Goal: Task Accomplishment & Management: Manage account settings

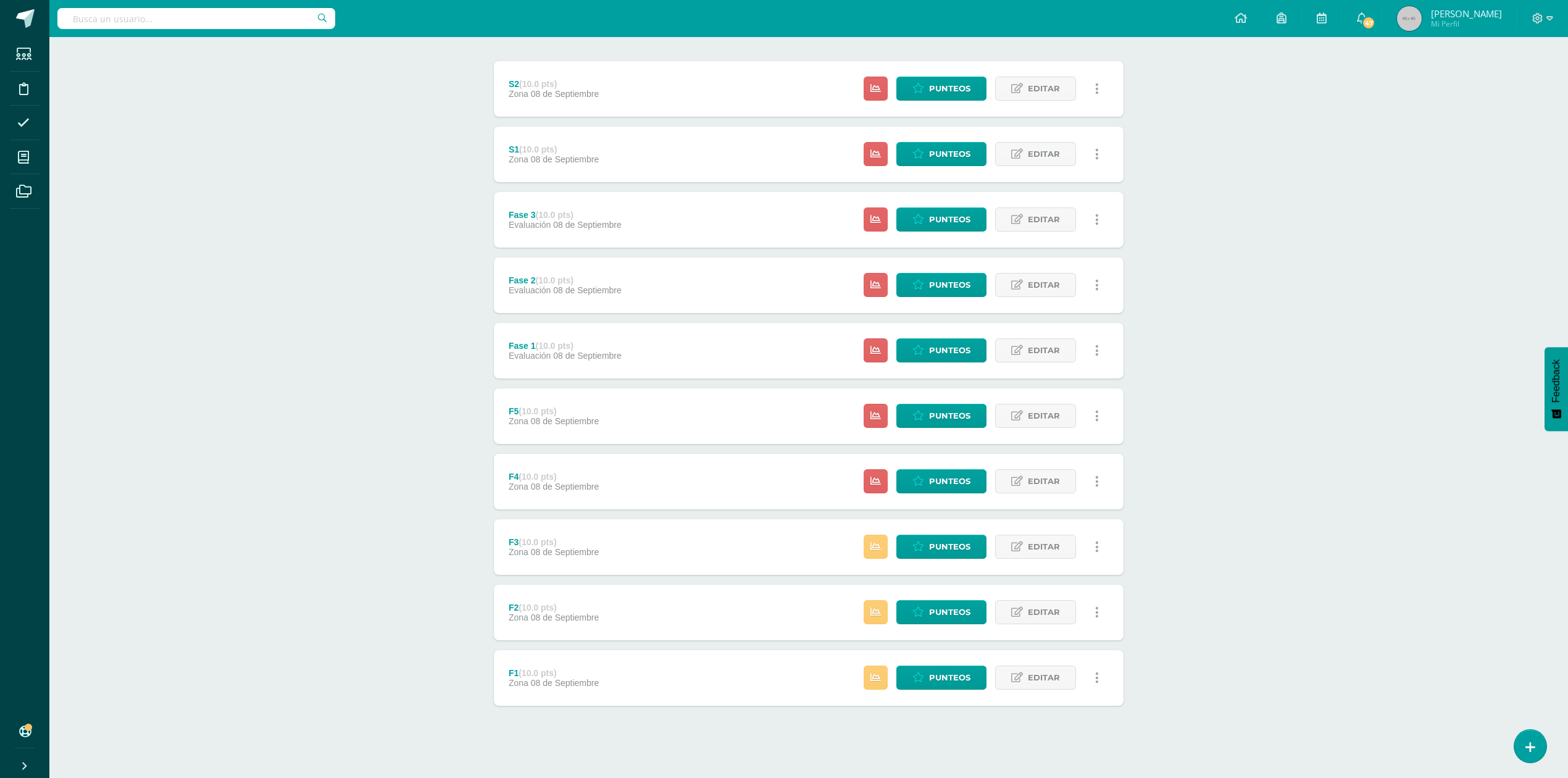
scroll to position [148, 0]
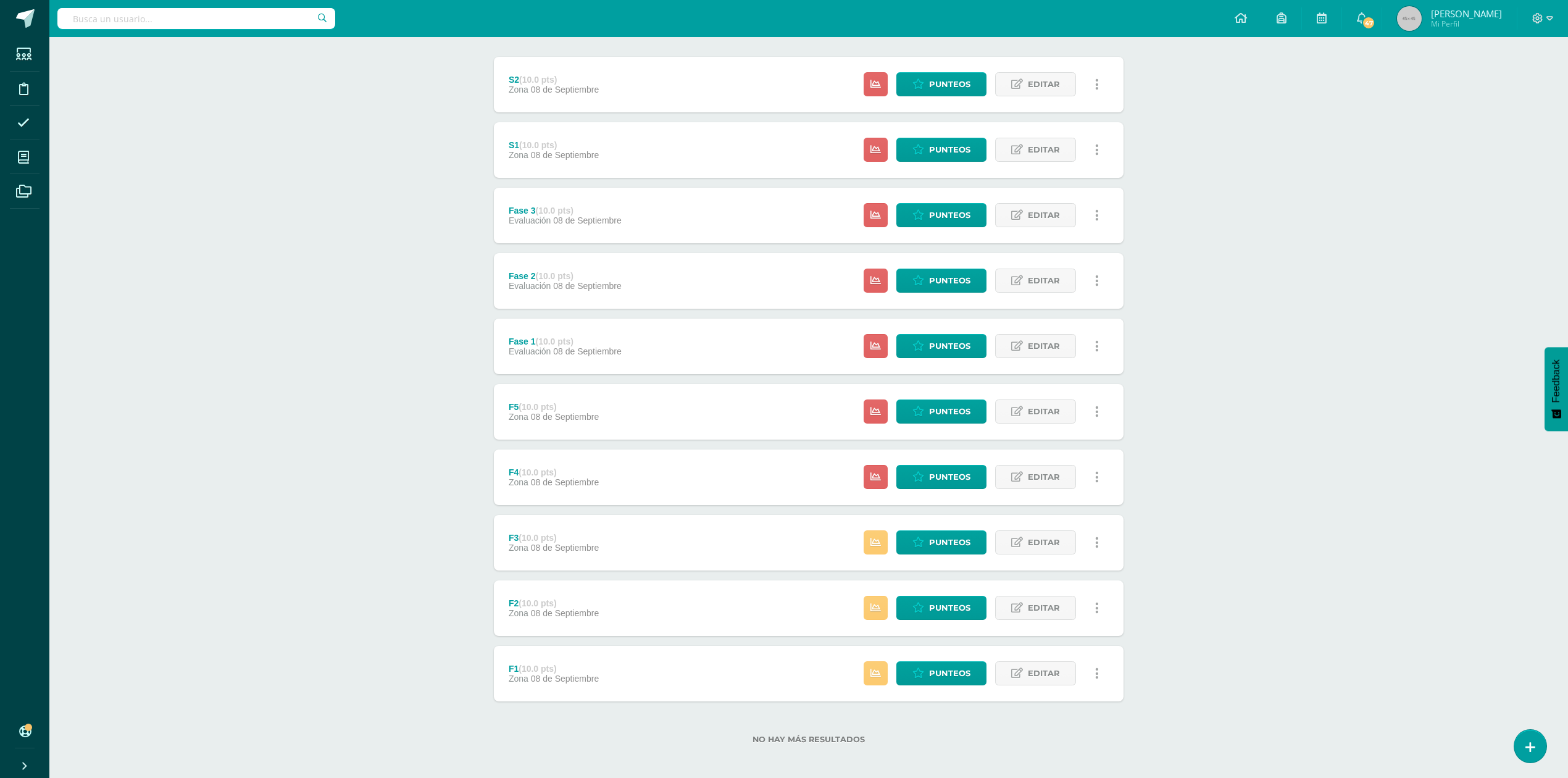
click at [664, 476] on div "F4 (10.0 pts) Zona 08 de Septiembre Estatus de Actividad: 22 Estudiantes sin ca…" at bounding box center [808, 476] width 629 height 55
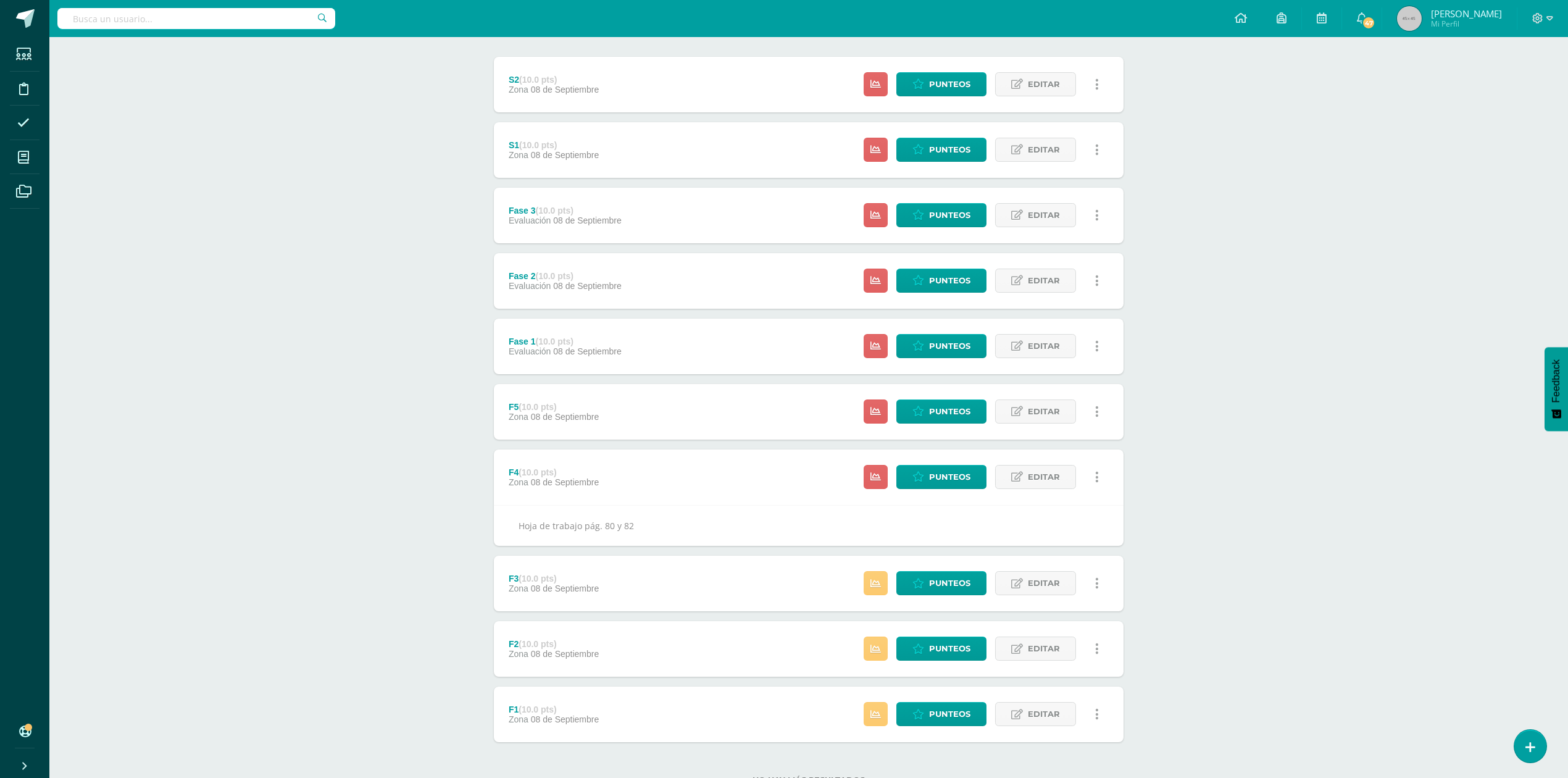
click at [669, 413] on div "F5 (10.0 pts) Zona 08 de Septiembre Estatus de Actividad: 22 Estudiantes sin ca…" at bounding box center [808, 411] width 629 height 55
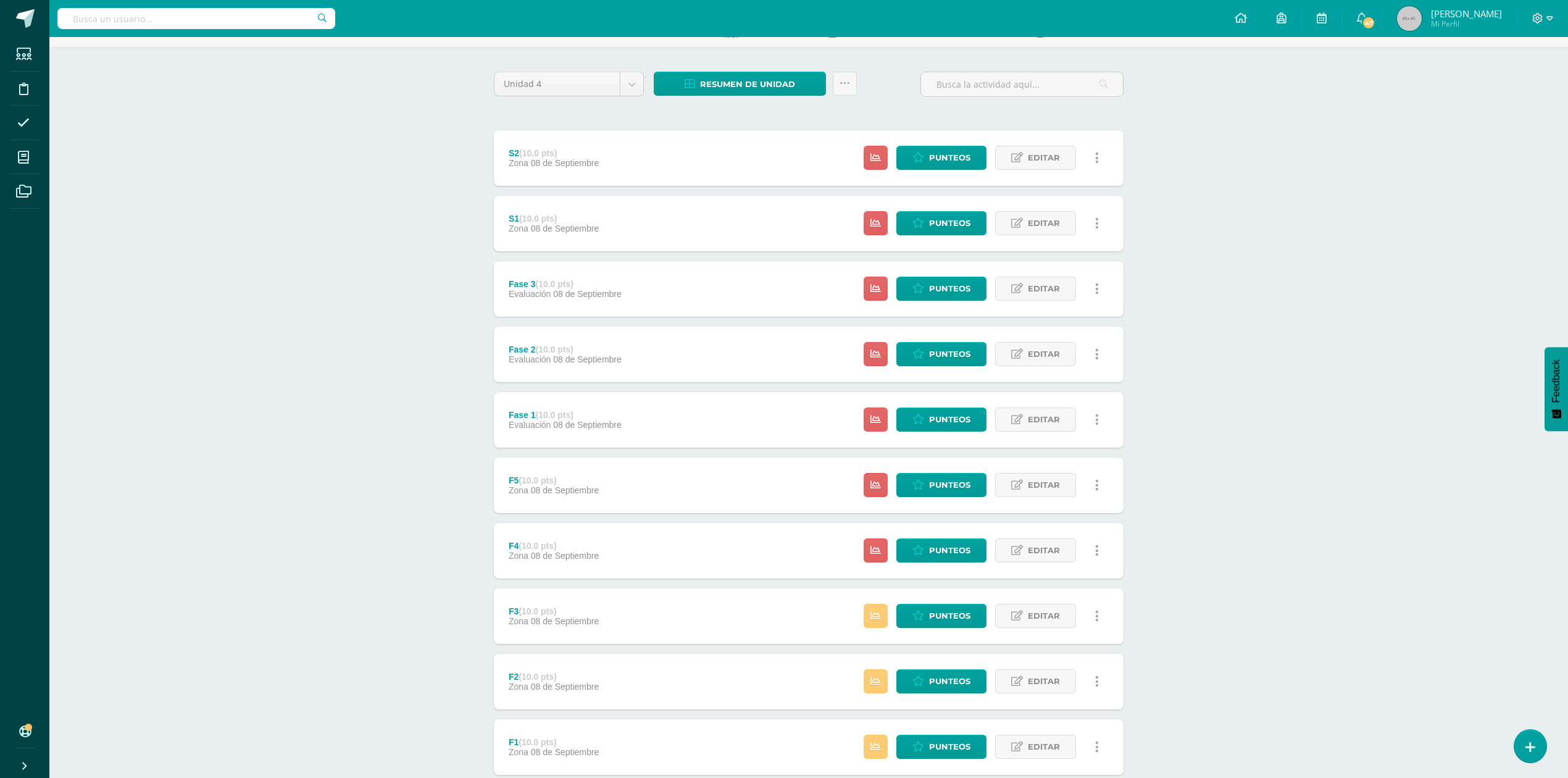
scroll to position [148, 0]
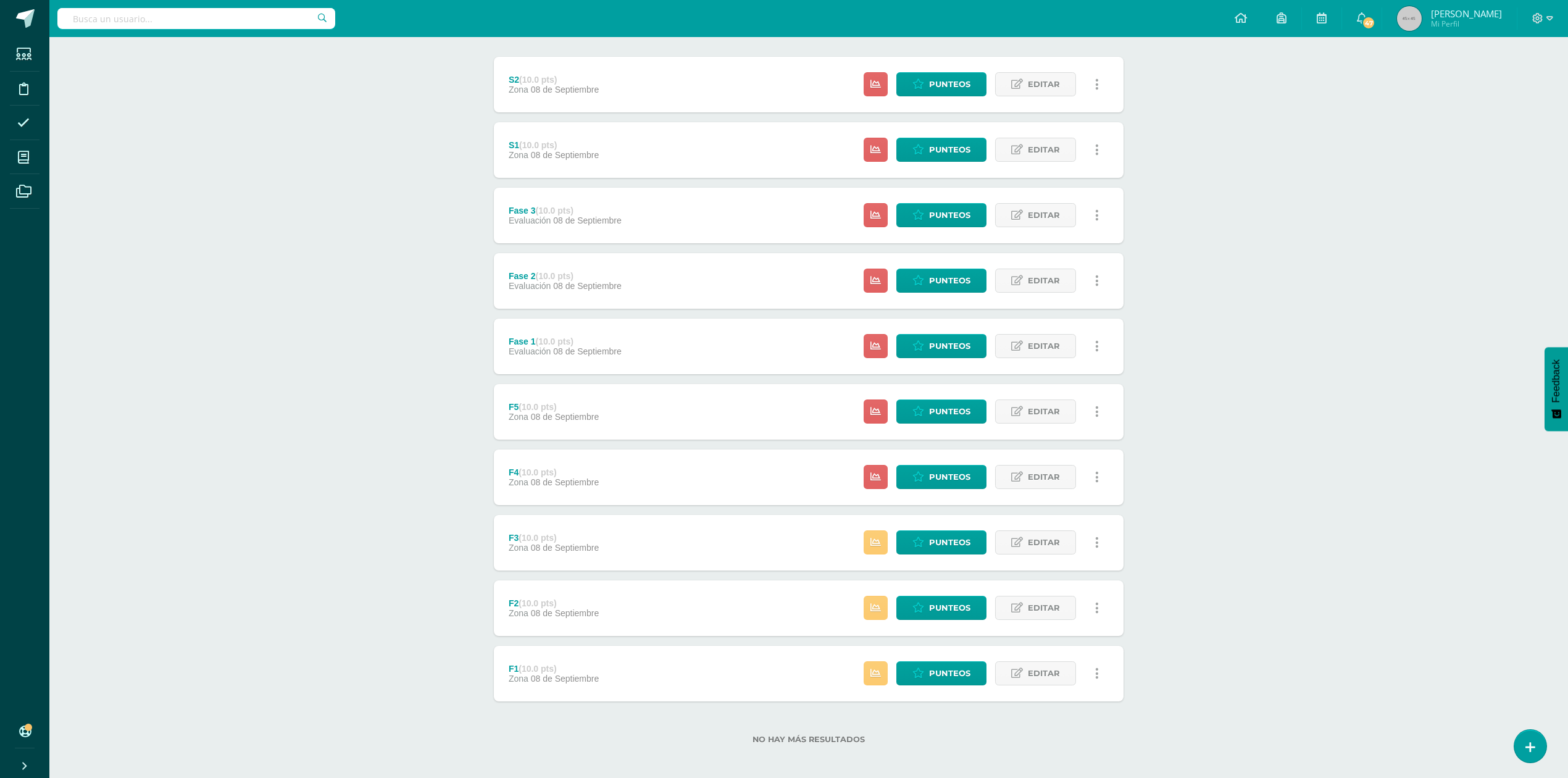
click at [643, 485] on div "F4 (10.0 pts) Zona 08 de Septiembre Estatus de Actividad: 22 Estudiantes sin ca…" at bounding box center [808, 476] width 629 height 55
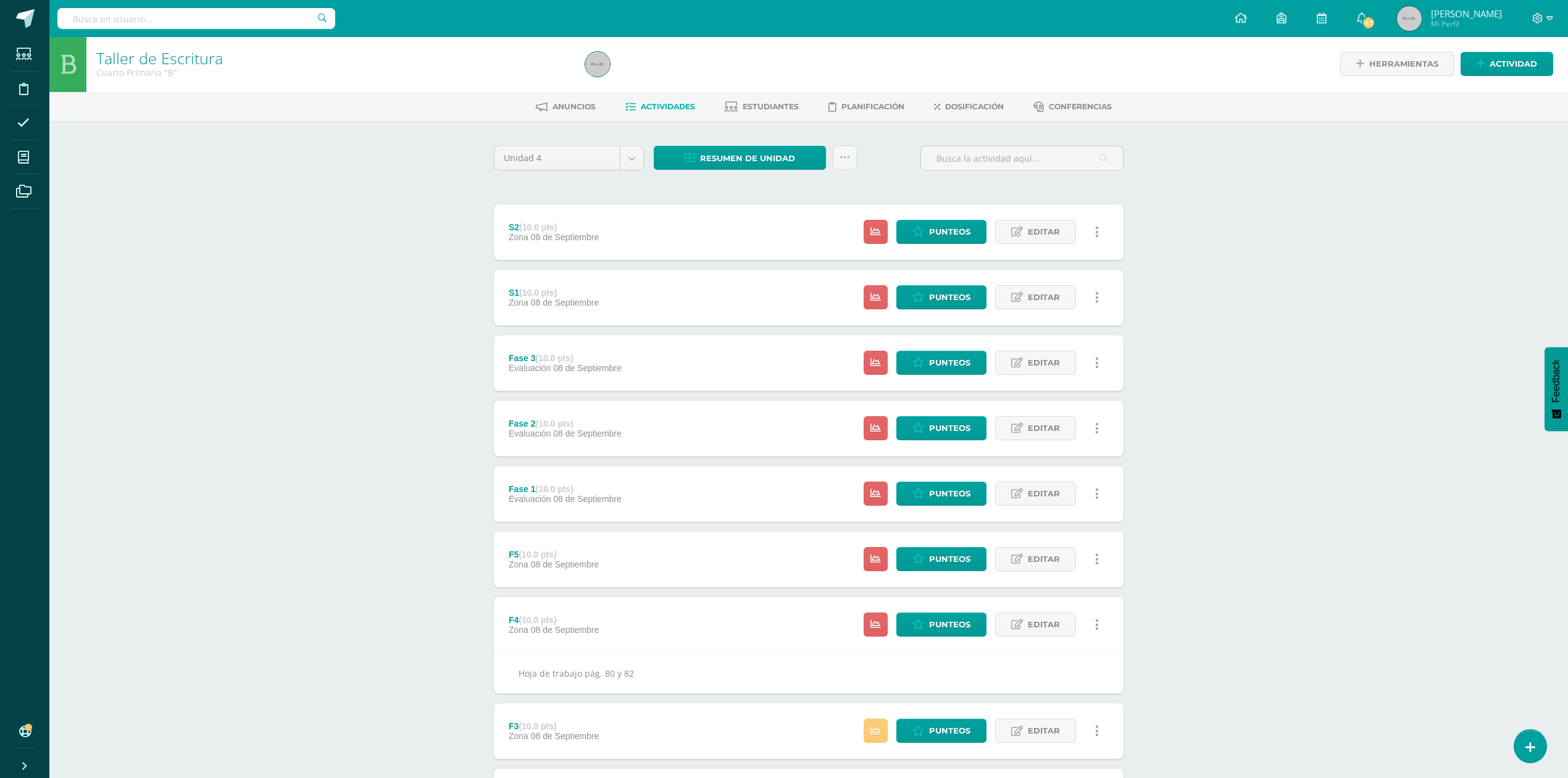
scroll to position [0, 0]
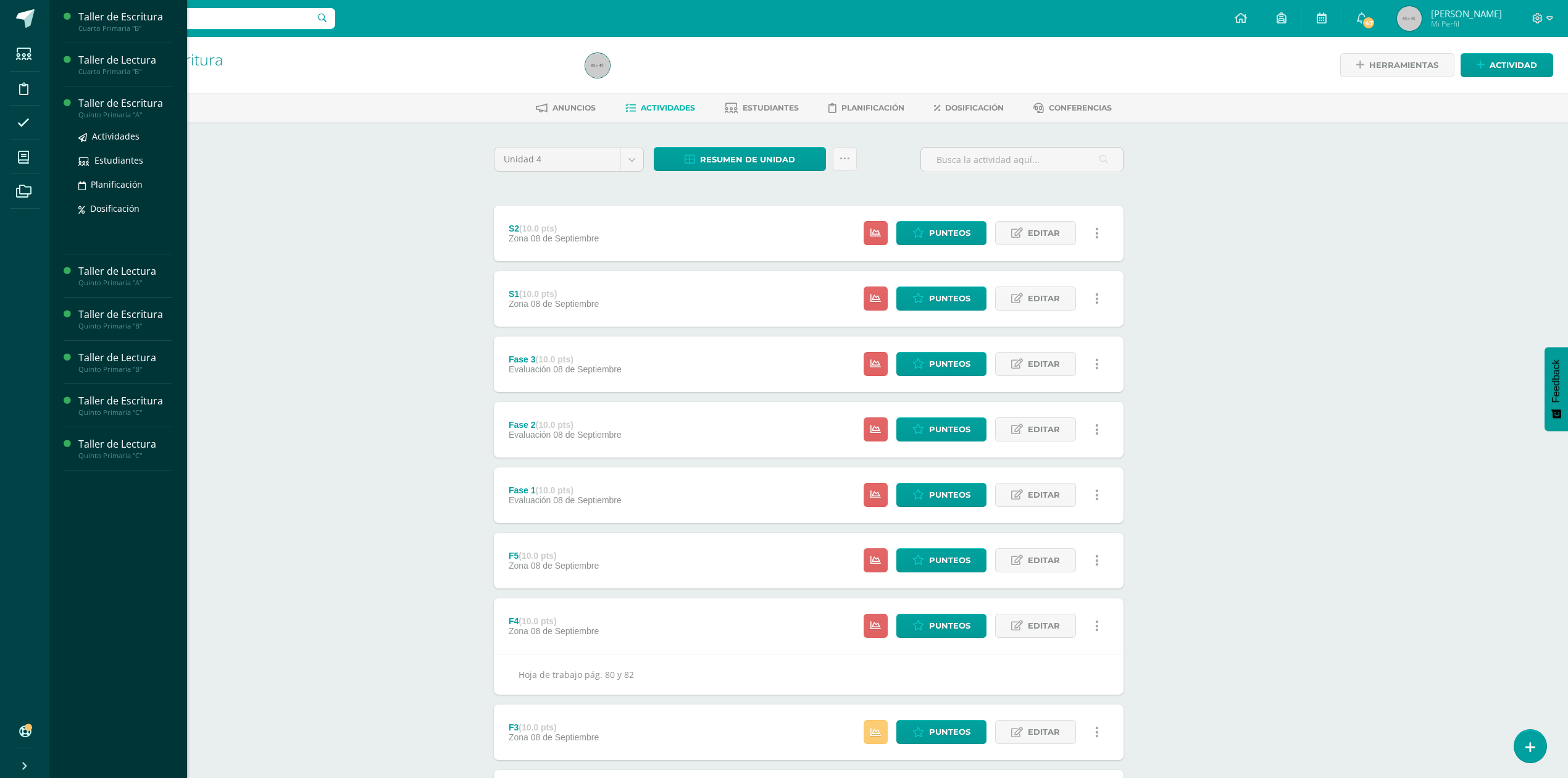
click at [157, 106] on div "Taller de Escritura" at bounding box center [126, 103] width 94 height 14
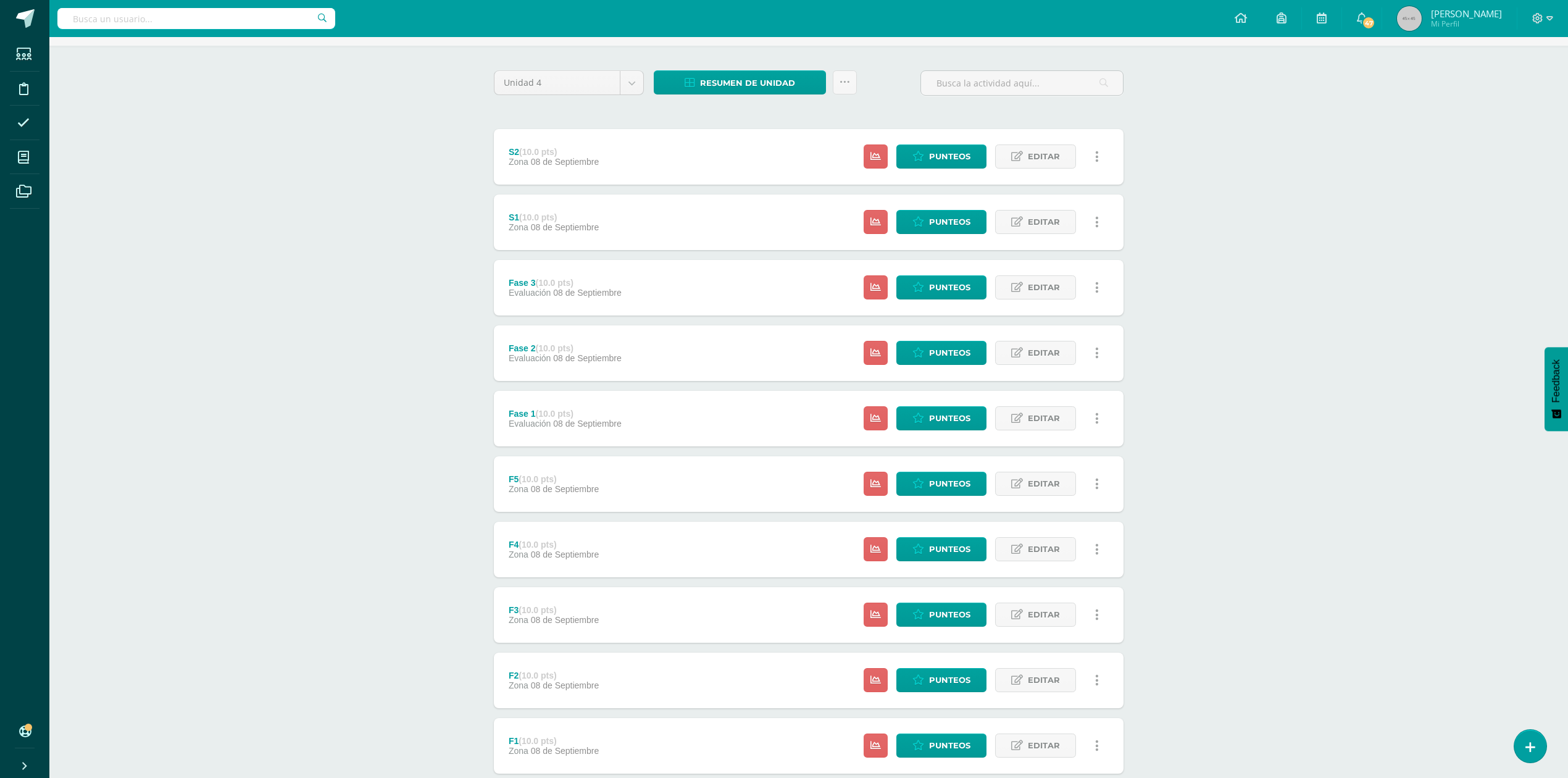
scroll to position [153, 0]
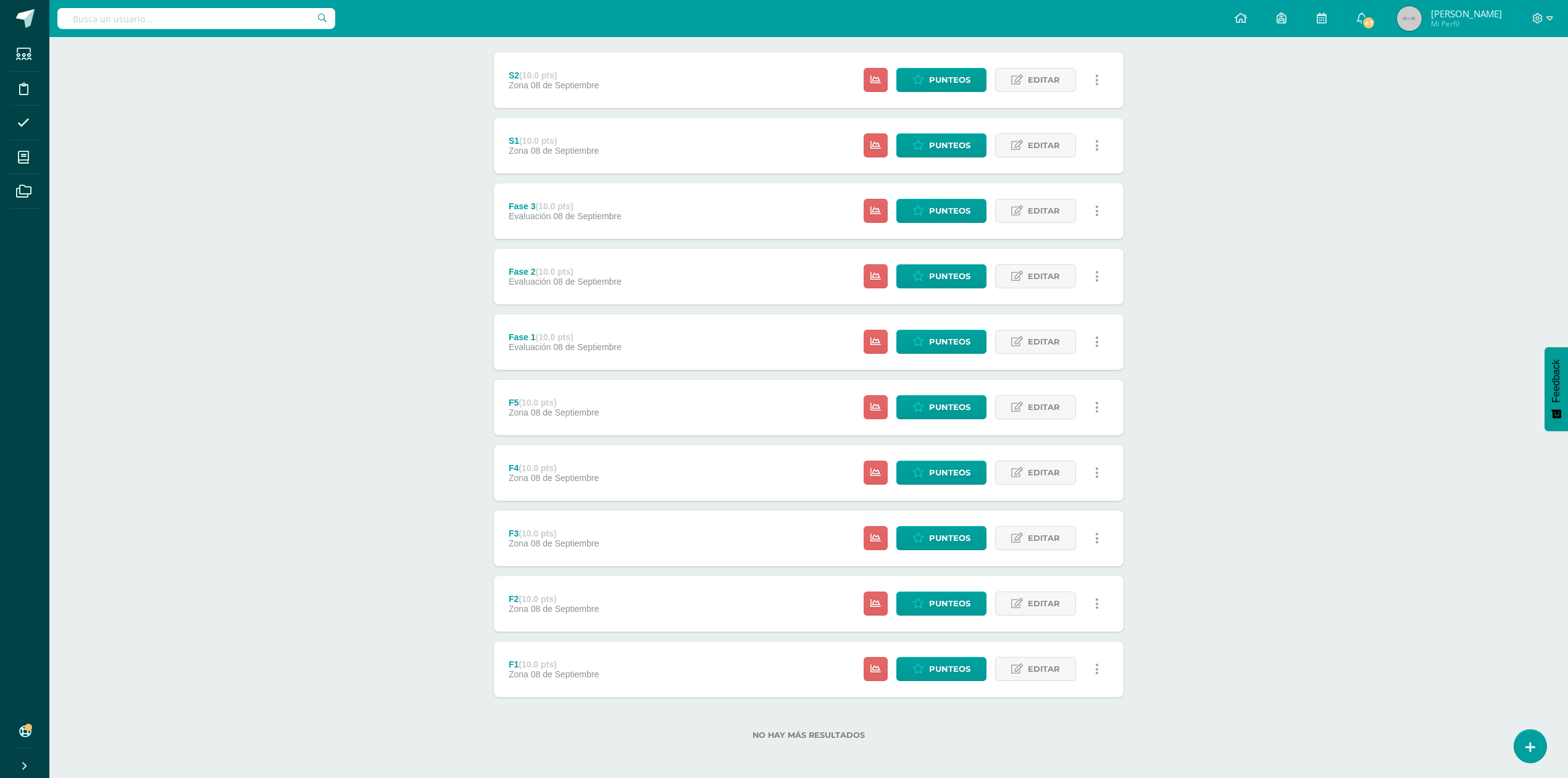
click at [616, 676] on div "F1 (10.0 pts) Zona 08 de Septiembre Estatus de Actividad: 24 Estudiantes sin ca…" at bounding box center [808, 669] width 629 height 55
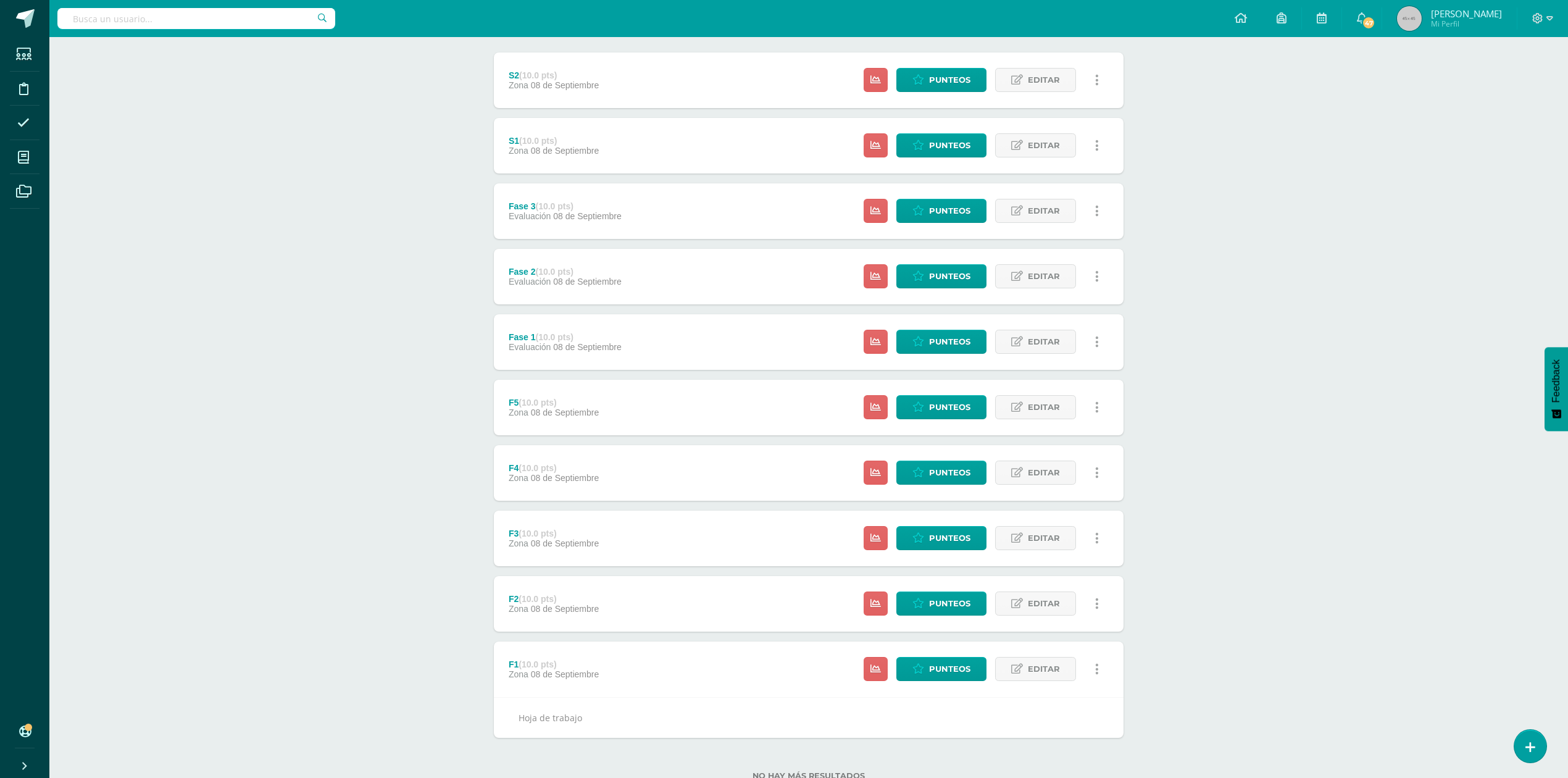
click at [642, 603] on div "F2 (10.0 pts) Zona 08 de Septiembre Estatus de Actividad: 24 Estudiantes sin ca…" at bounding box center [808, 603] width 629 height 55
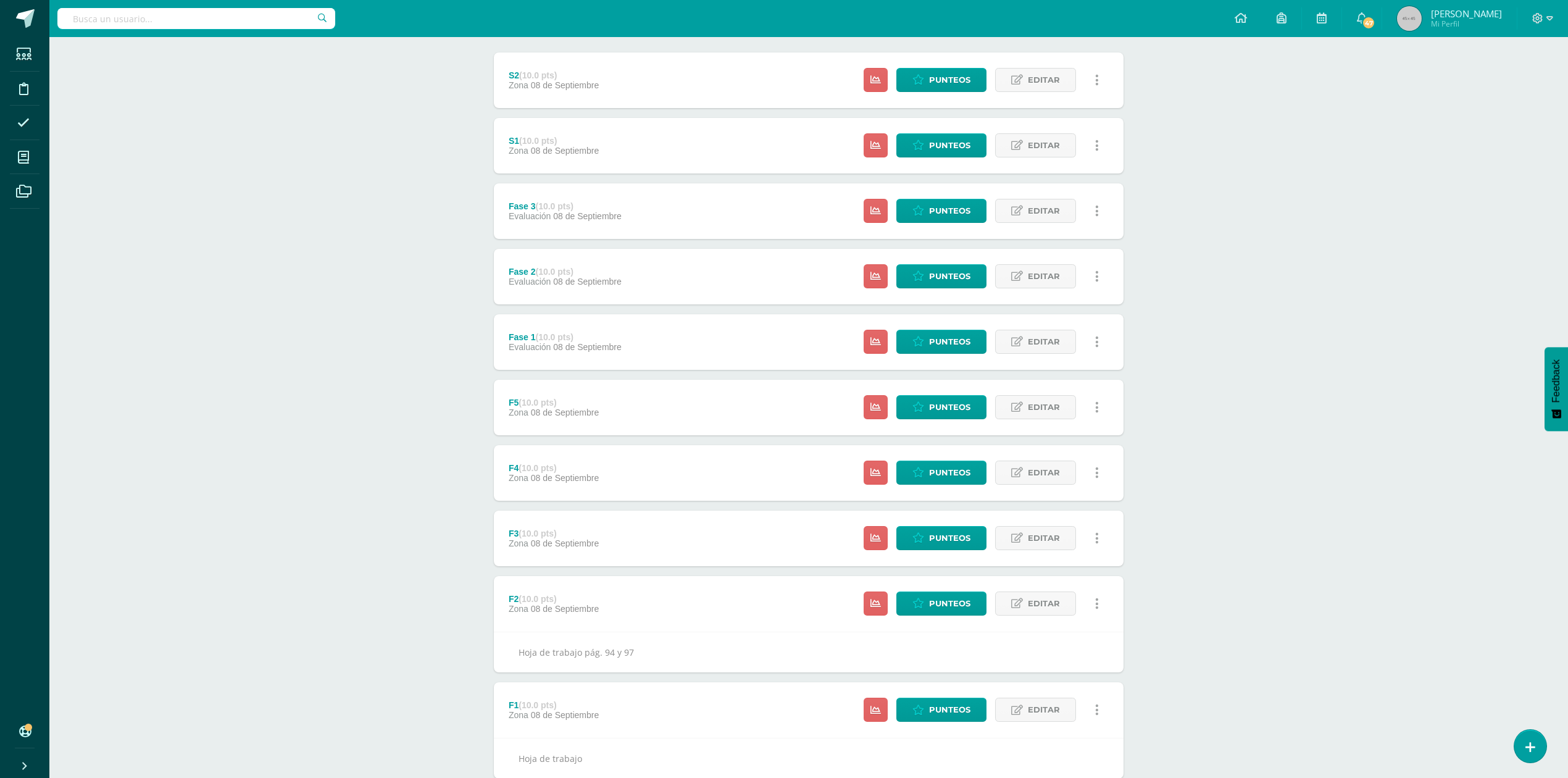
click at [573, 536] on div "F3 (10.0 pts)" at bounding box center [554, 533] width 90 height 10
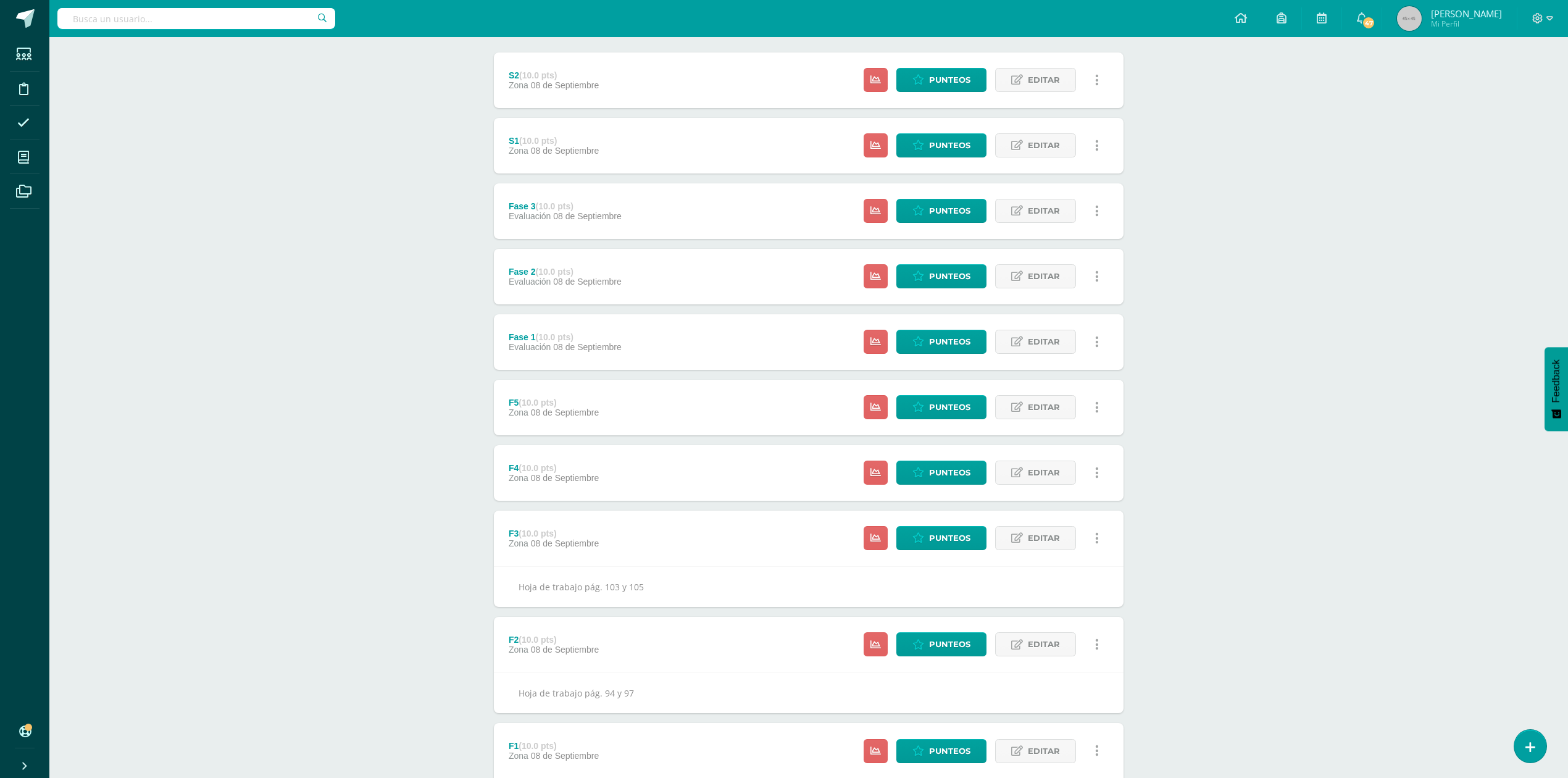
click at [617, 465] on div "F4 (10.0 pts) Zona 08 de Septiembre Estatus de Actividad: 24 Estudiantes sin ca…" at bounding box center [808, 473] width 629 height 55
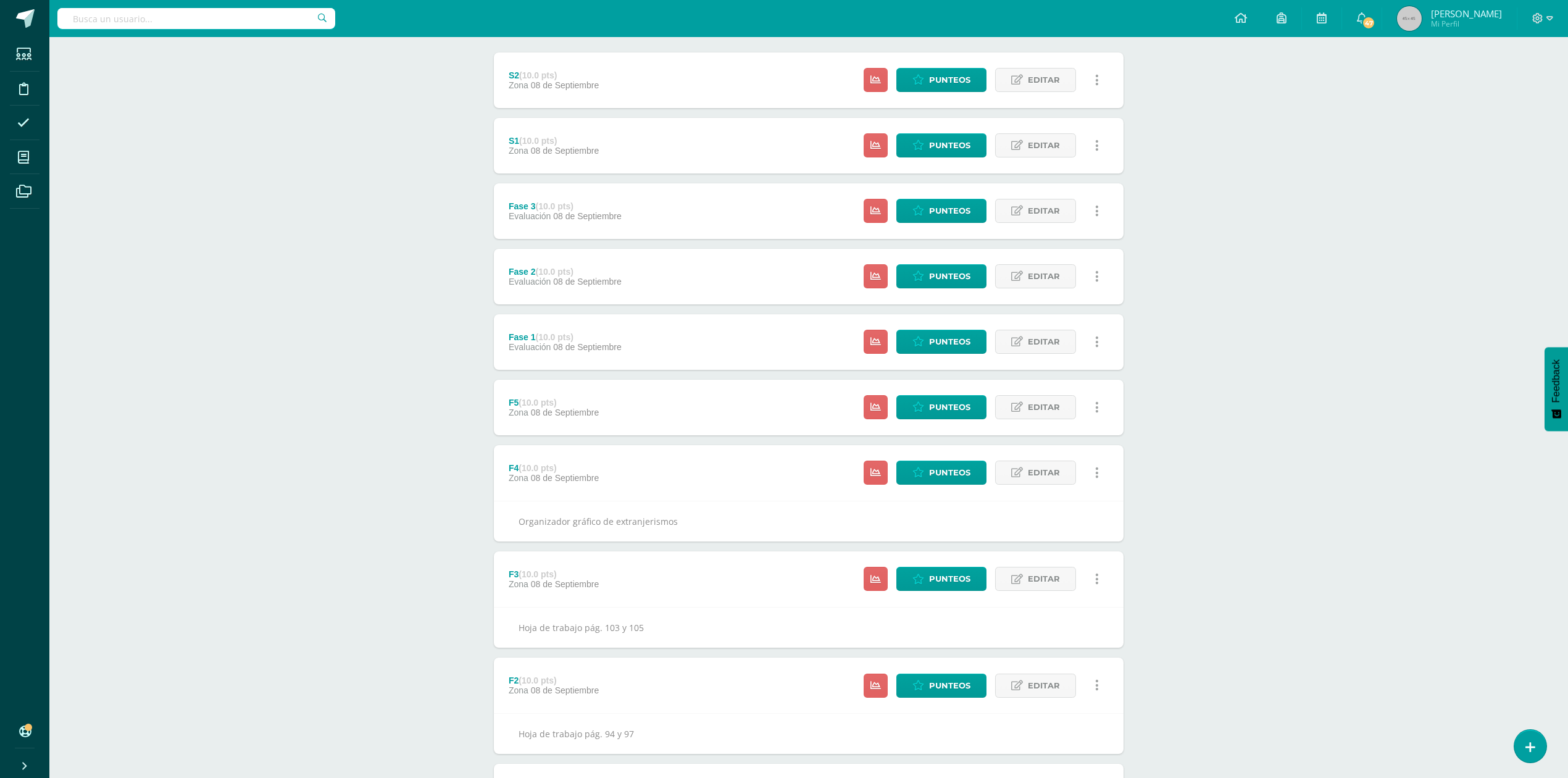
click at [610, 142] on div "S1 (10.0 pts) Zona 08 de Septiembre" at bounding box center [554, 145] width 120 height 55
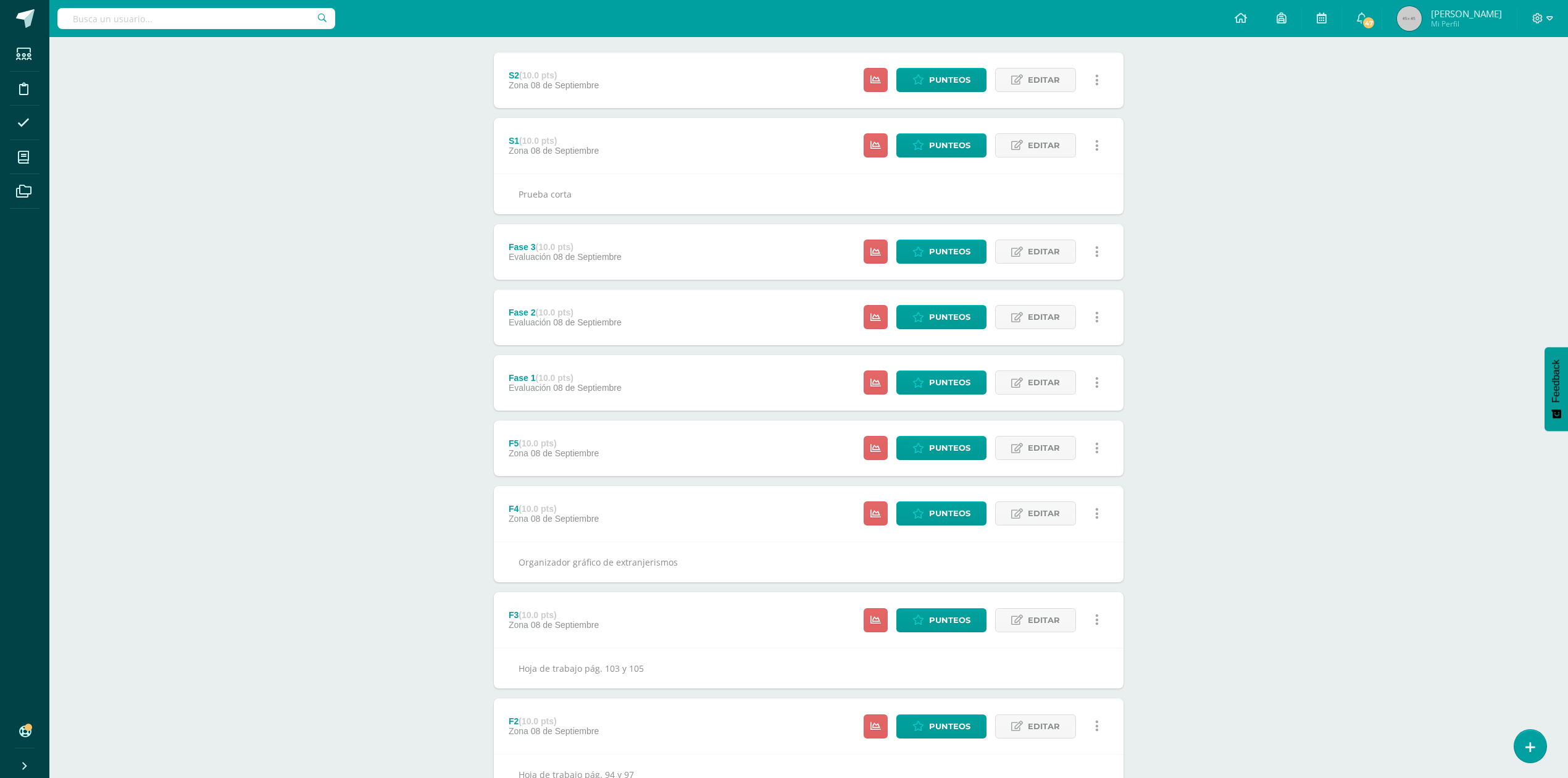
click at [629, 70] on div "S2 (10.0 pts) Zona 08 de Septiembre Estatus de Actividad: 24 Estudiantes sin ca…" at bounding box center [808, 80] width 629 height 55
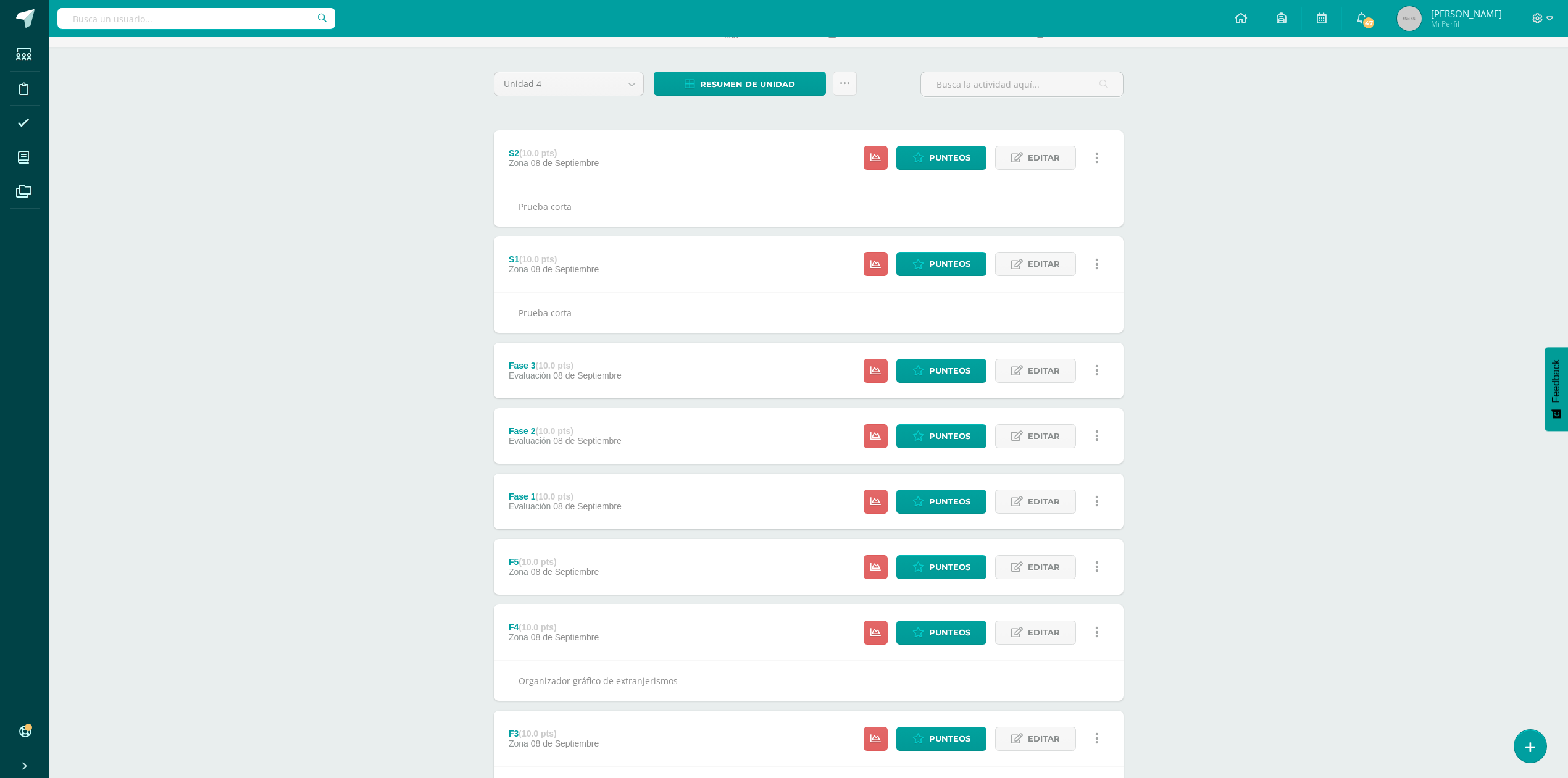
scroll to position [70, 0]
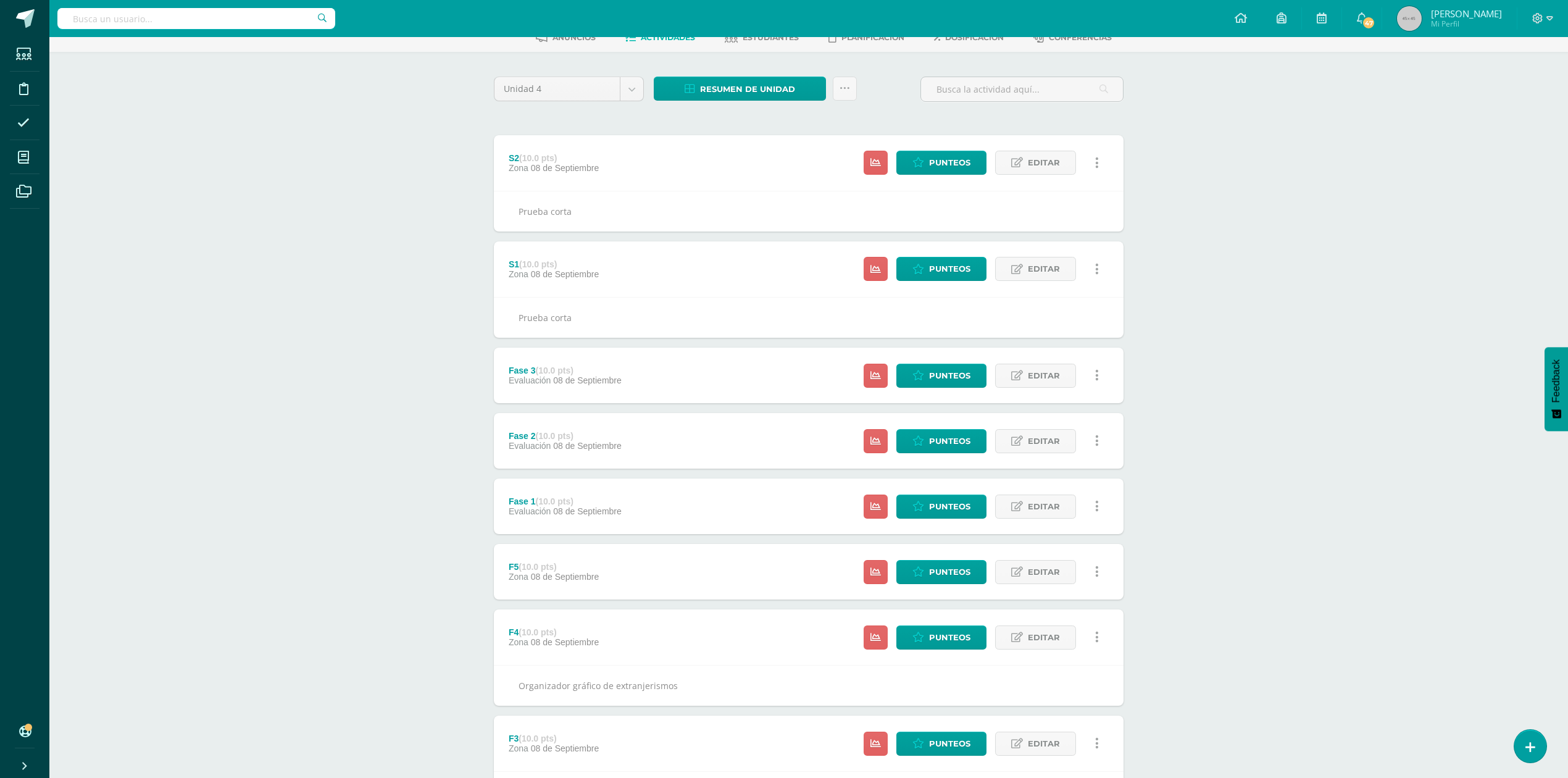
click at [652, 152] on div "S2 (10.0 pts) Zona 08 de Septiembre Estatus de Actividad: 24 Estudiantes sin ca…" at bounding box center [808, 162] width 629 height 55
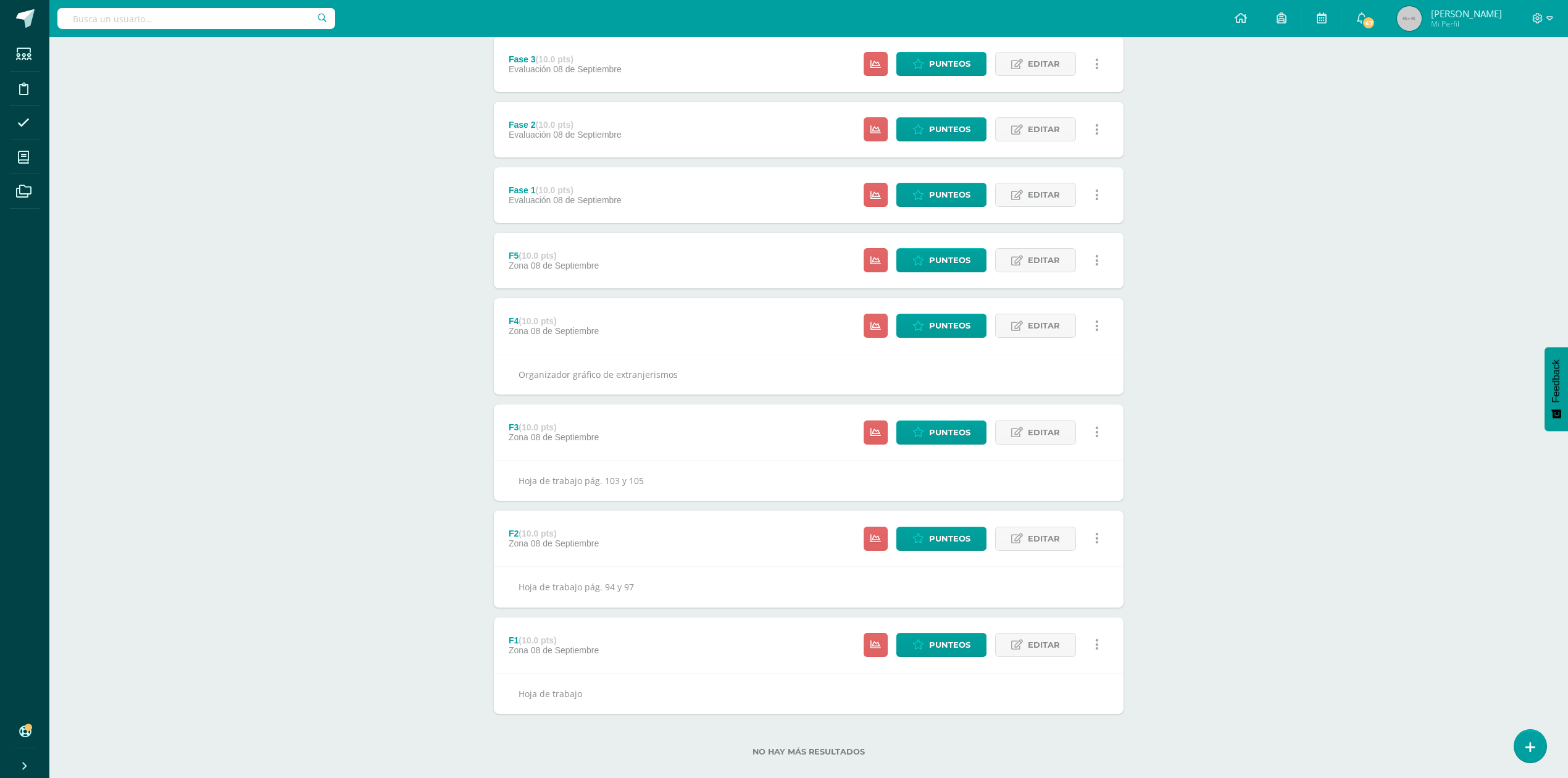
scroll to position [359, 0]
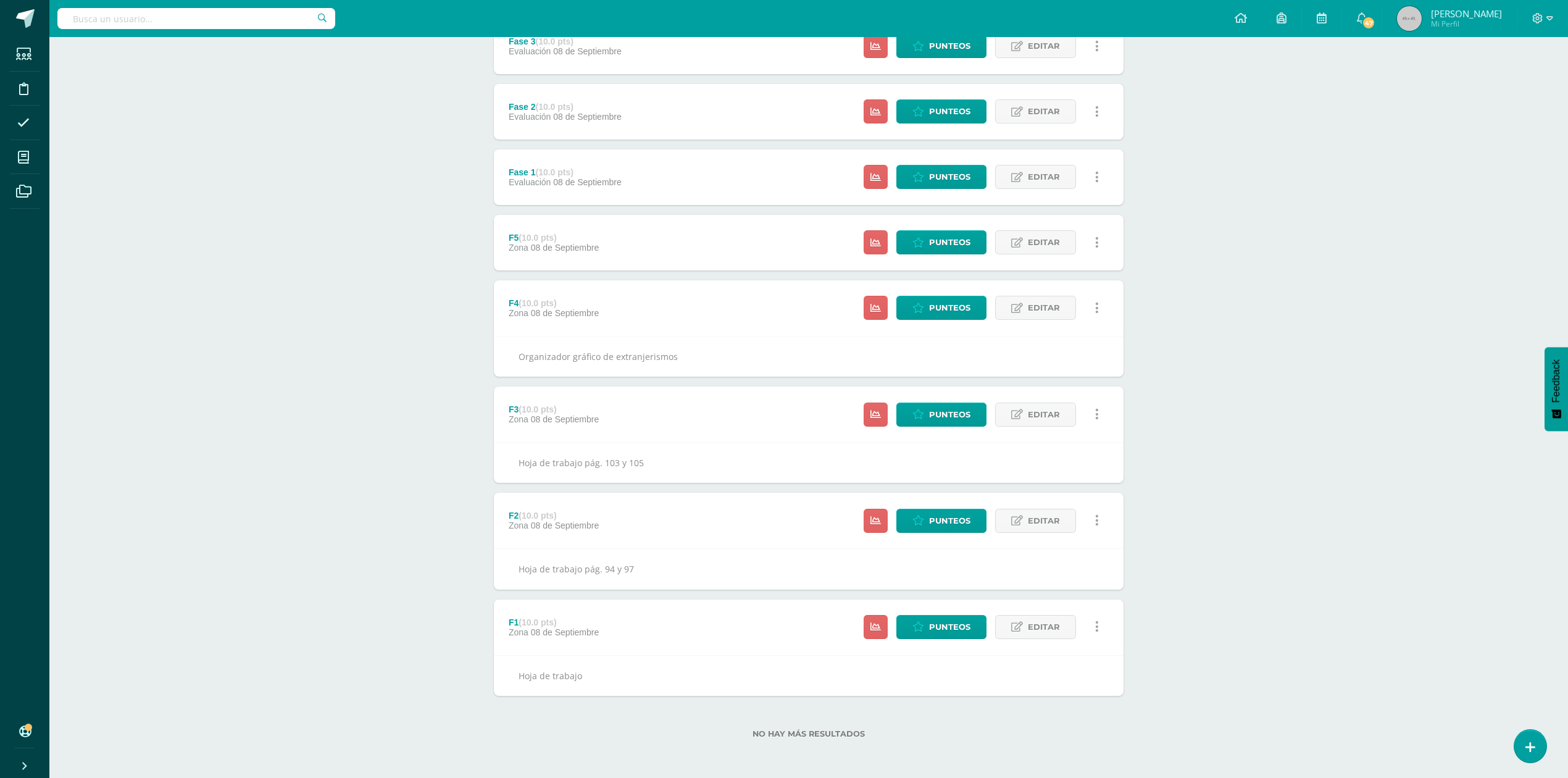
click at [645, 648] on div "F1 (10.0 pts) Zona 08 de Septiembre Estatus de Actividad: 24 Estudiantes sin ca…" at bounding box center [808, 626] width 629 height 55
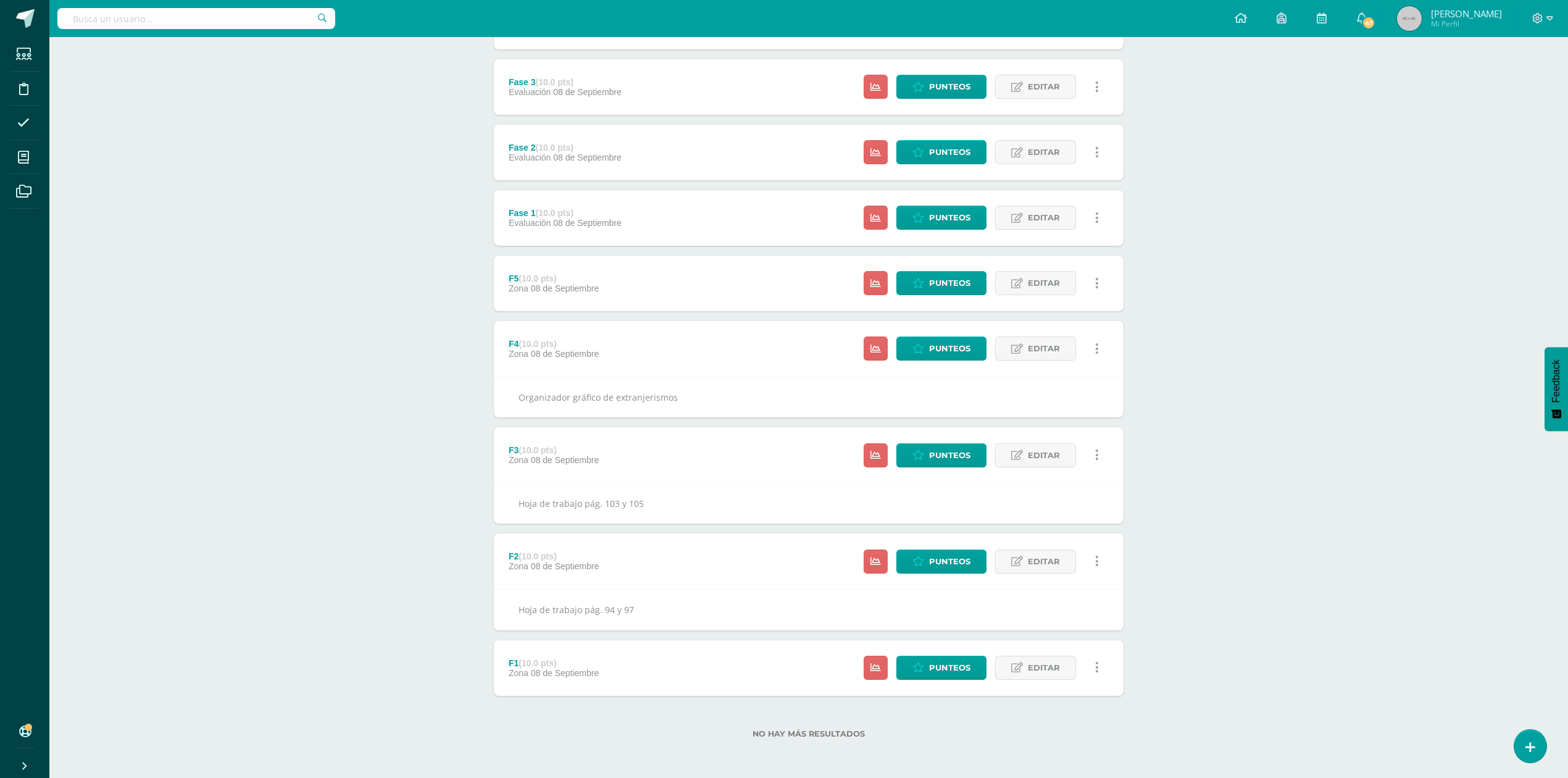
scroll to position [317, 0]
click at [666, 573] on div "F2 (10.0 pts) Zona 08 de Septiembre Estatus de Actividad: 24 Estudiantes sin ca…" at bounding box center [808, 561] width 629 height 55
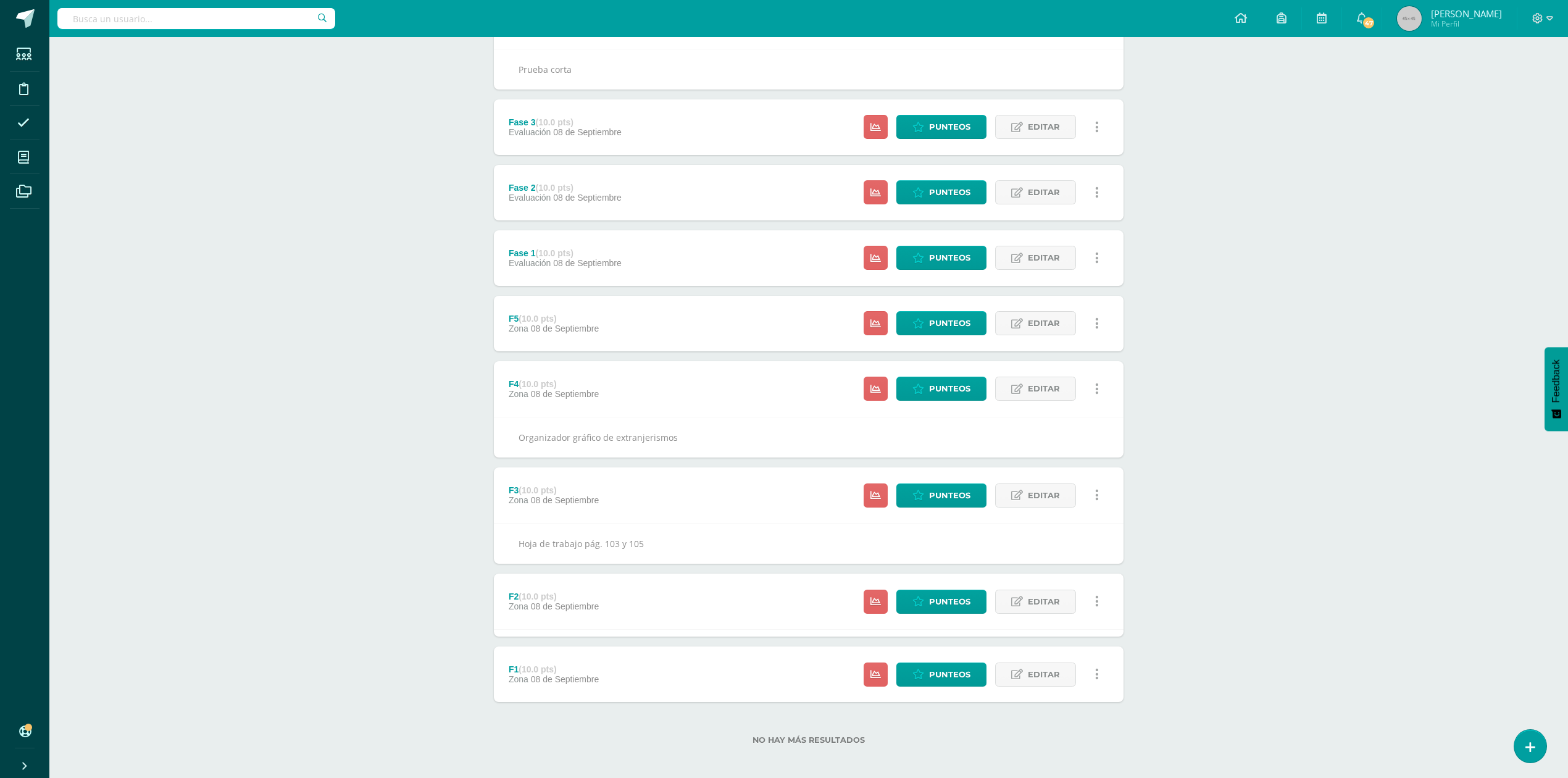
scroll to position [277, 0]
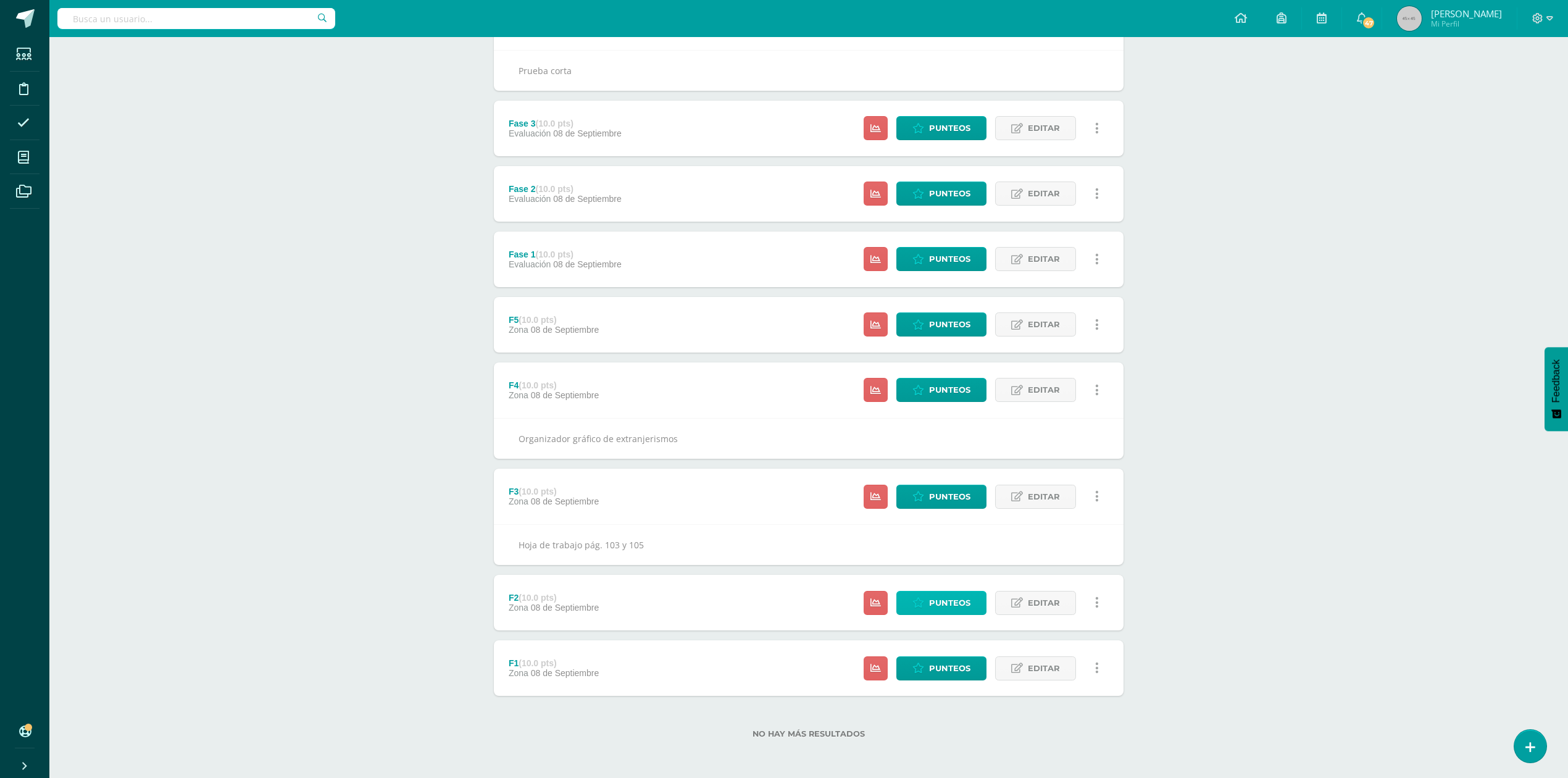
click at [925, 596] on link "Punteos" at bounding box center [941, 603] width 90 height 24
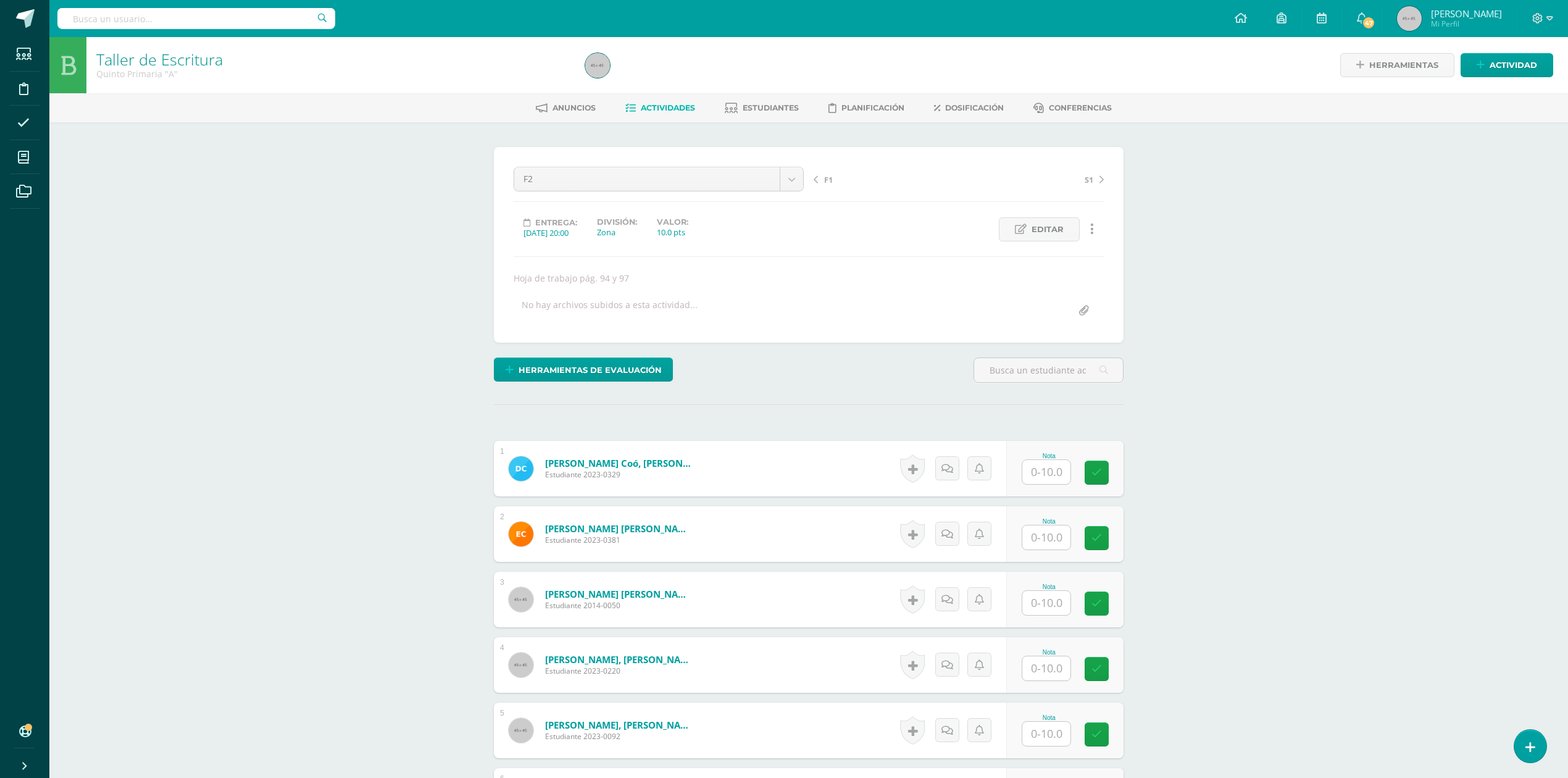
click at [1053, 473] on input "text" at bounding box center [1047, 472] width 48 height 24
type input "9"
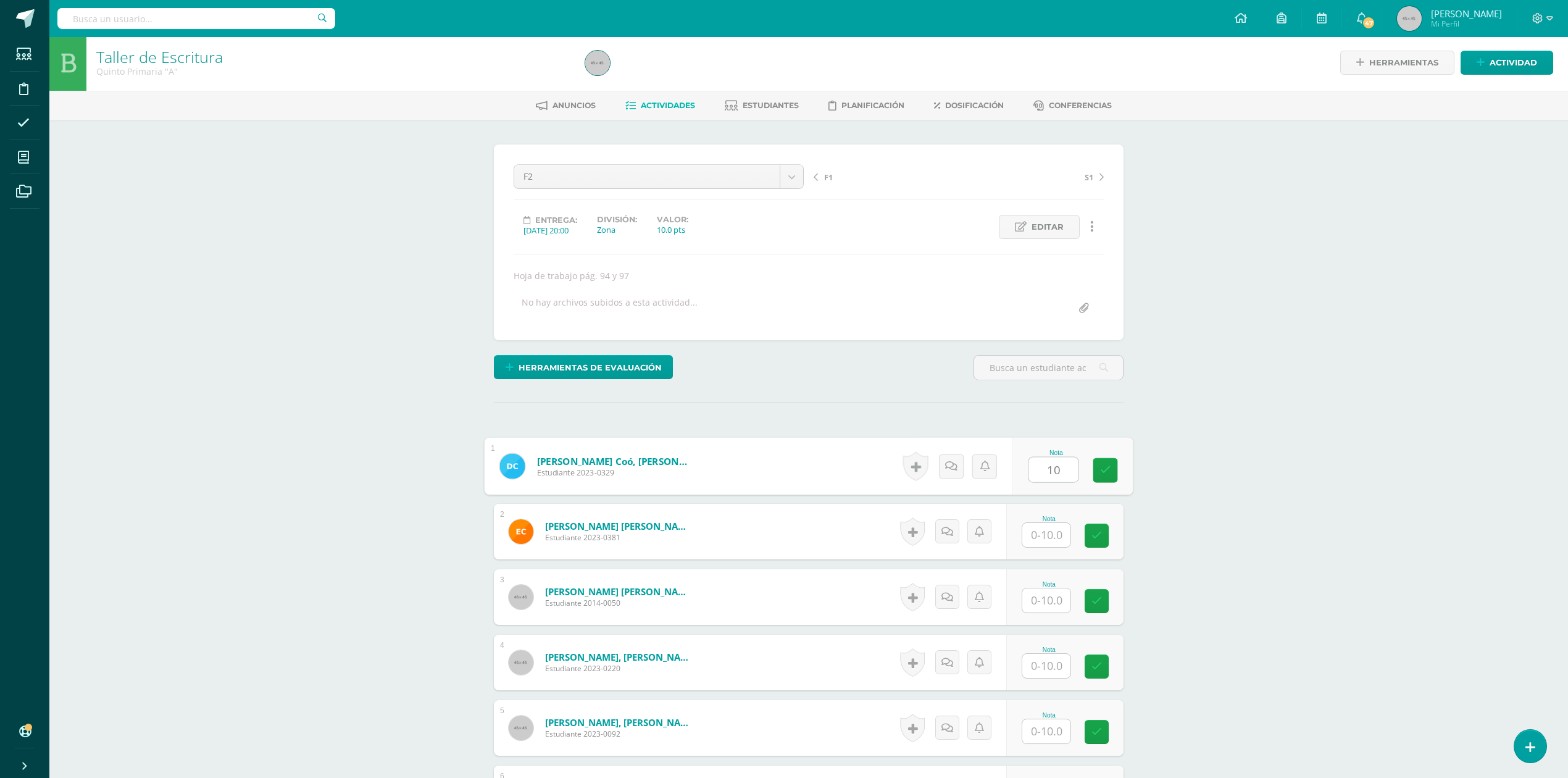
type input "10"
type input "8"
type input "10"
type input "9"
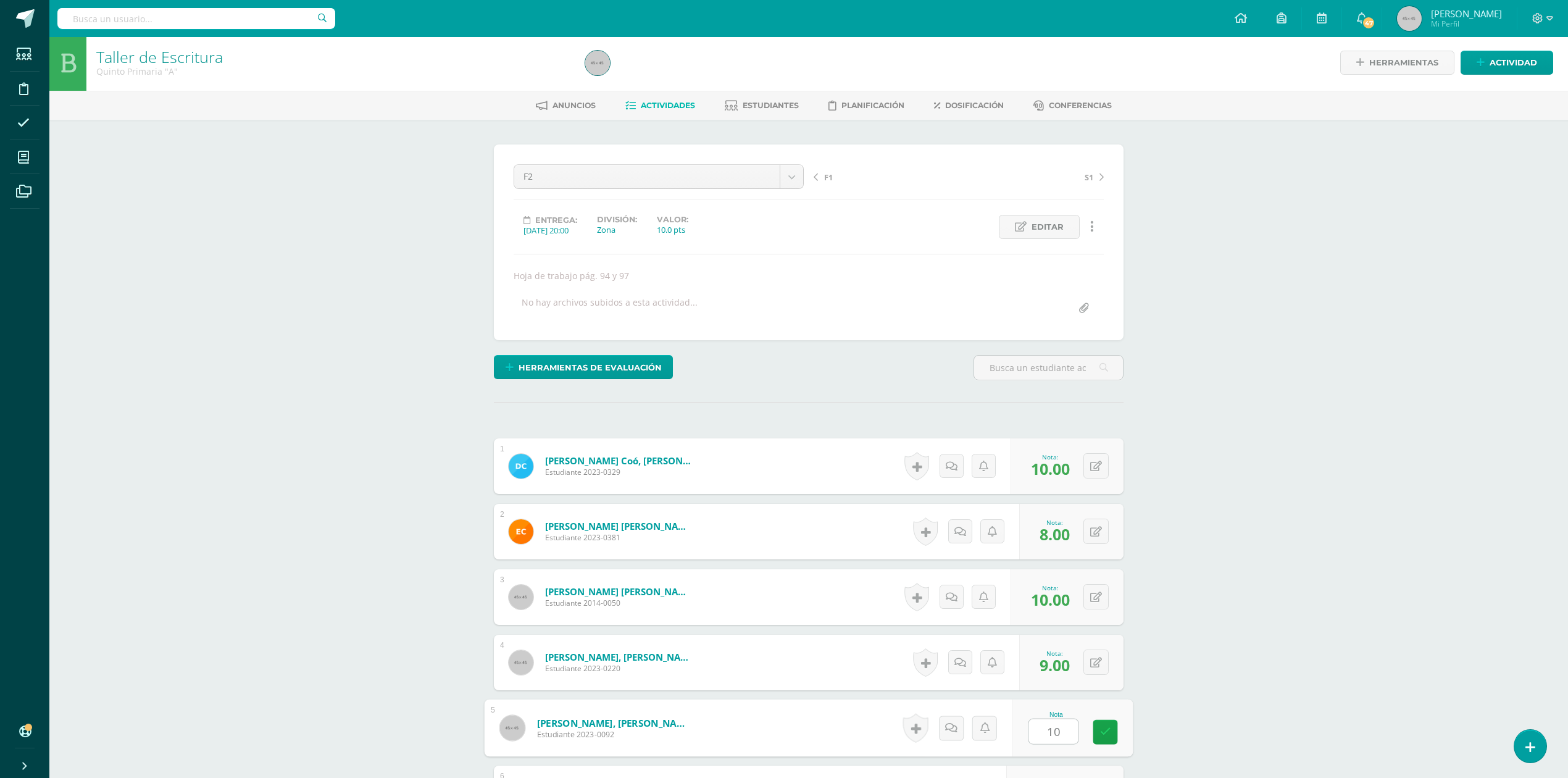
type input "10"
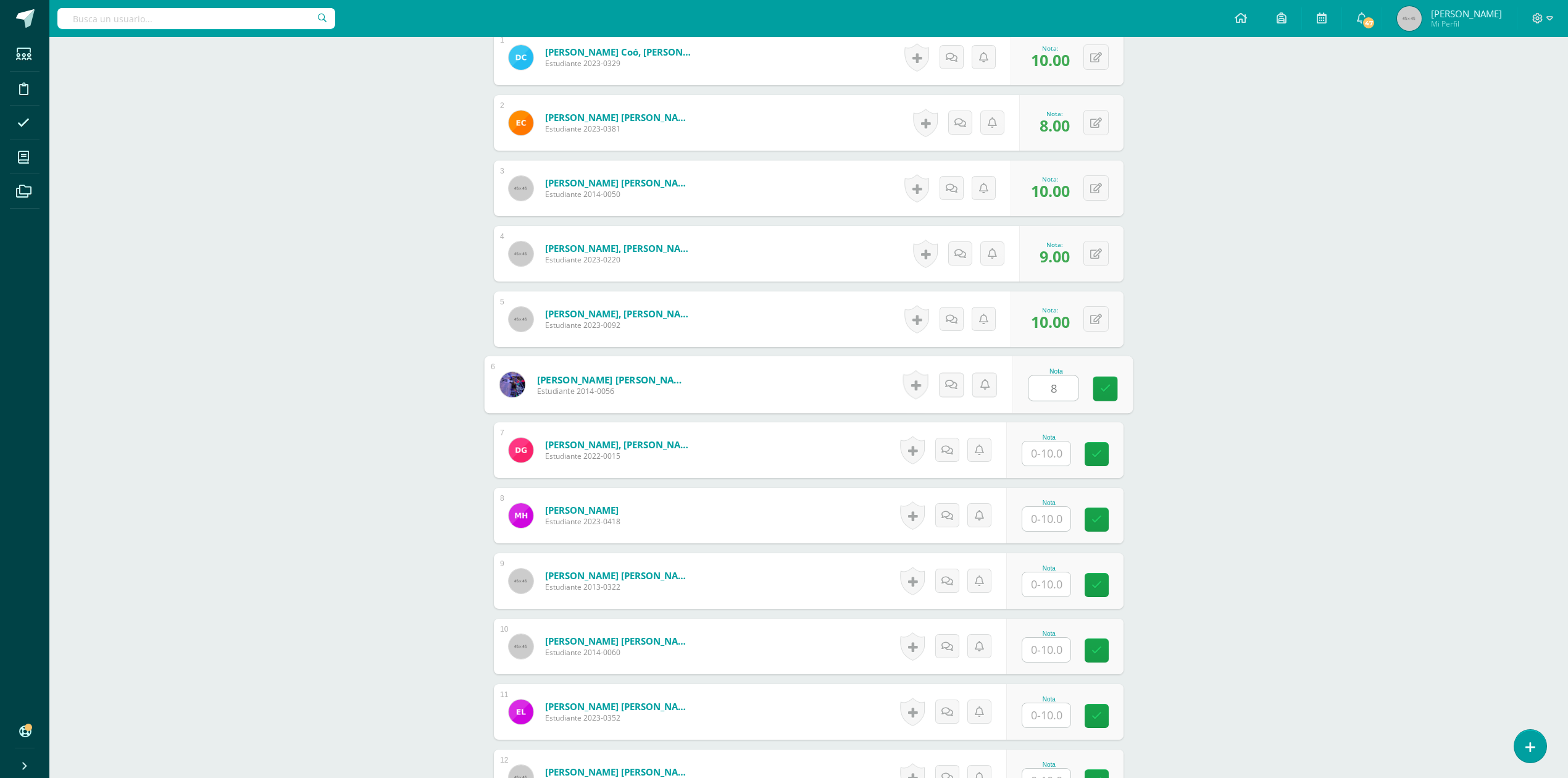
type input "8"
type input "10"
type input "8"
type input "9"
type input "8"
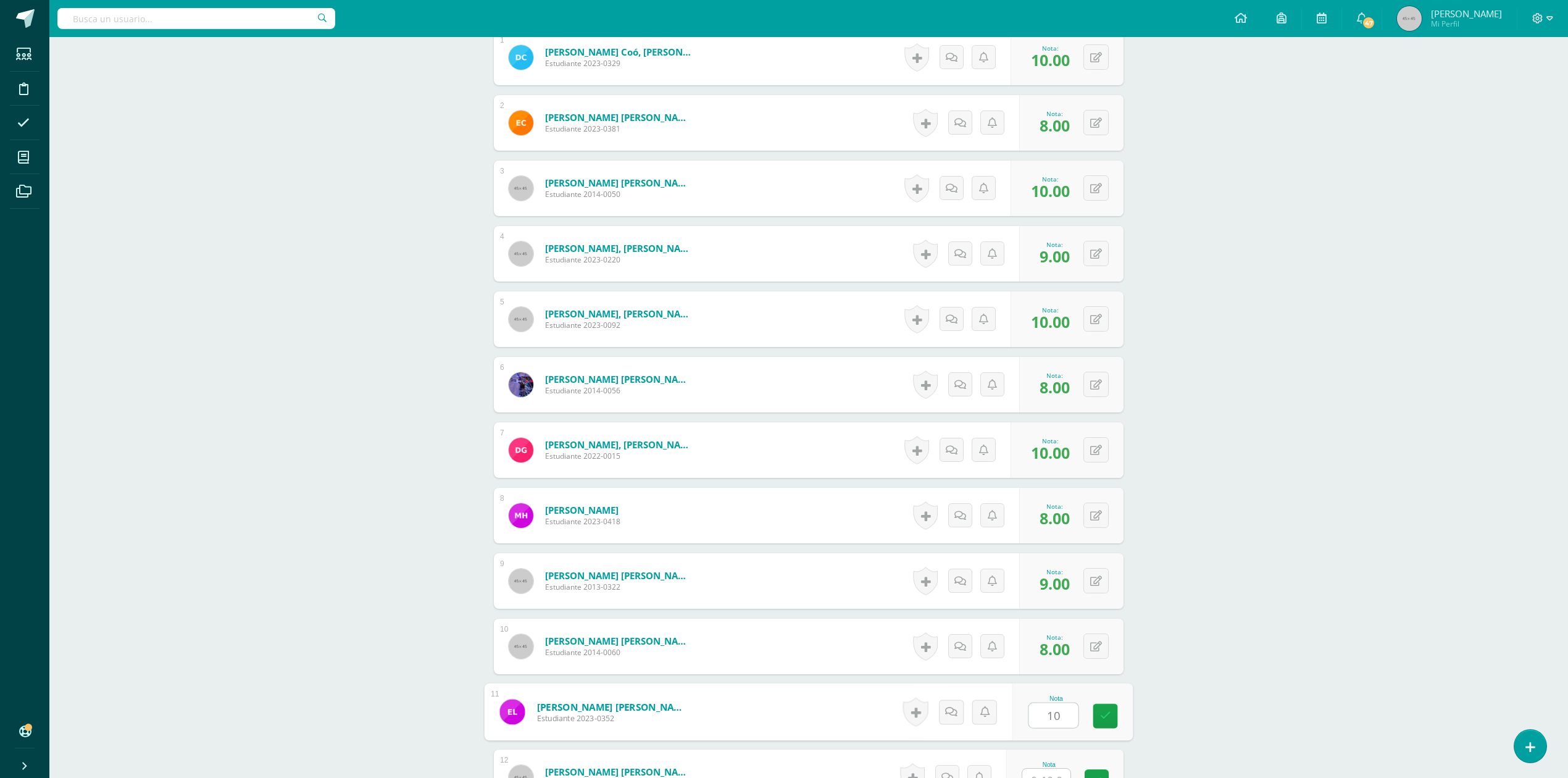
type input "10"
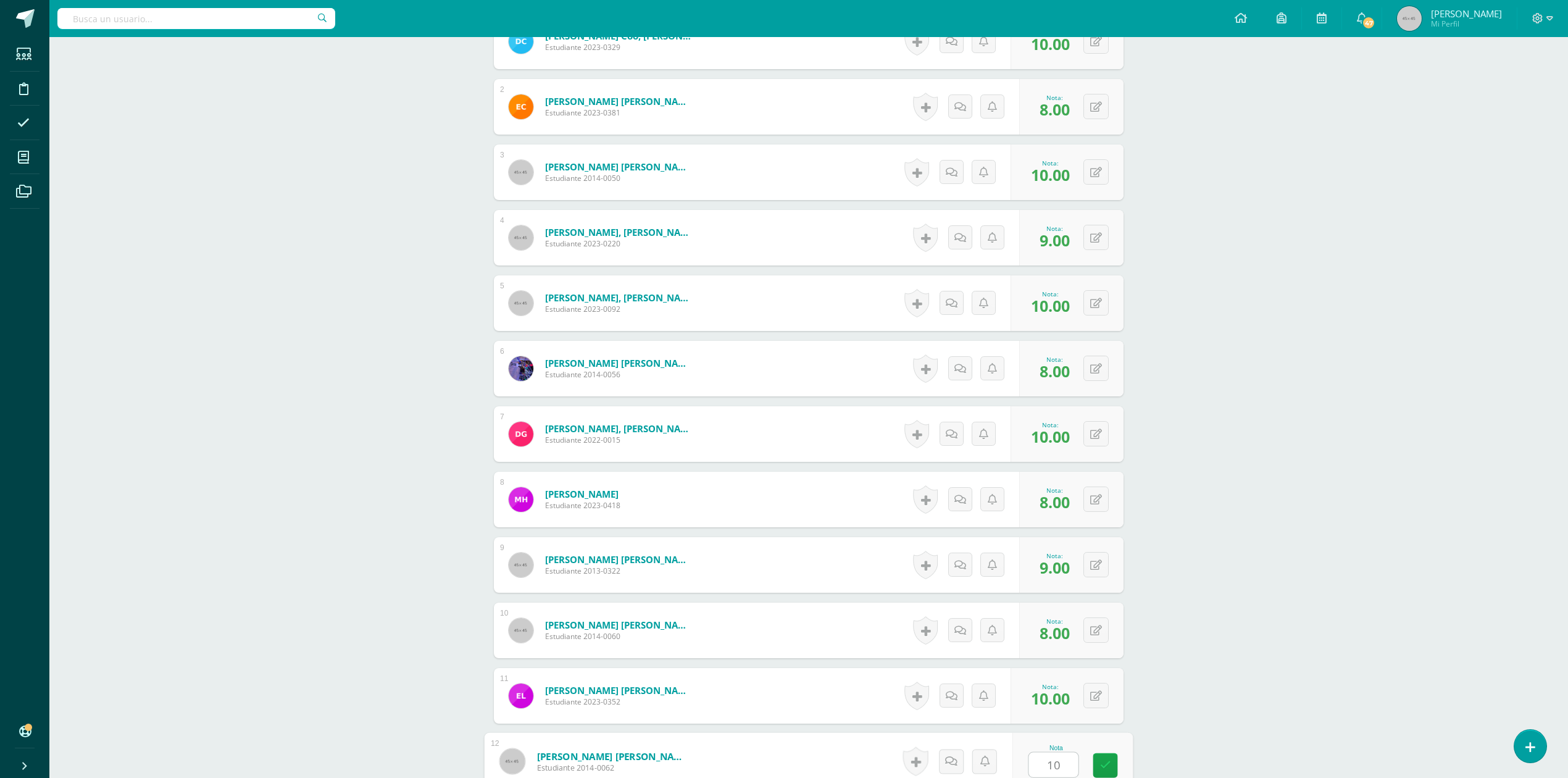
type input "10"
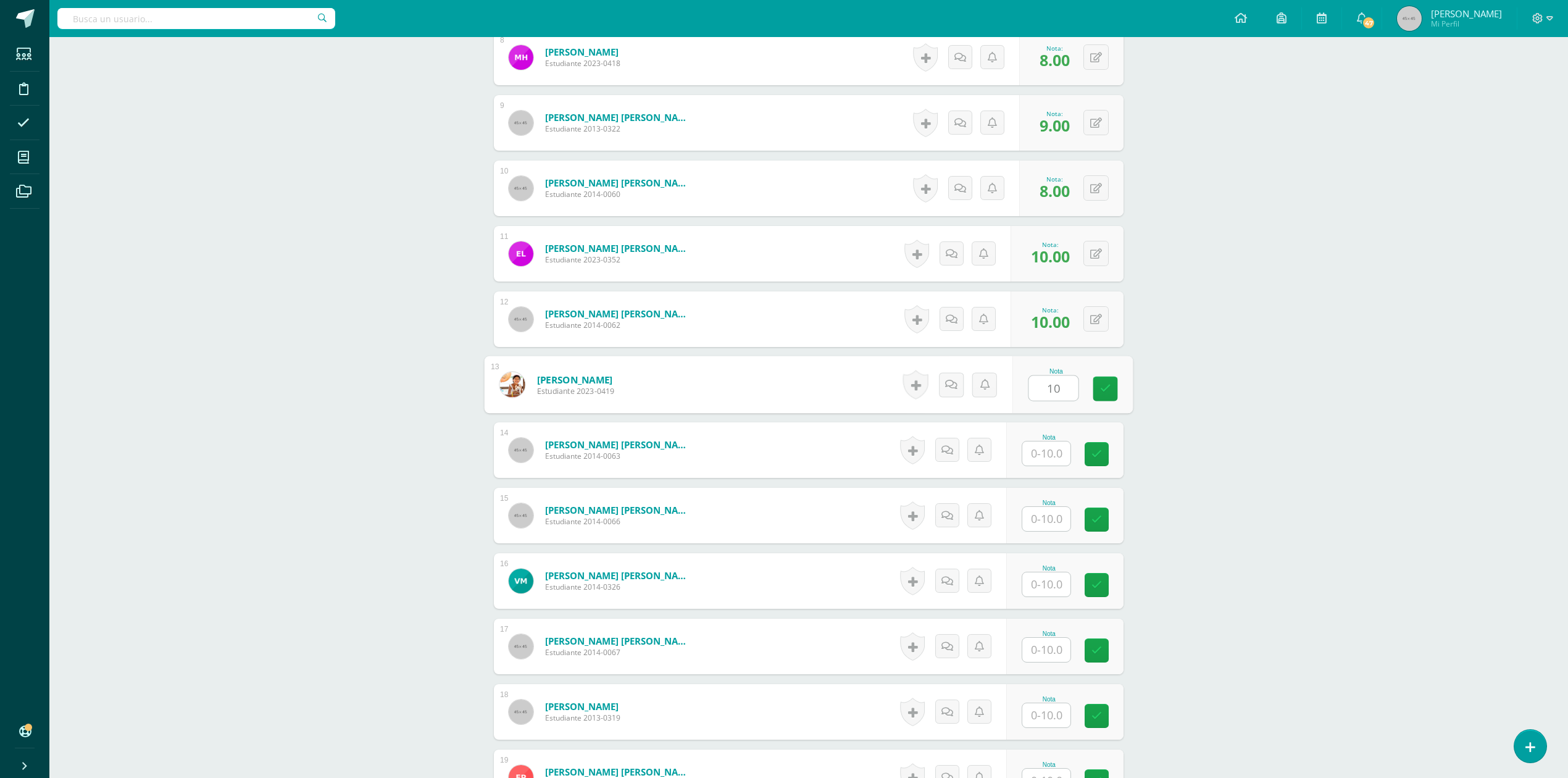
type input "10"
type input "9"
type input "10"
type input "0"
type input "10"
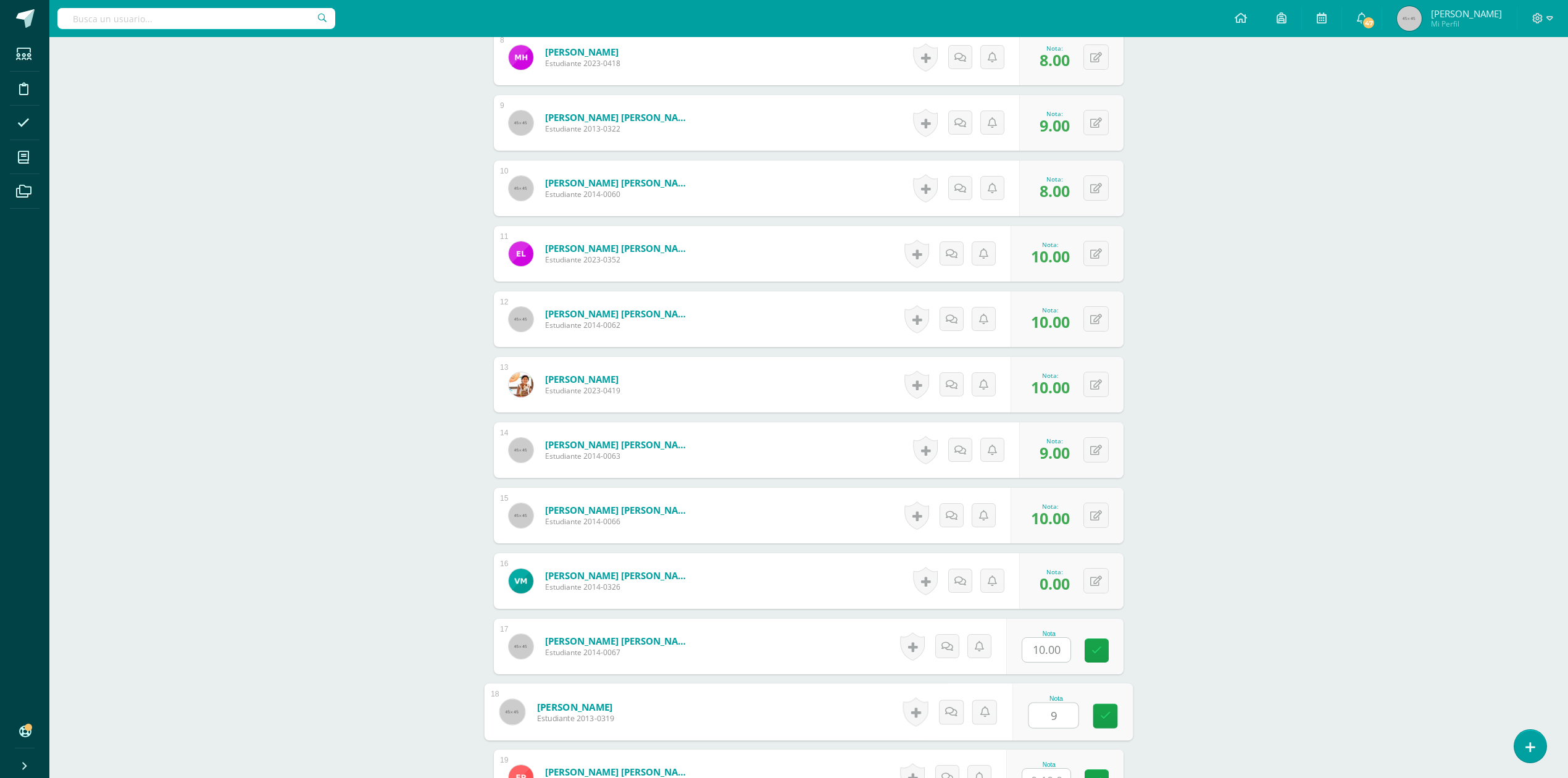
type input "9"
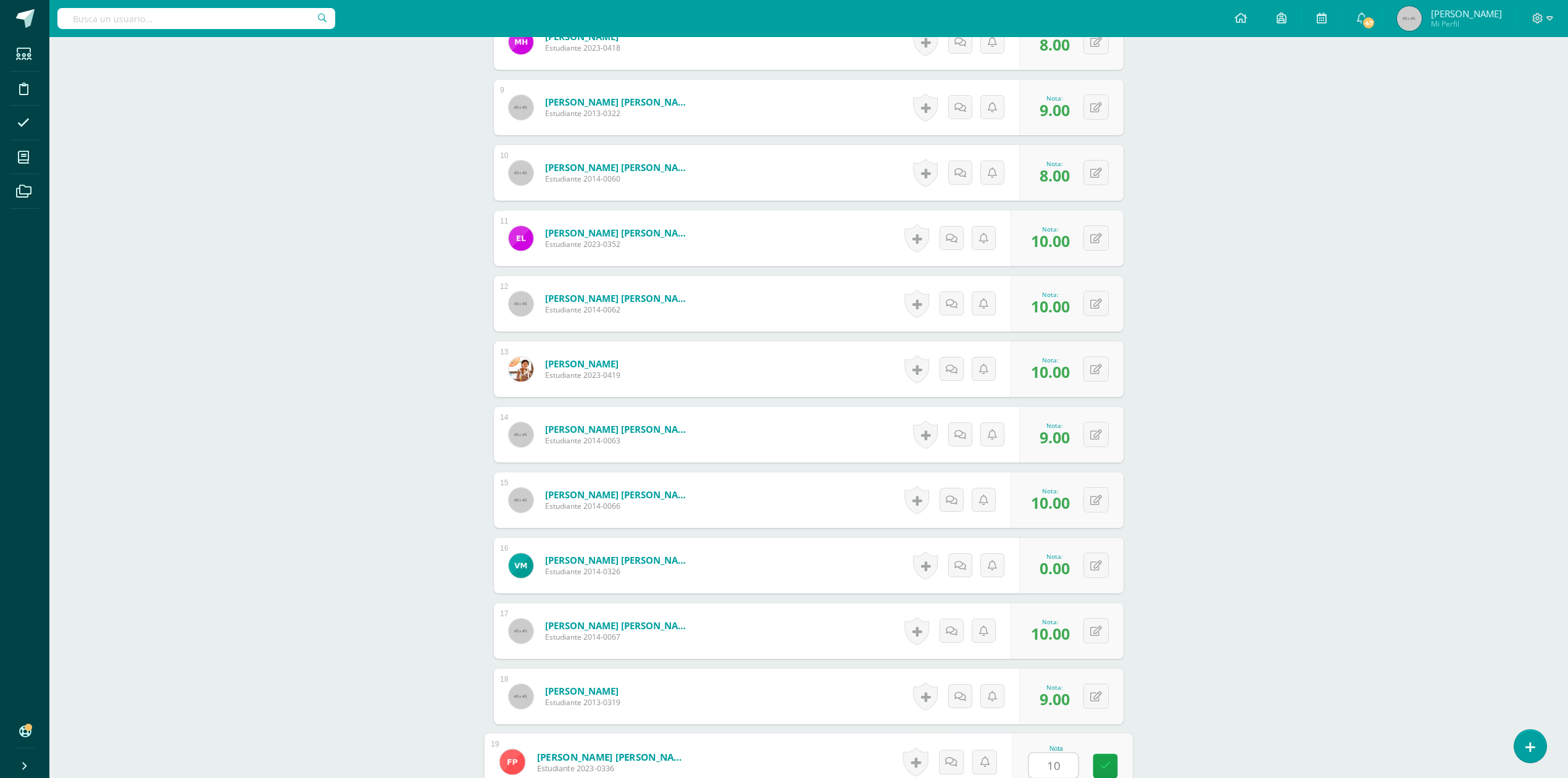
type input "10"
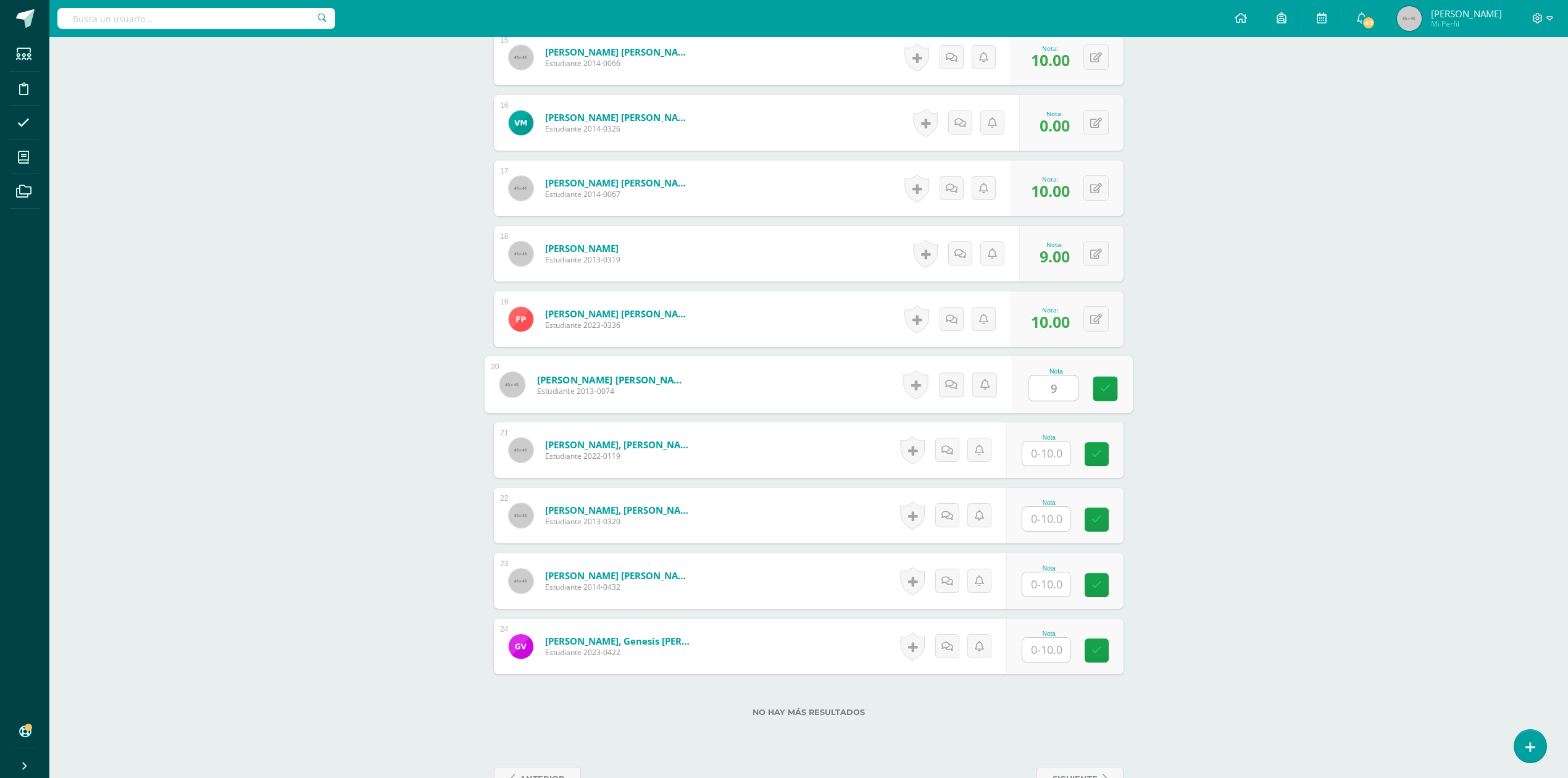
type input "9"
type input "10"
type input "9"
type input "10"
type input "9"
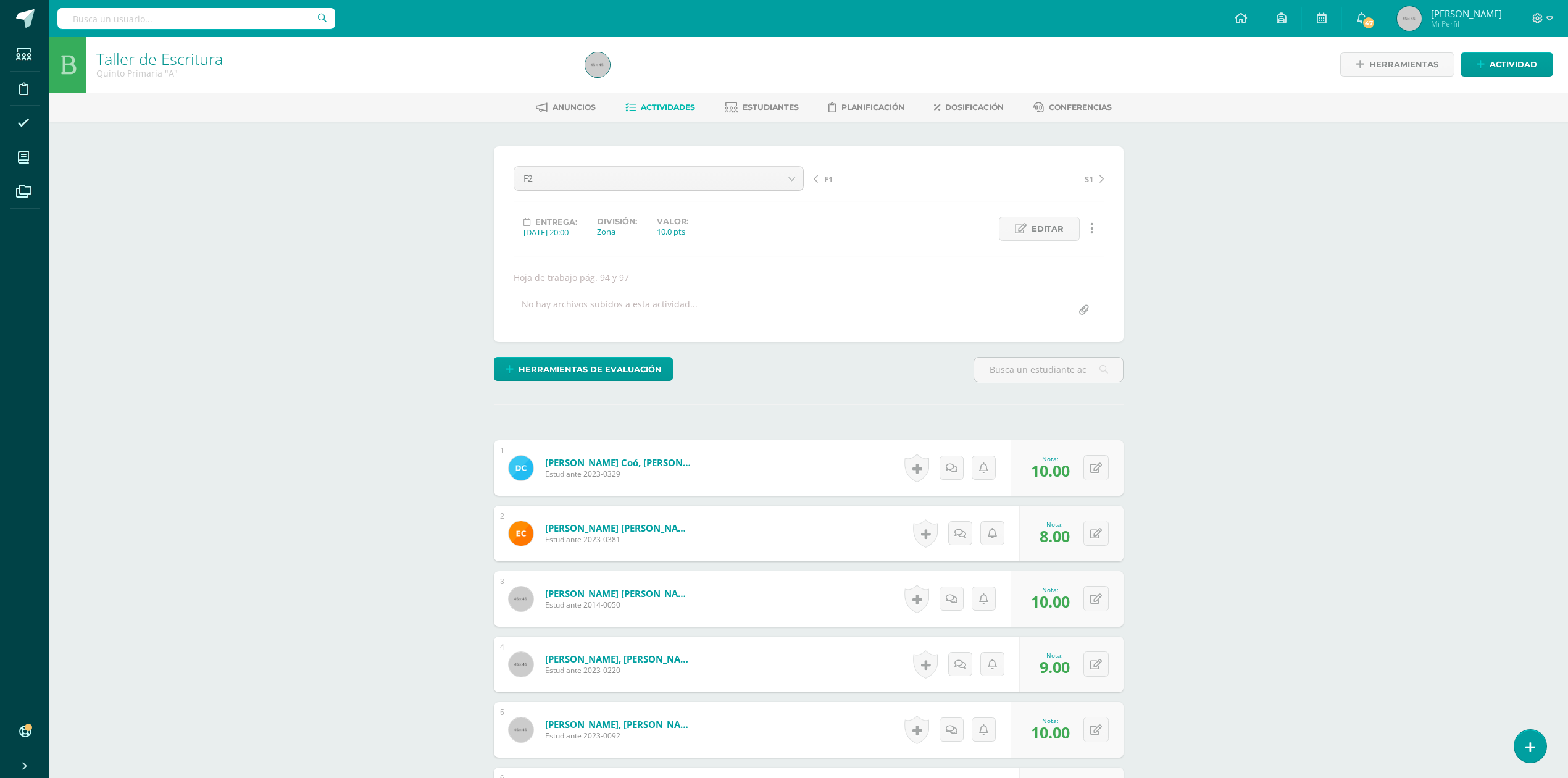
scroll to position [0, 0]
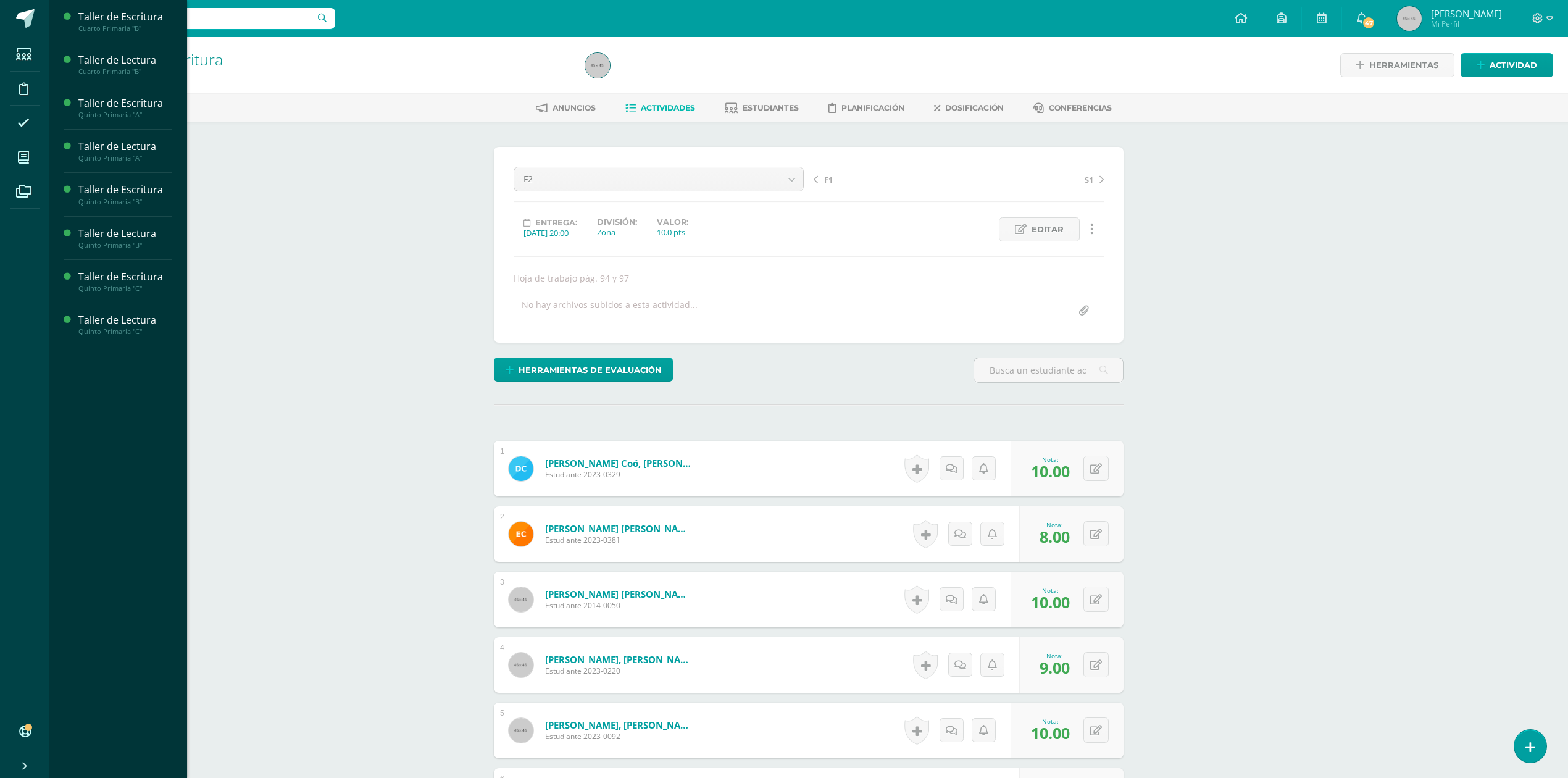
click at [5, 151] on li "Mis cursos" at bounding box center [24, 158] width 49 height 35
click at [18, 158] on icon at bounding box center [23, 158] width 11 height 12
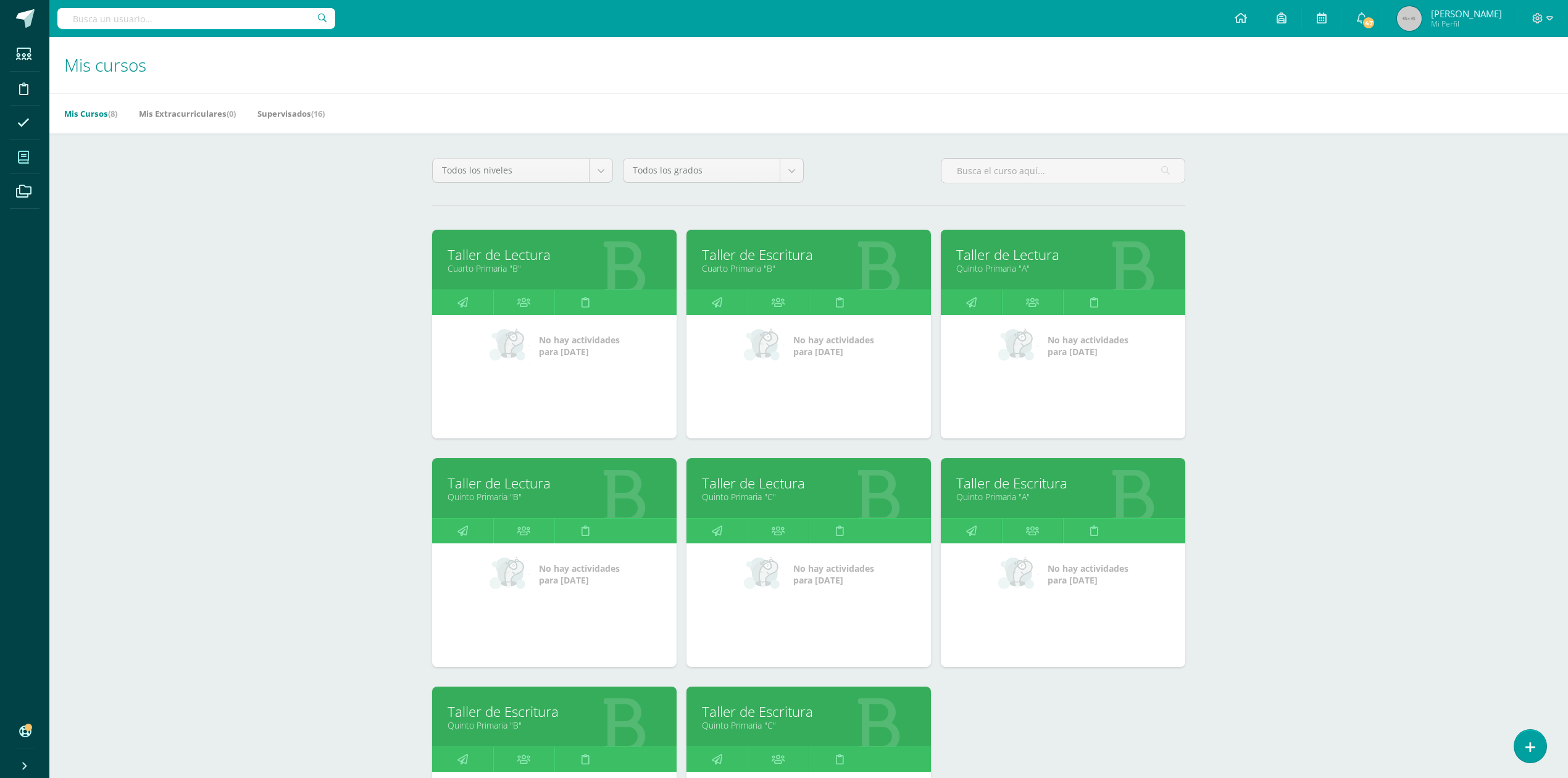
click at [1098, 263] on link "Quinto Primaria "A"" at bounding box center [1063, 267] width 214 height 11
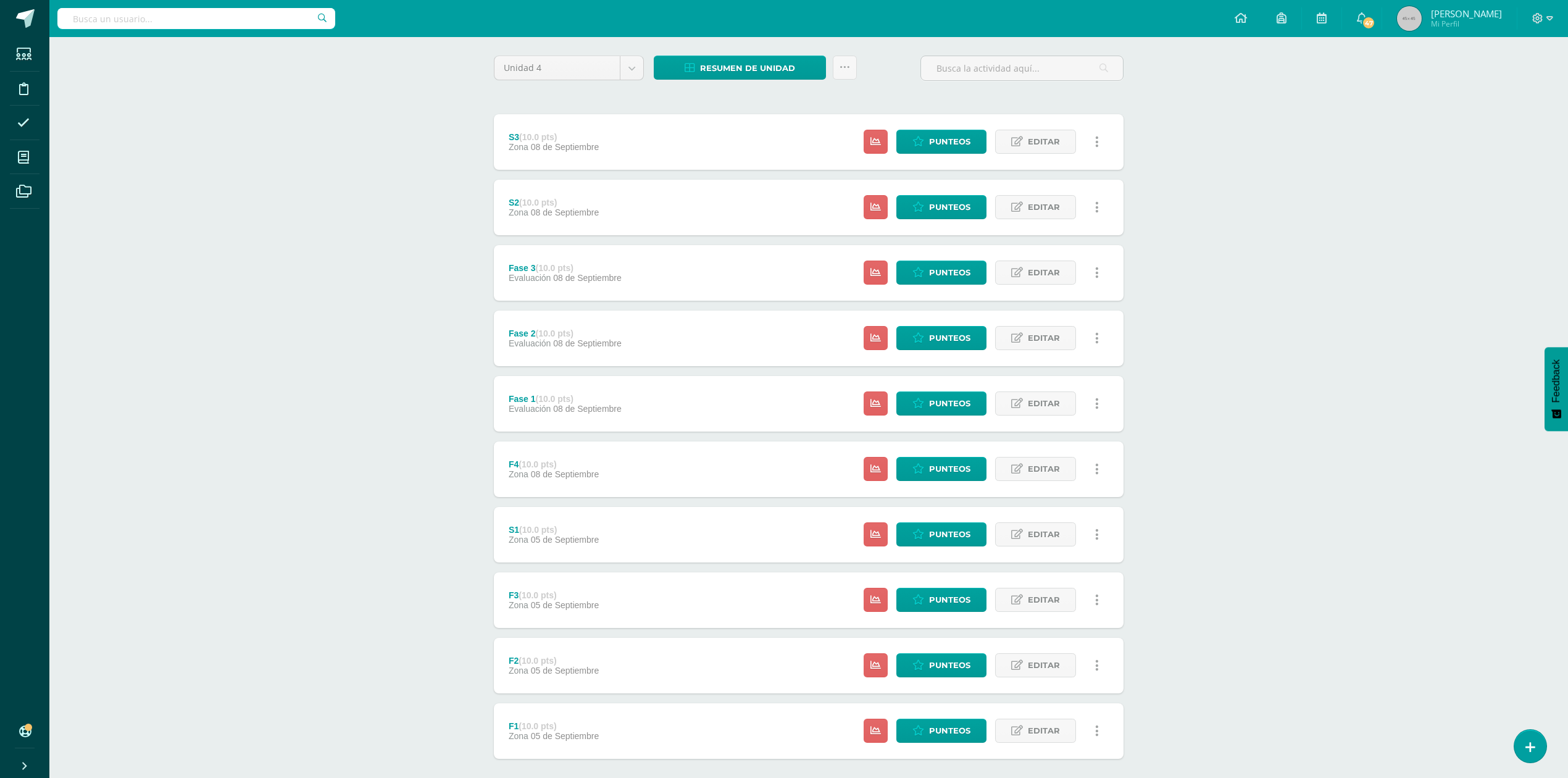
scroll to position [148, 0]
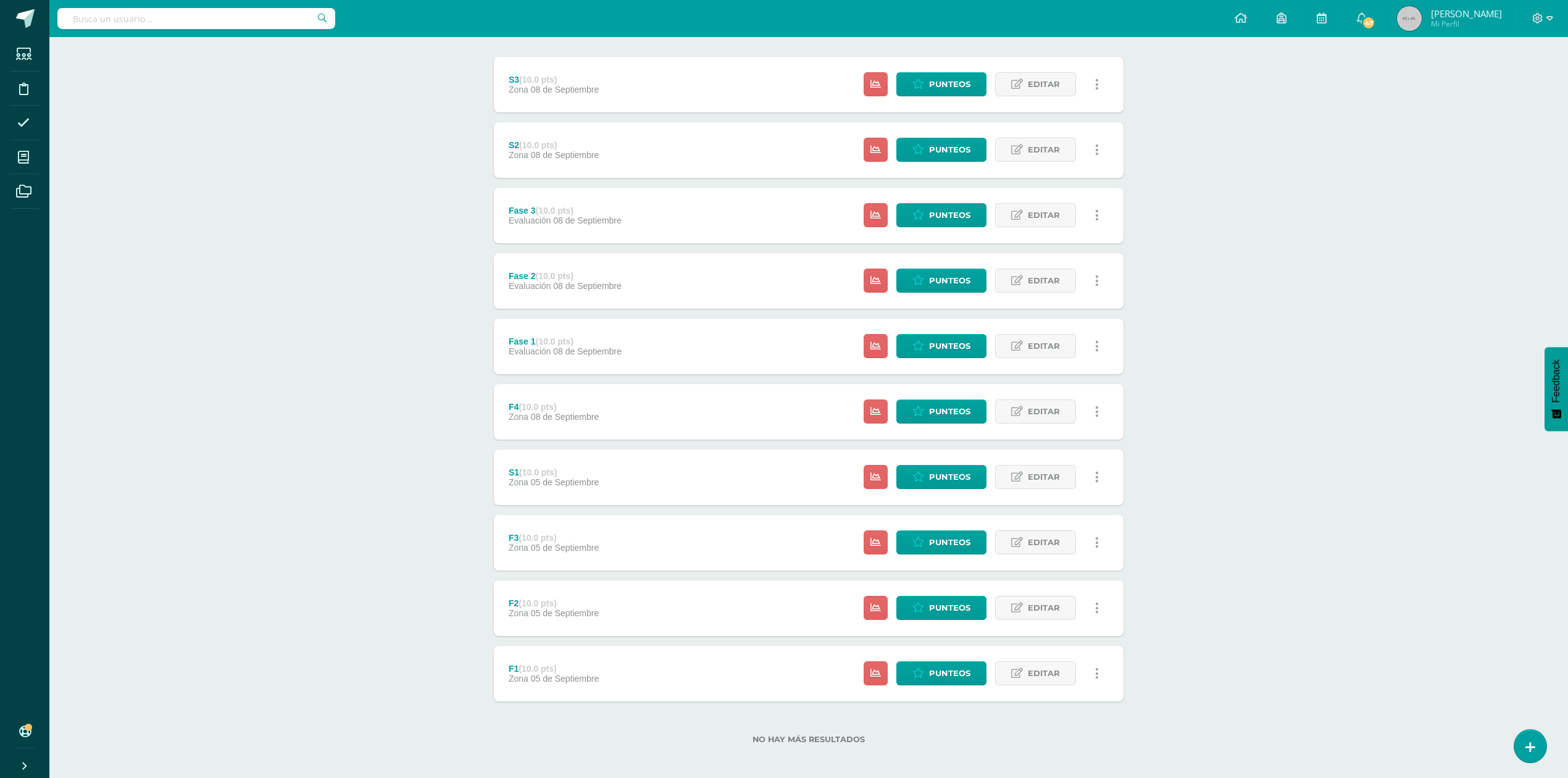
click at [639, 680] on div "F1 (10.0 pts) Zona [DATE][GEOGRAPHIC_DATA] Estatus de Actividad: 24 Estudiantes…" at bounding box center [808, 673] width 629 height 55
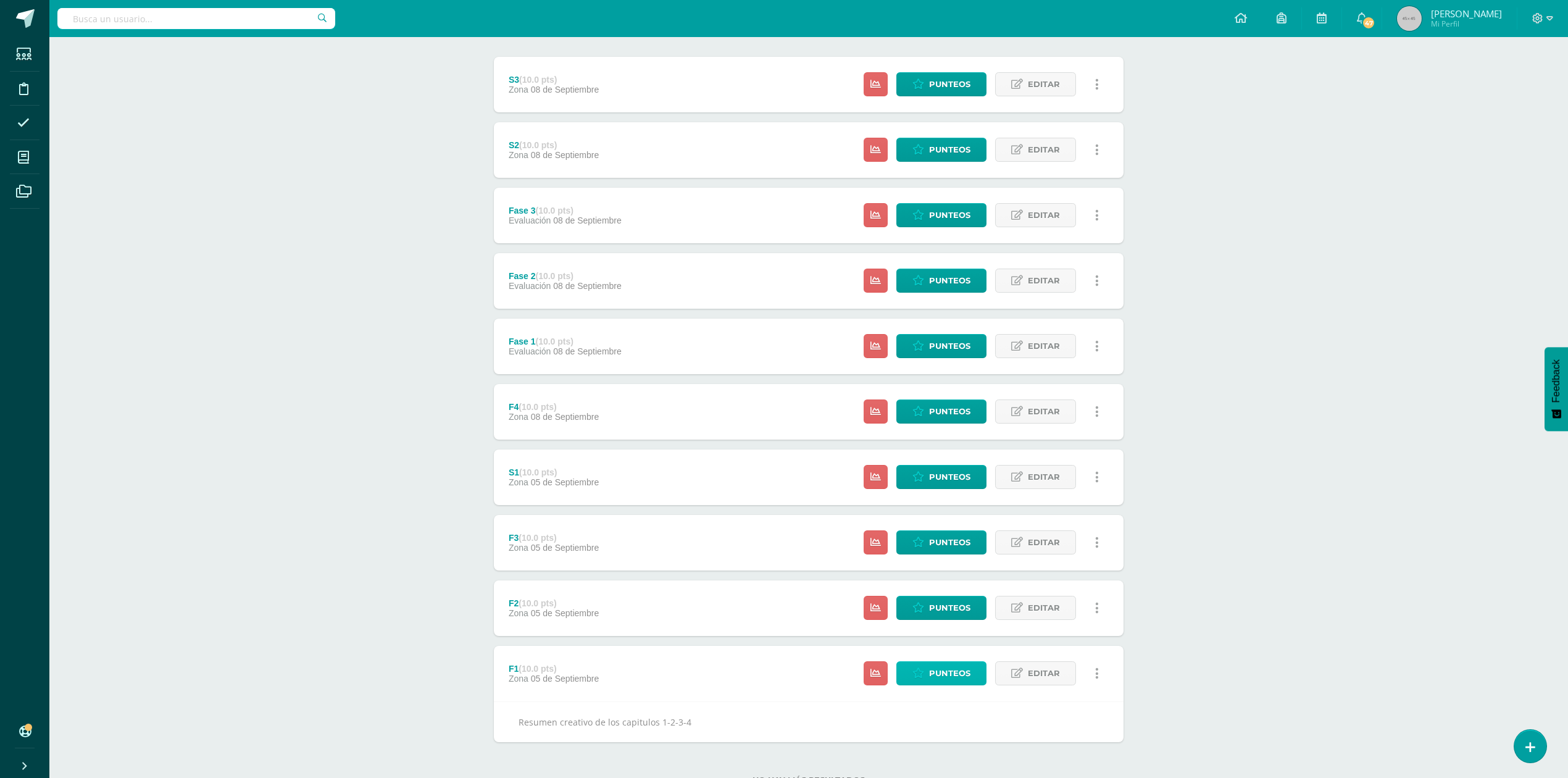
click at [956, 675] on span "Punteos" at bounding box center [950, 673] width 42 height 23
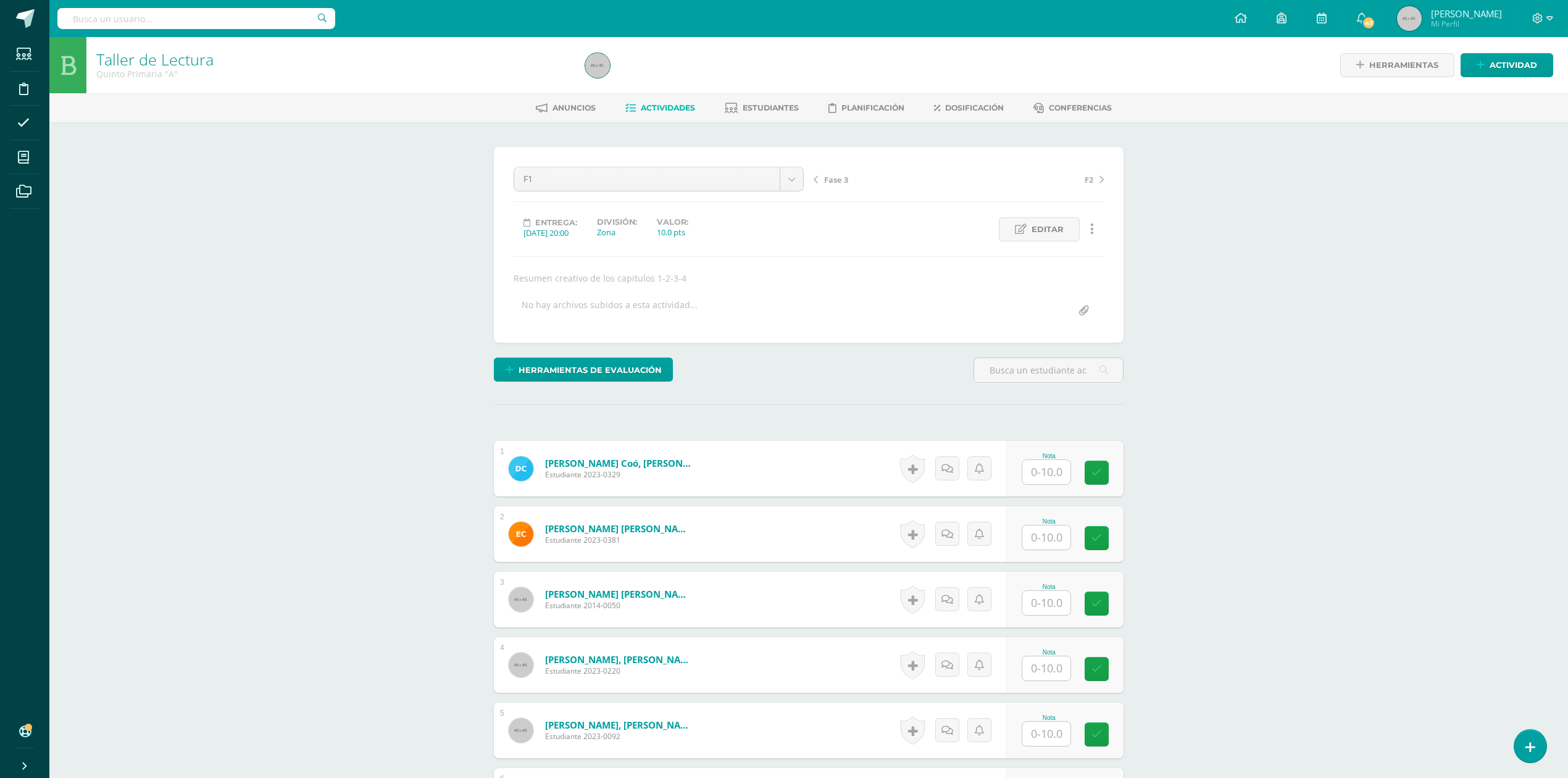
click at [1041, 482] on input "text" at bounding box center [1047, 472] width 48 height 24
type input "10"
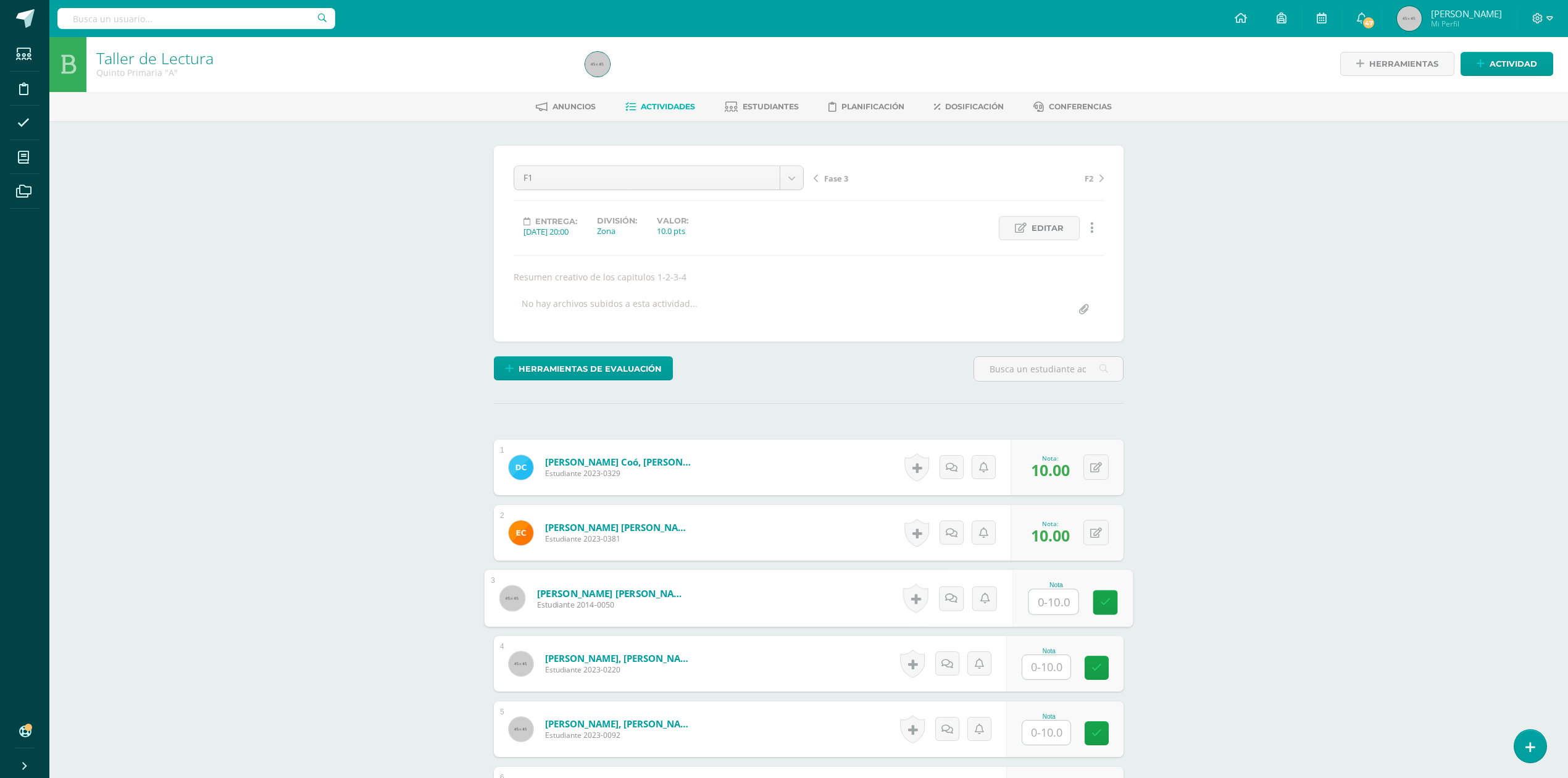
scroll to position [2, 0]
type input "9"
type input "10"
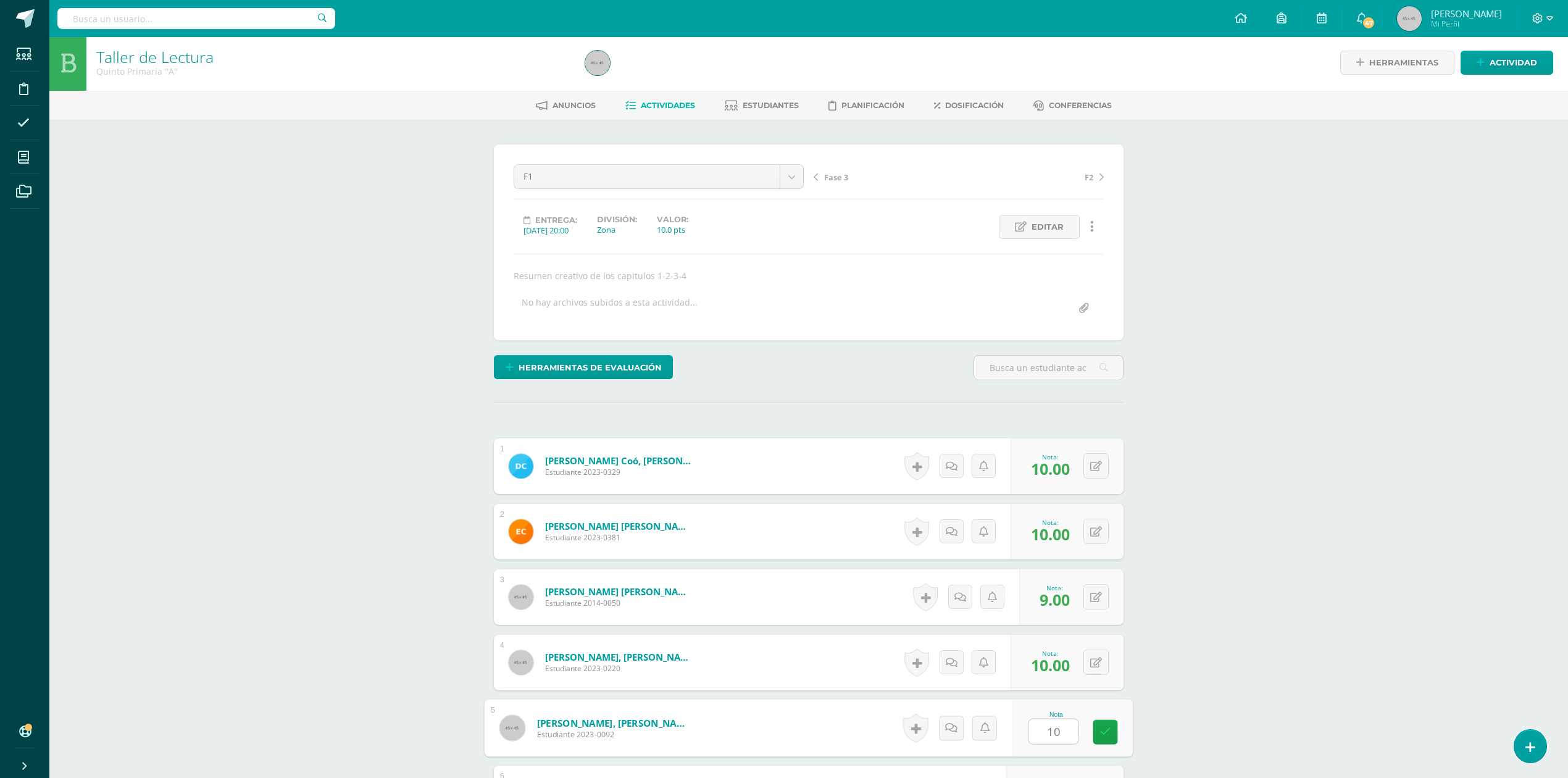
type input "10"
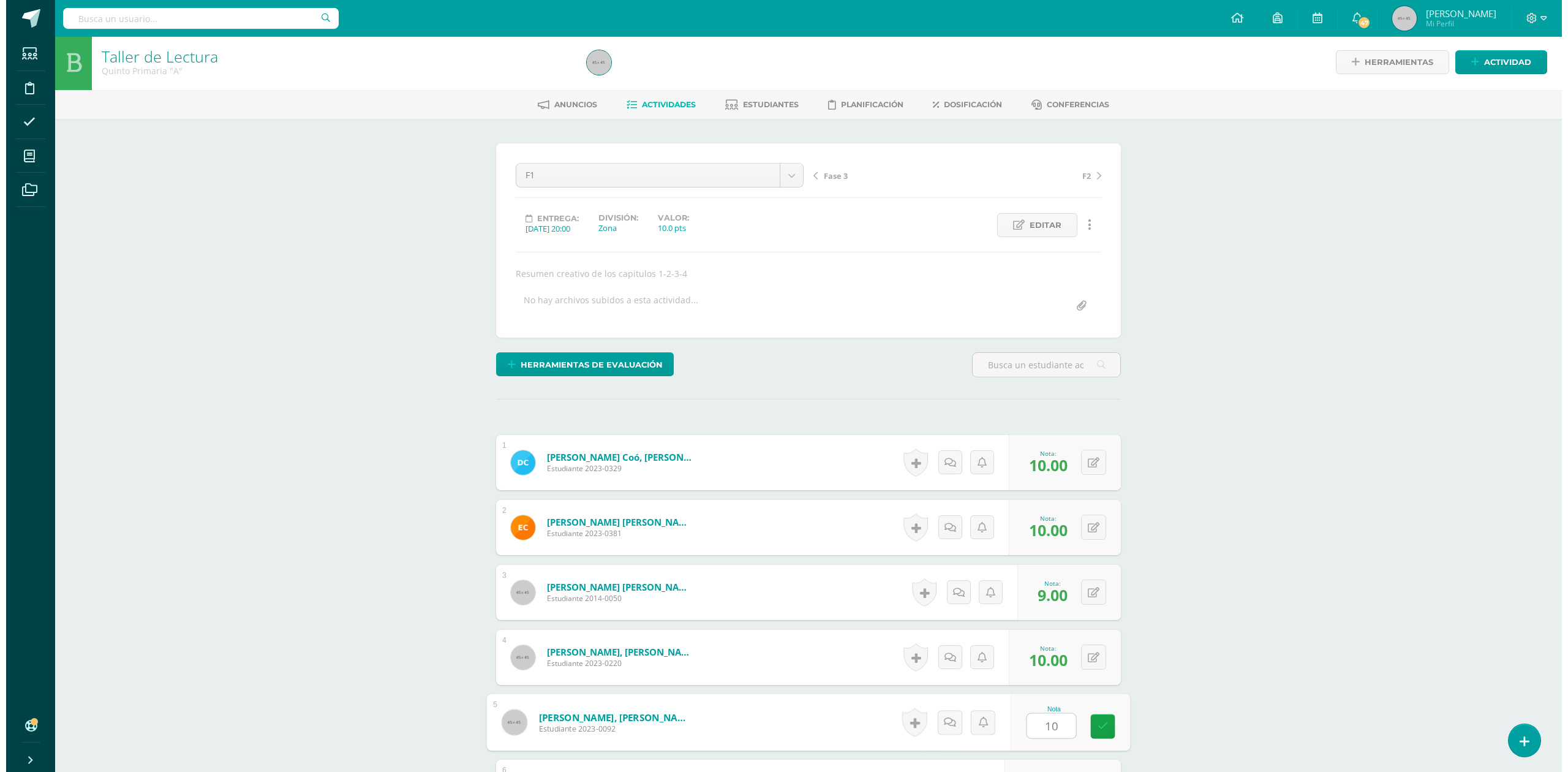
scroll to position [408, 0]
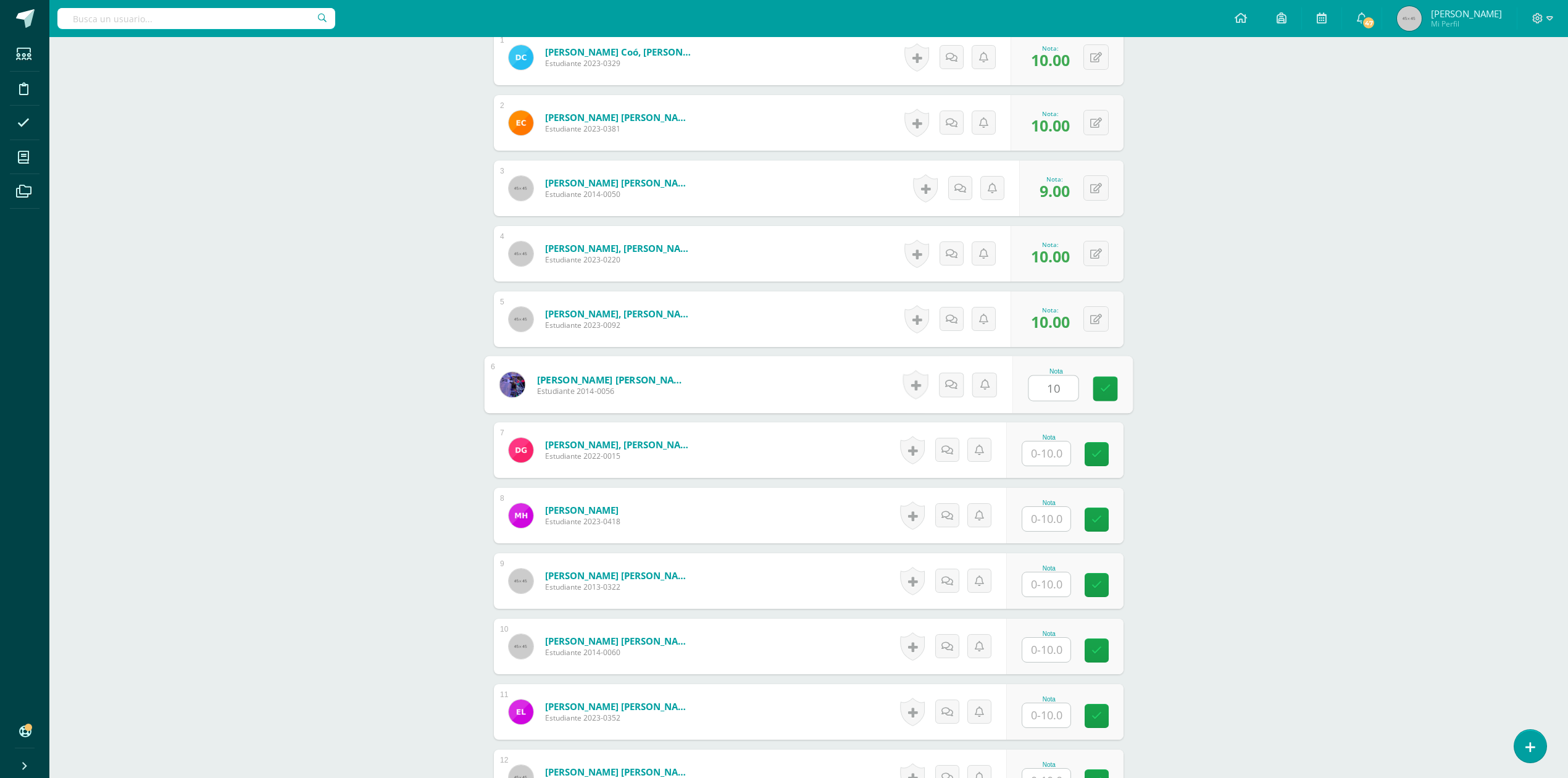
type input "10"
click at [919, 386] on link at bounding box center [917, 384] width 25 height 28
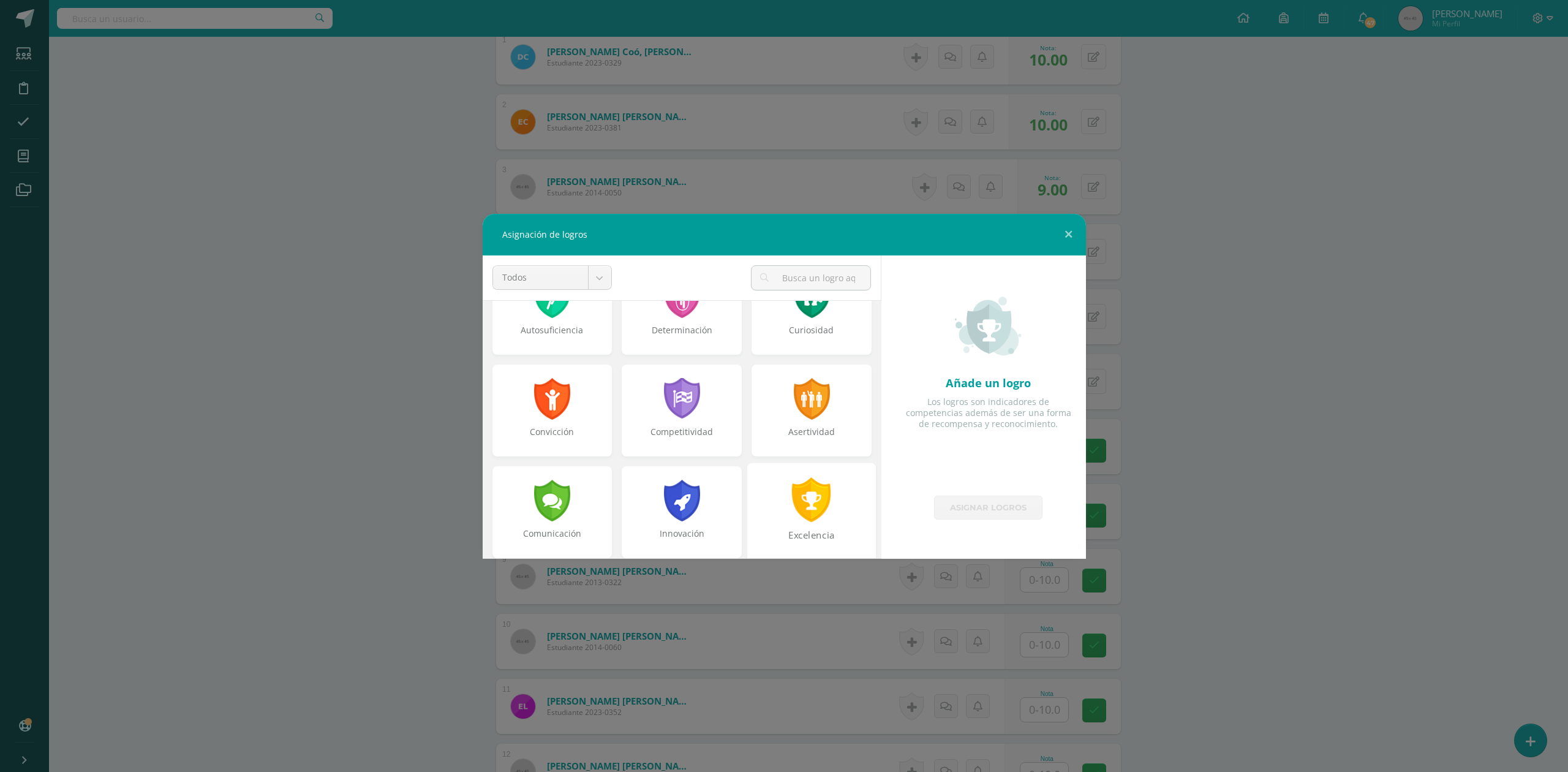
scroll to position [163, 0]
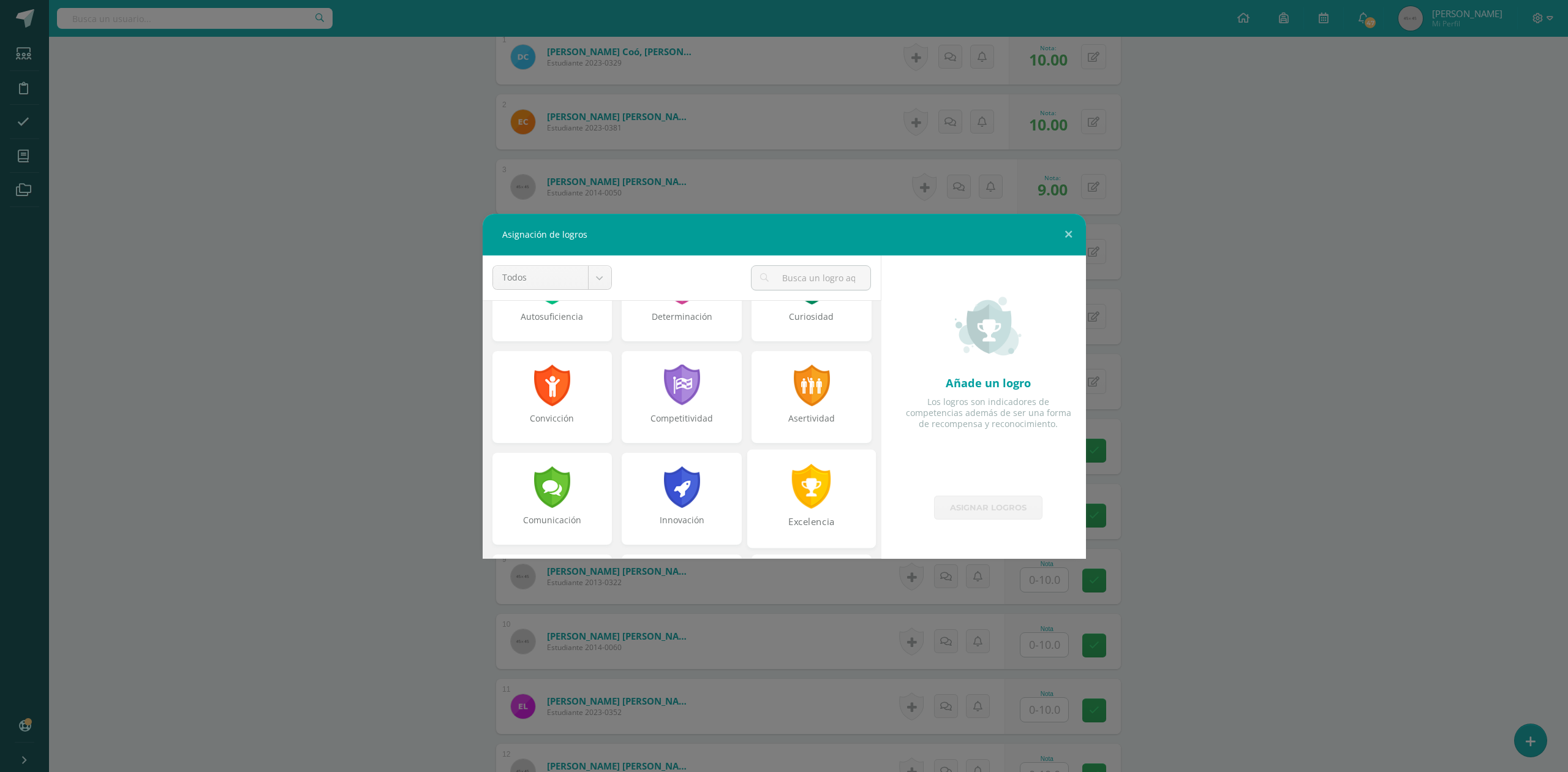
click at [814, 492] on div at bounding box center [812, 486] width 42 height 44
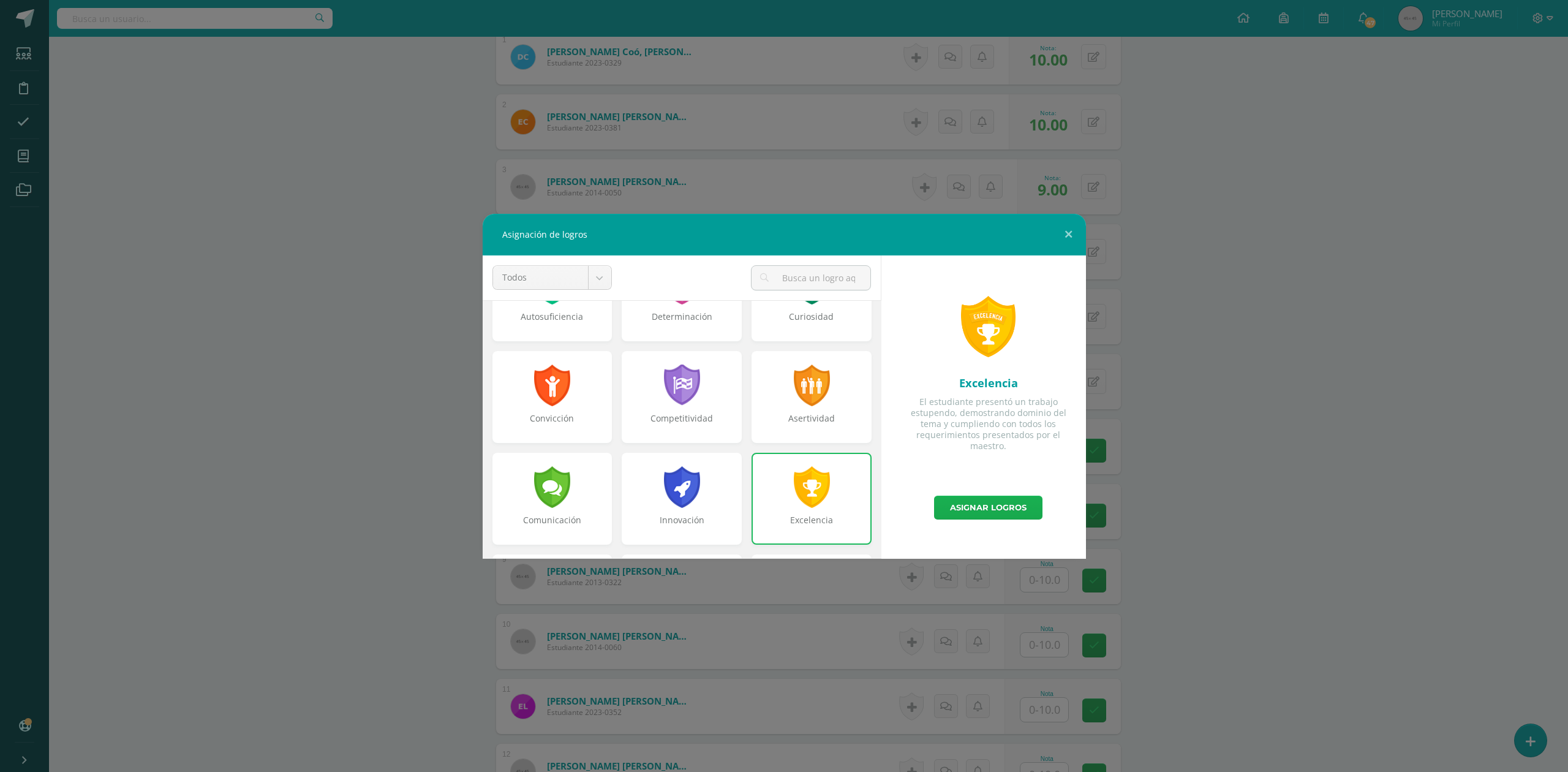
click at [971, 505] on link "Asignar logros" at bounding box center [988, 507] width 108 height 24
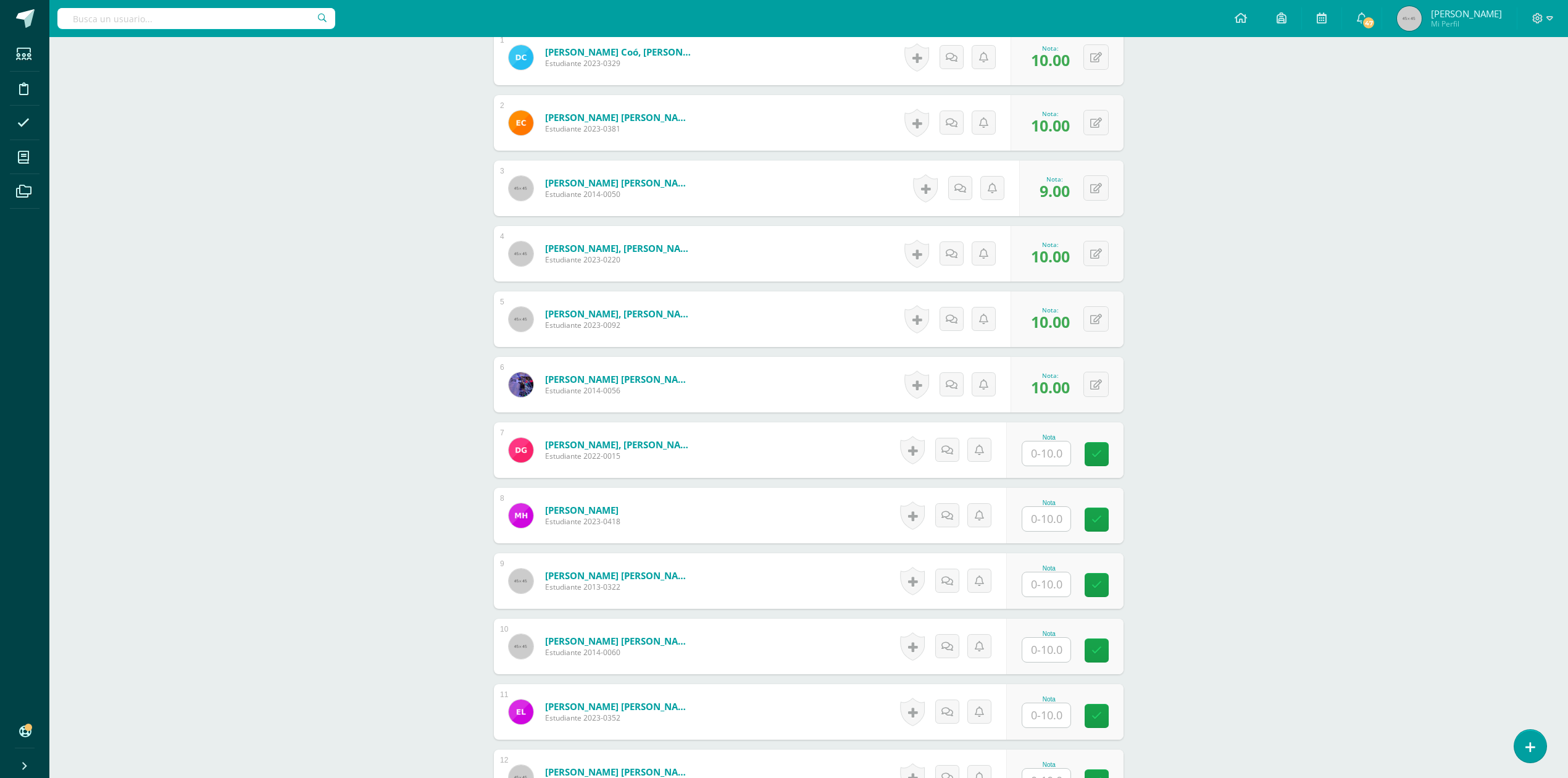
click at [1060, 455] on input "text" at bounding box center [1047, 454] width 48 height 24
type input "8"
type input "10"
type input "8"
type input "9"
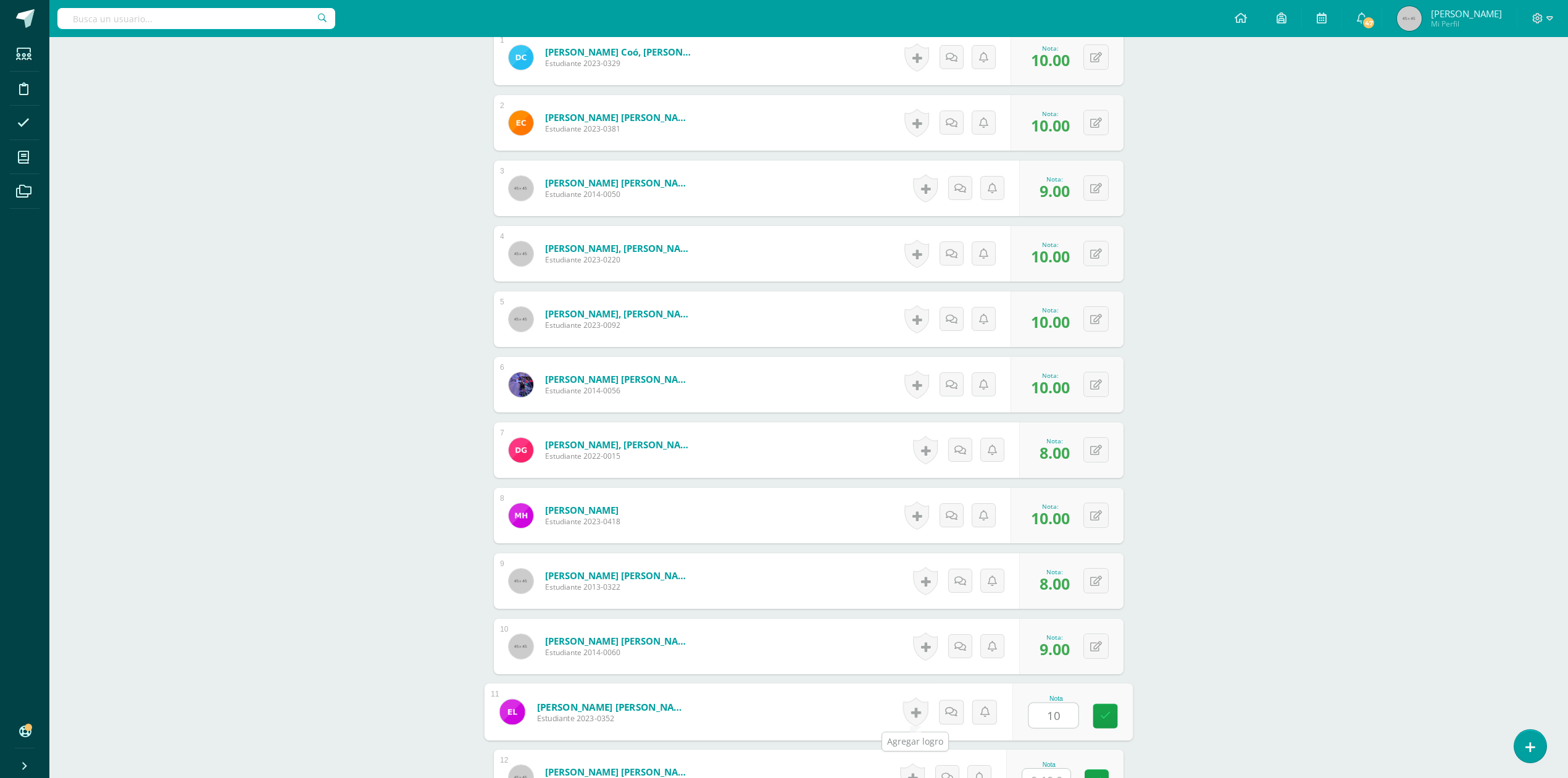
type input "10"
click at [914, 715] on link at bounding box center [915, 712] width 25 height 29
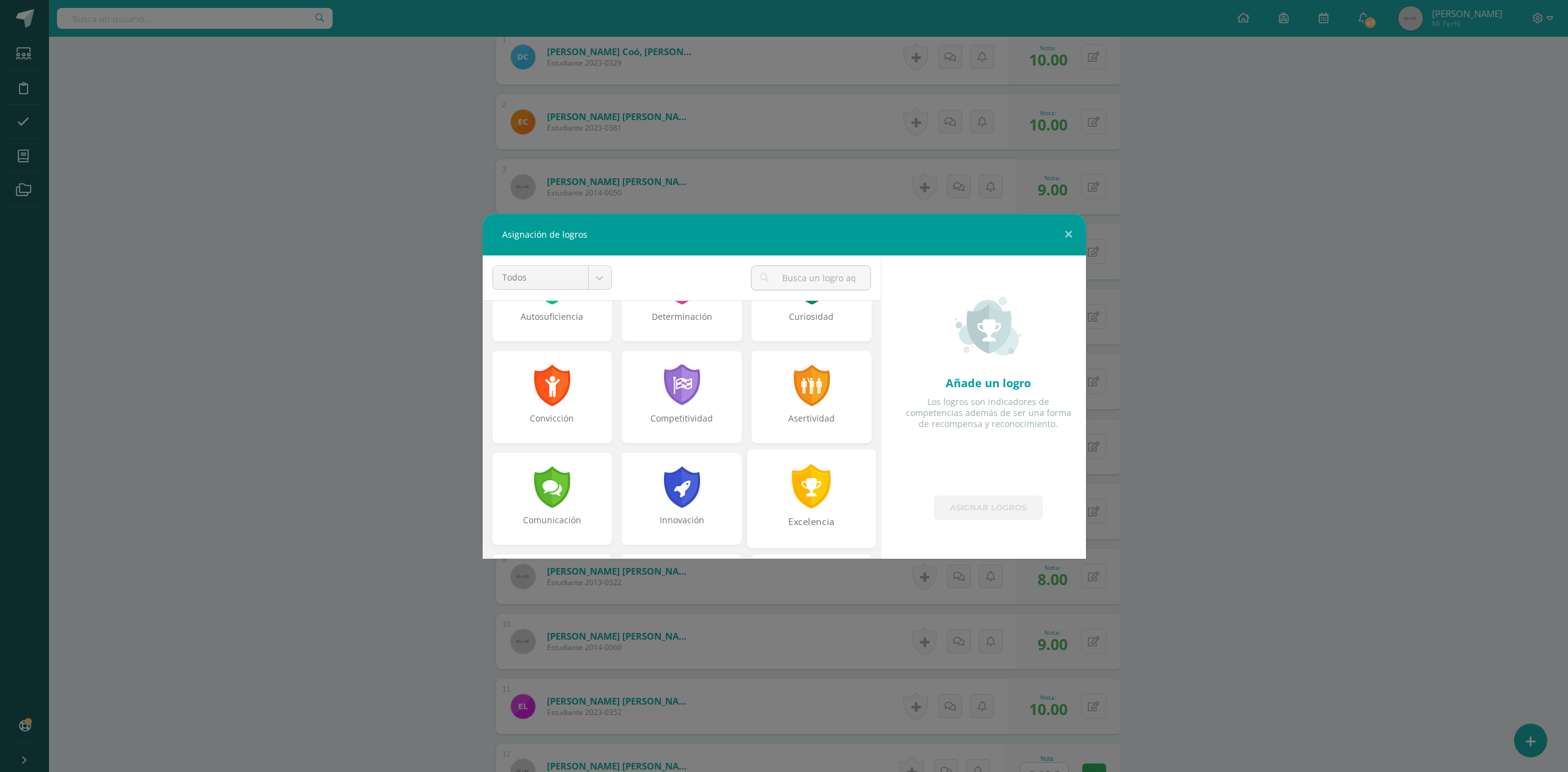
click at [816, 505] on div at bounding box center [812, 486] width 42 height 44
click at [1018, 515] on link "Asignar logros" at bounding box center [988, 507] width 108 height 24
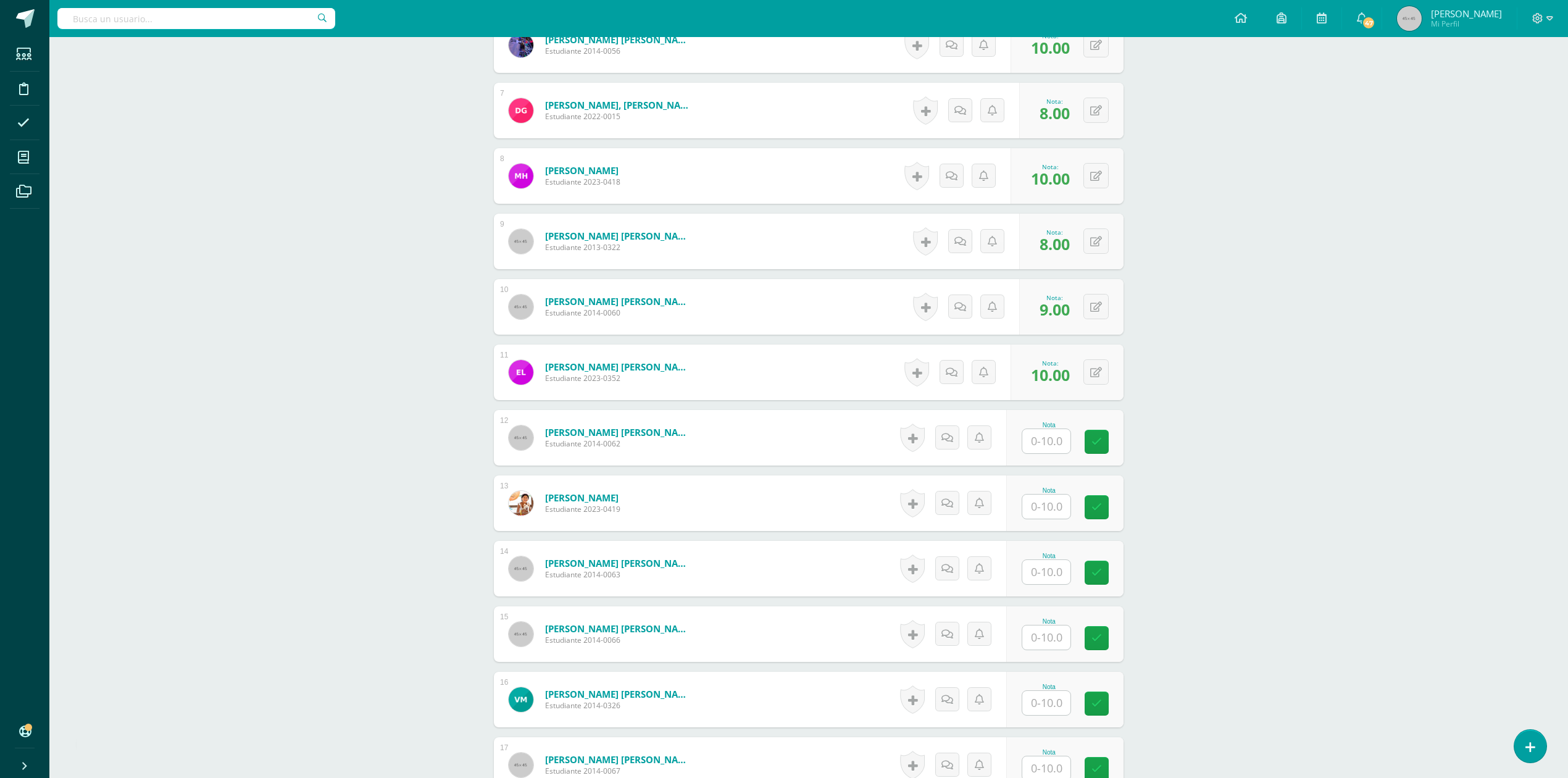
scroll to position [823, 0]
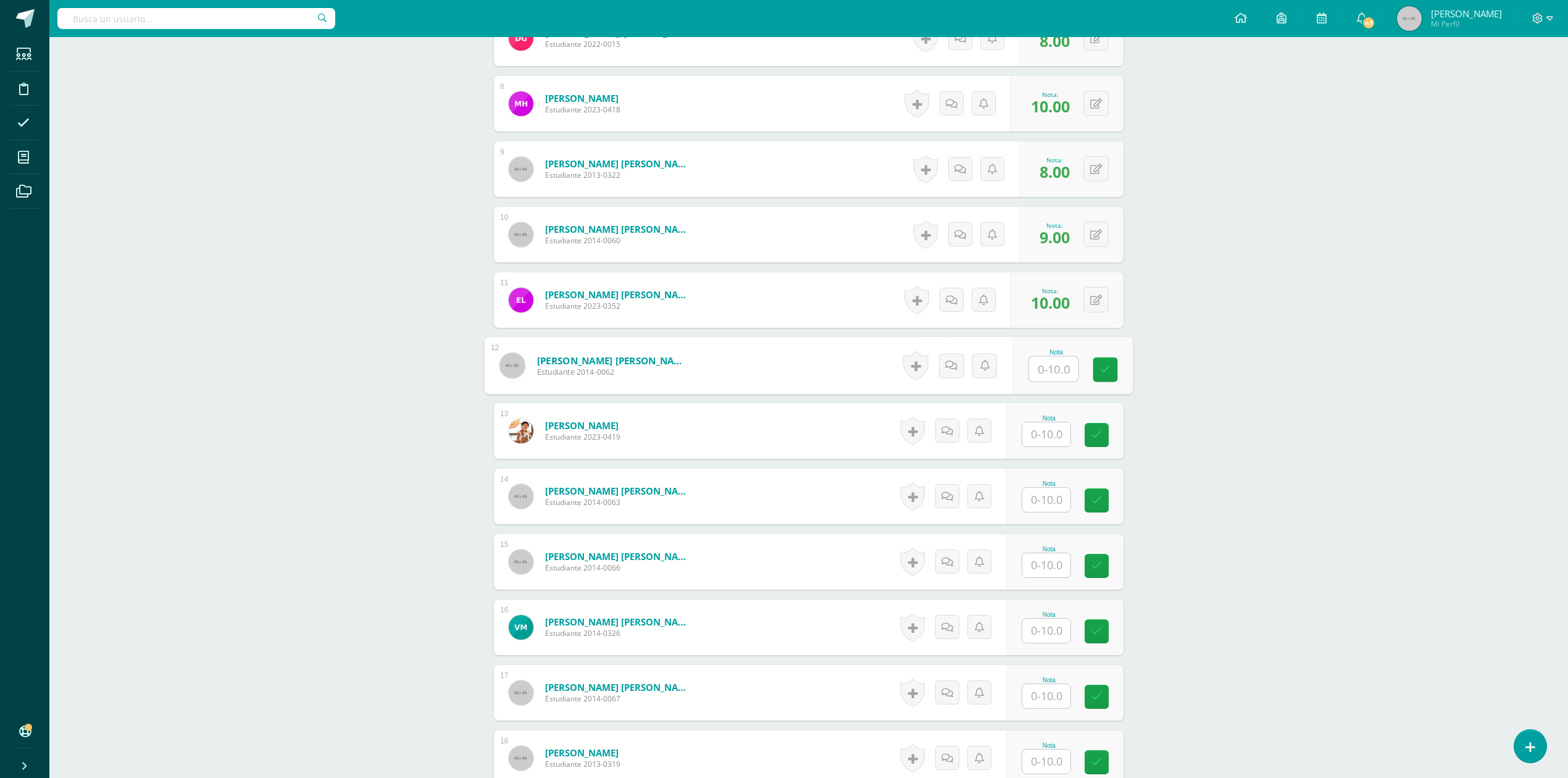
click at [1056, 364] on input "text" at bounding box center [1054, 369] width 49 height 25
type input "8"
type input "10"
type input "9"
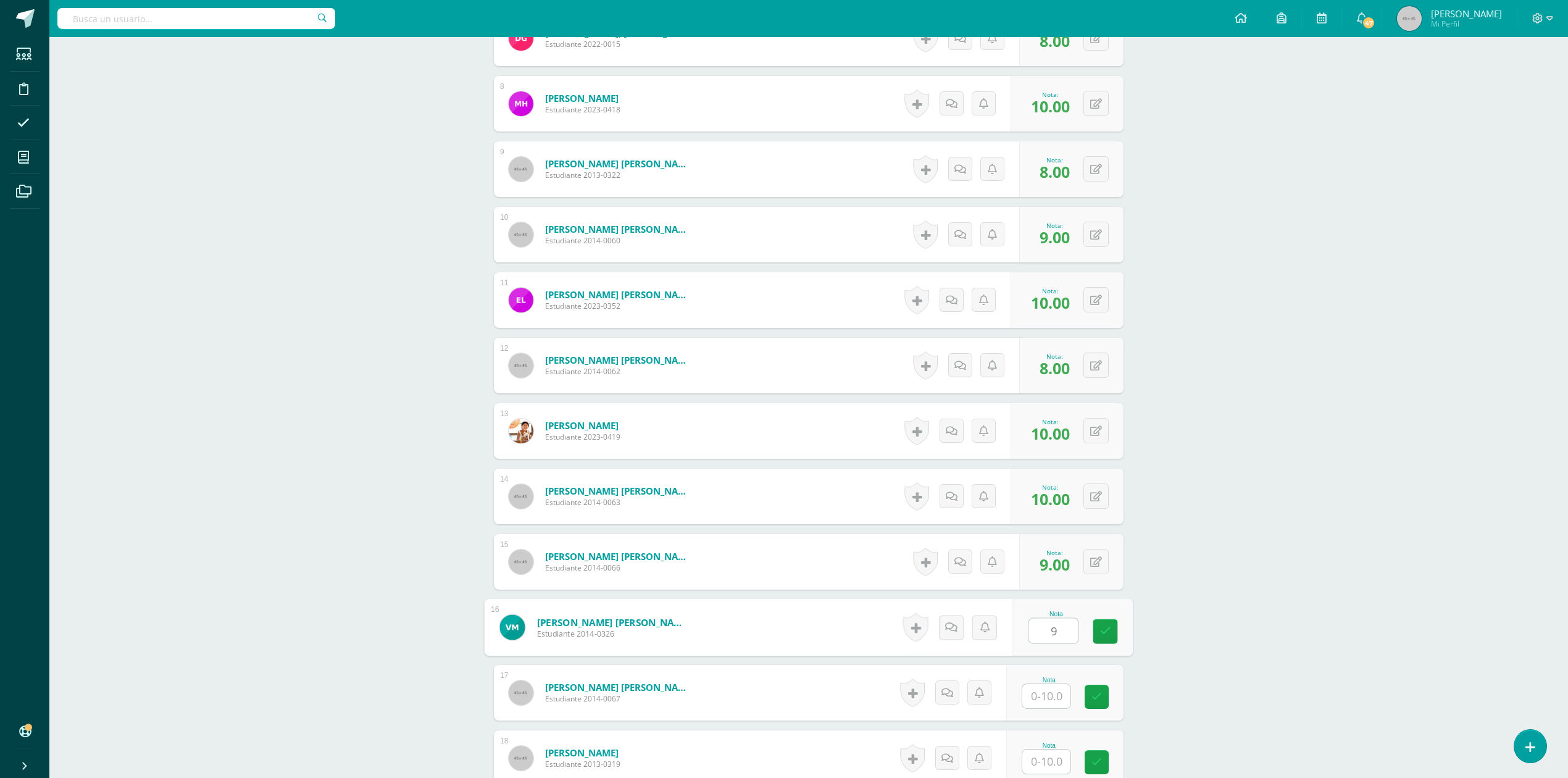
type input "9"
type input "10"
type input "9"
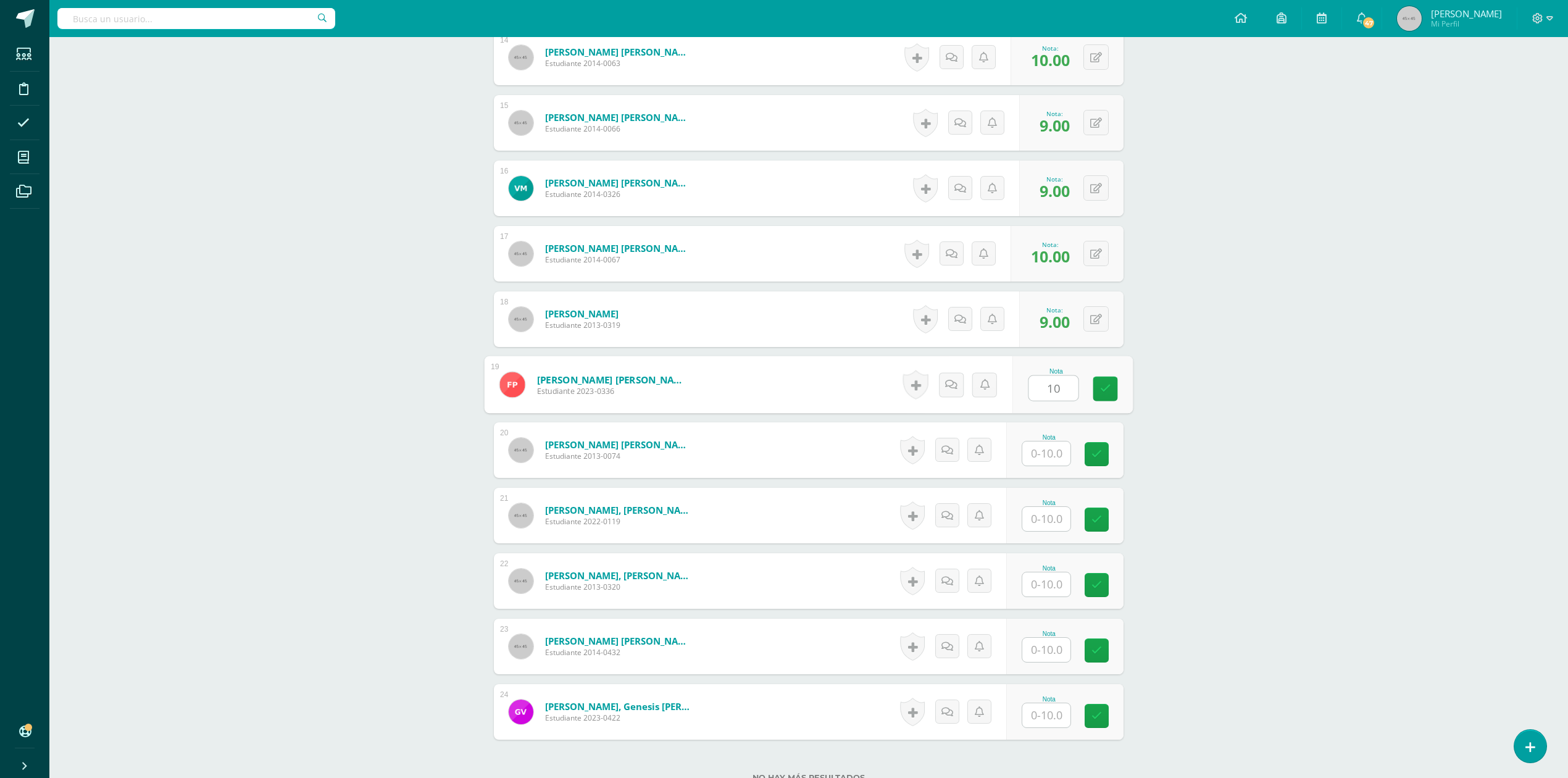
type input "10"
type input "9"
type input "10"
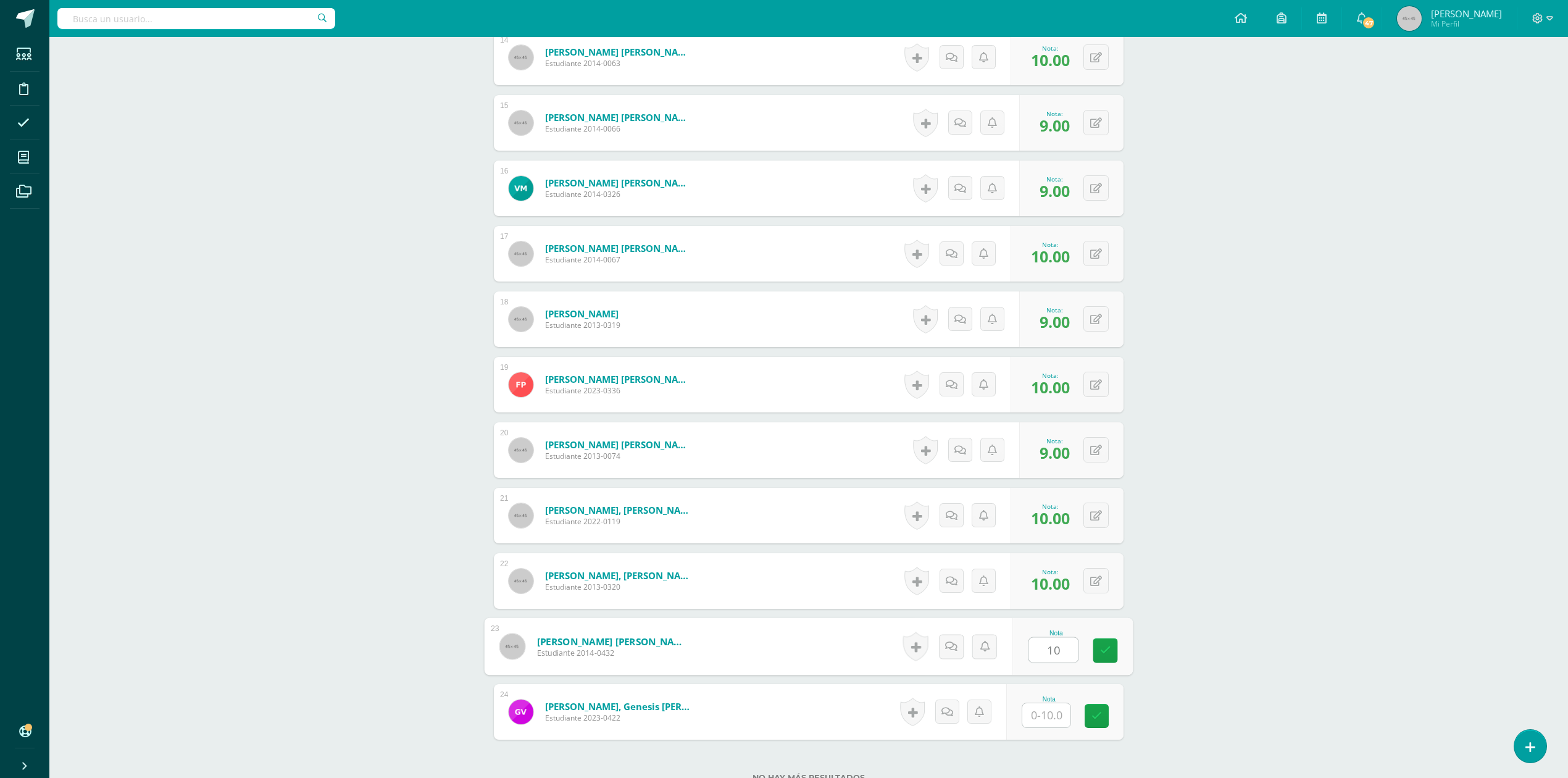
type input "10"
type input "9"
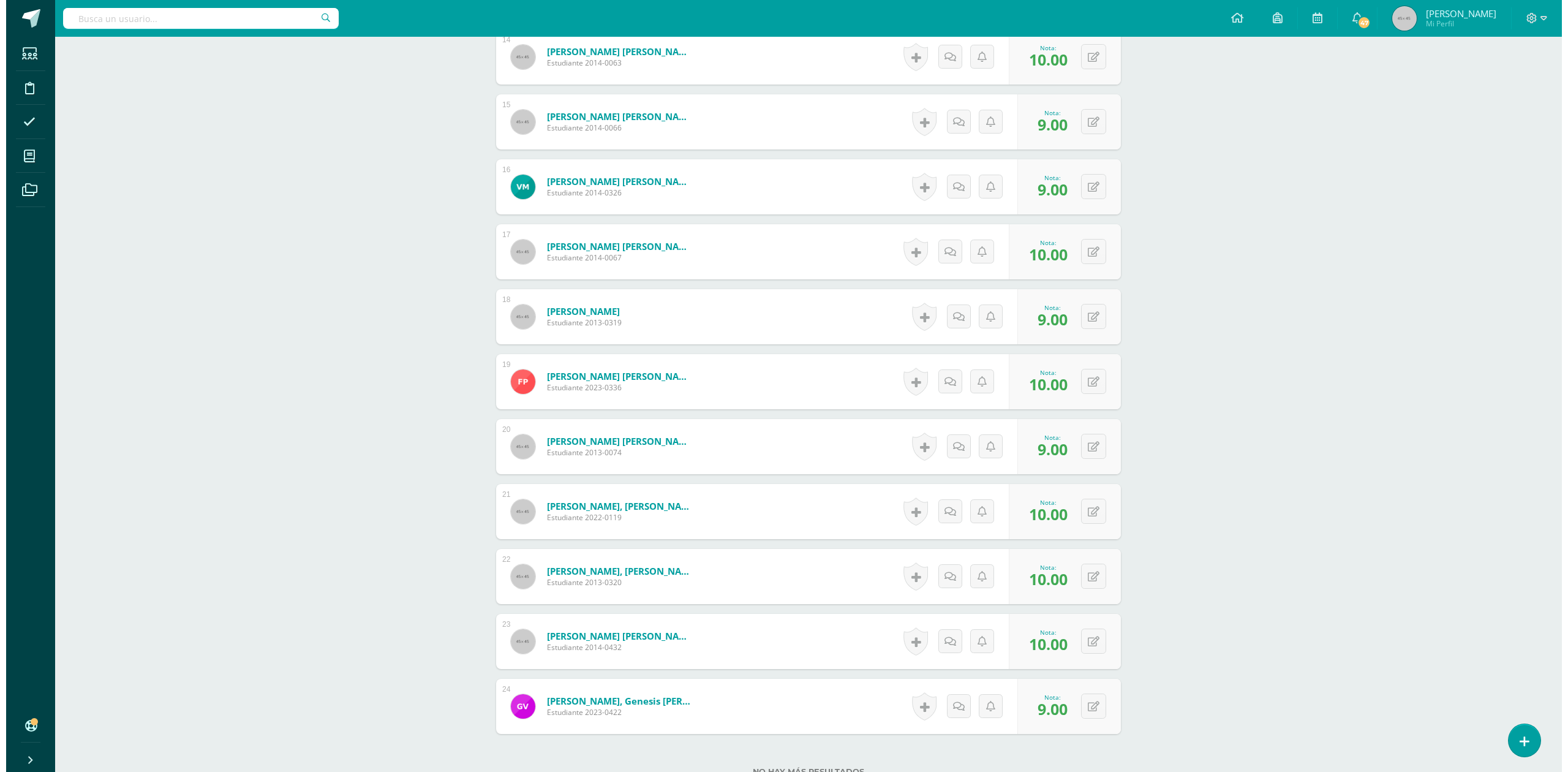
scroll to position [925, 0]
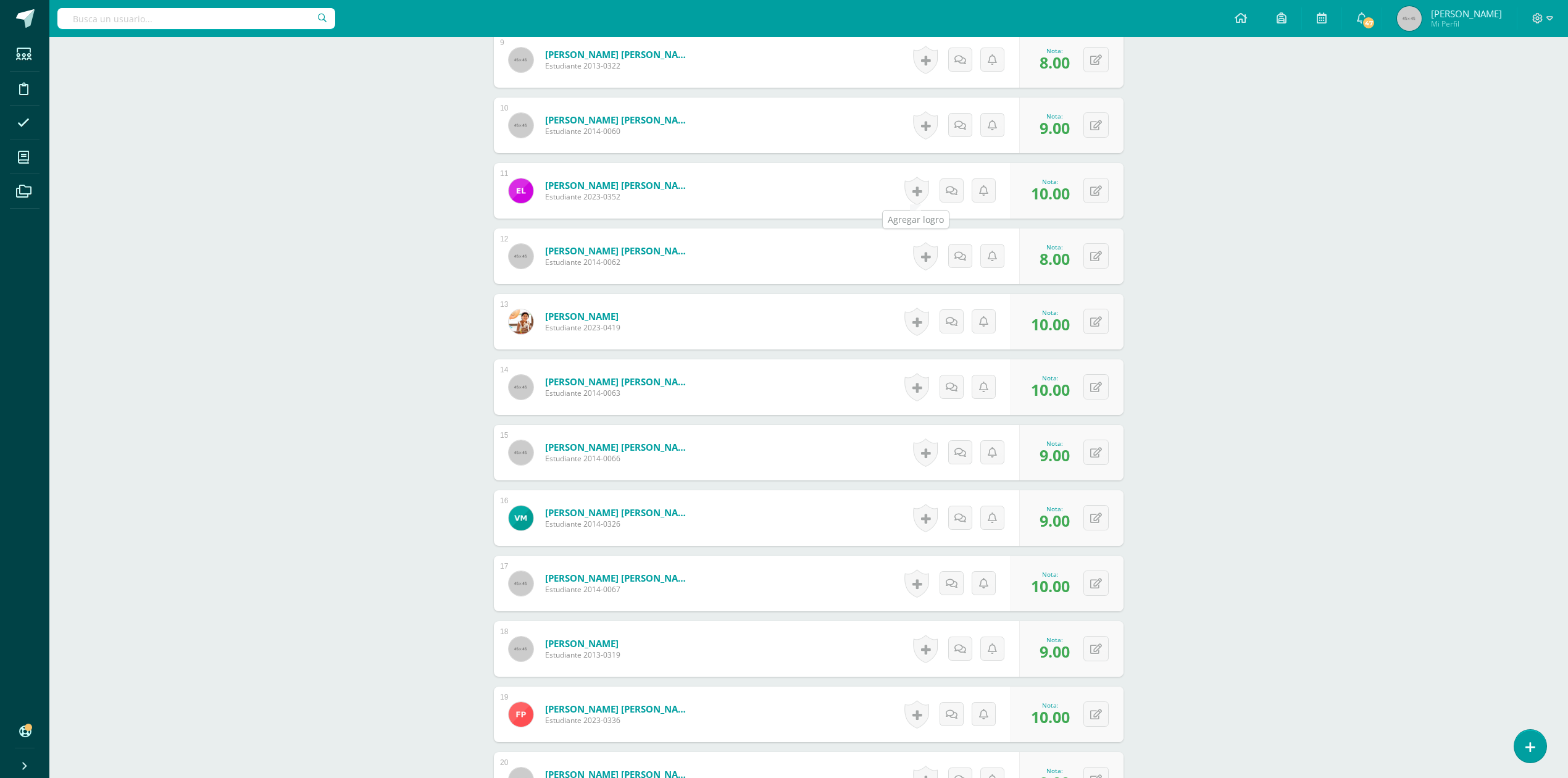
click at [926, 196] on link at bounding box center [917, 190] width 25 height 28
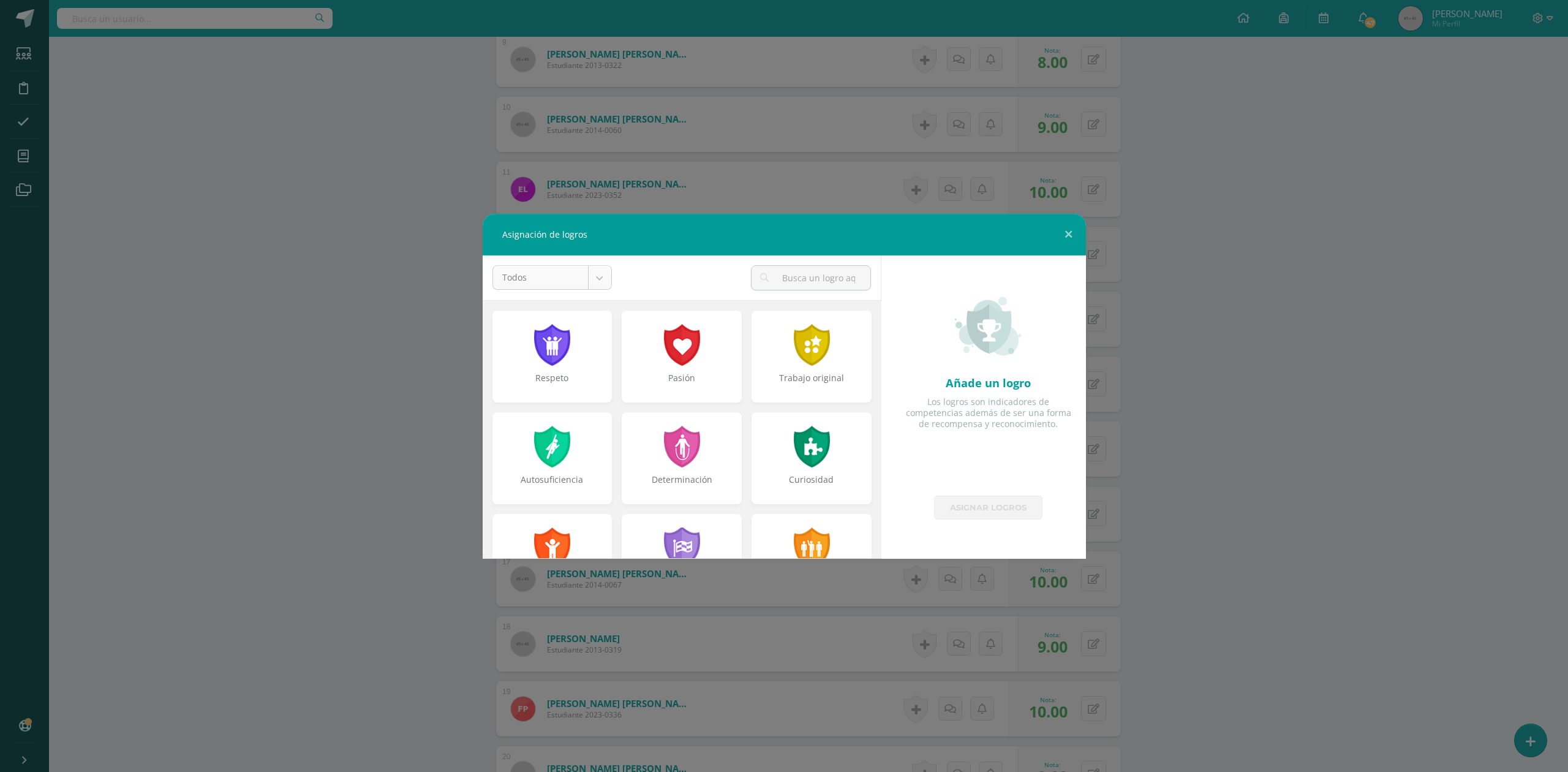
click at [601, 280] on body "Asignación de logros Todos Todos Respeto Pasión Trabajo original Autosuficienci…" at bounding box center [784, 138] width 1568 height 2127
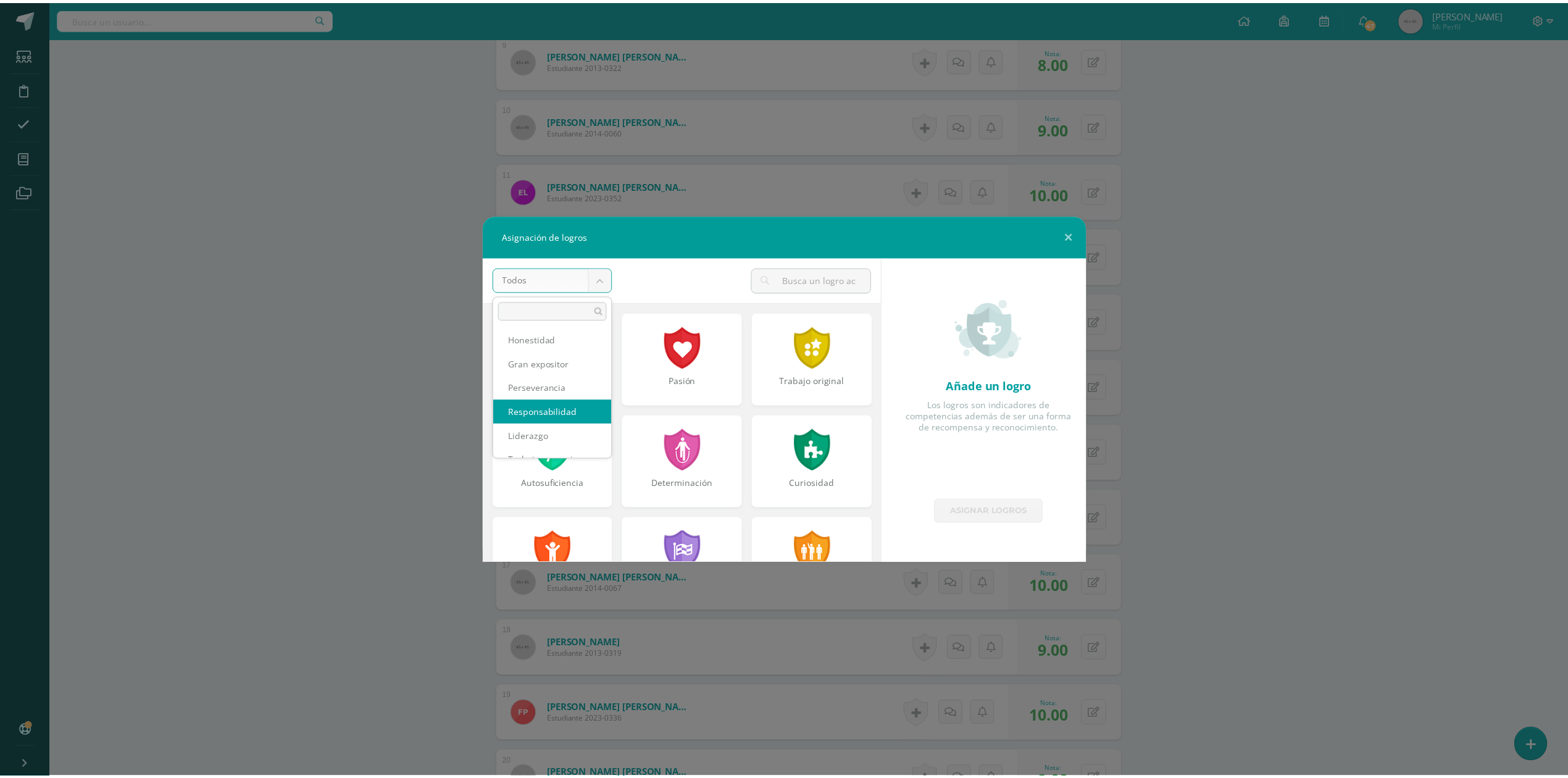
scroll to position [382, 0]
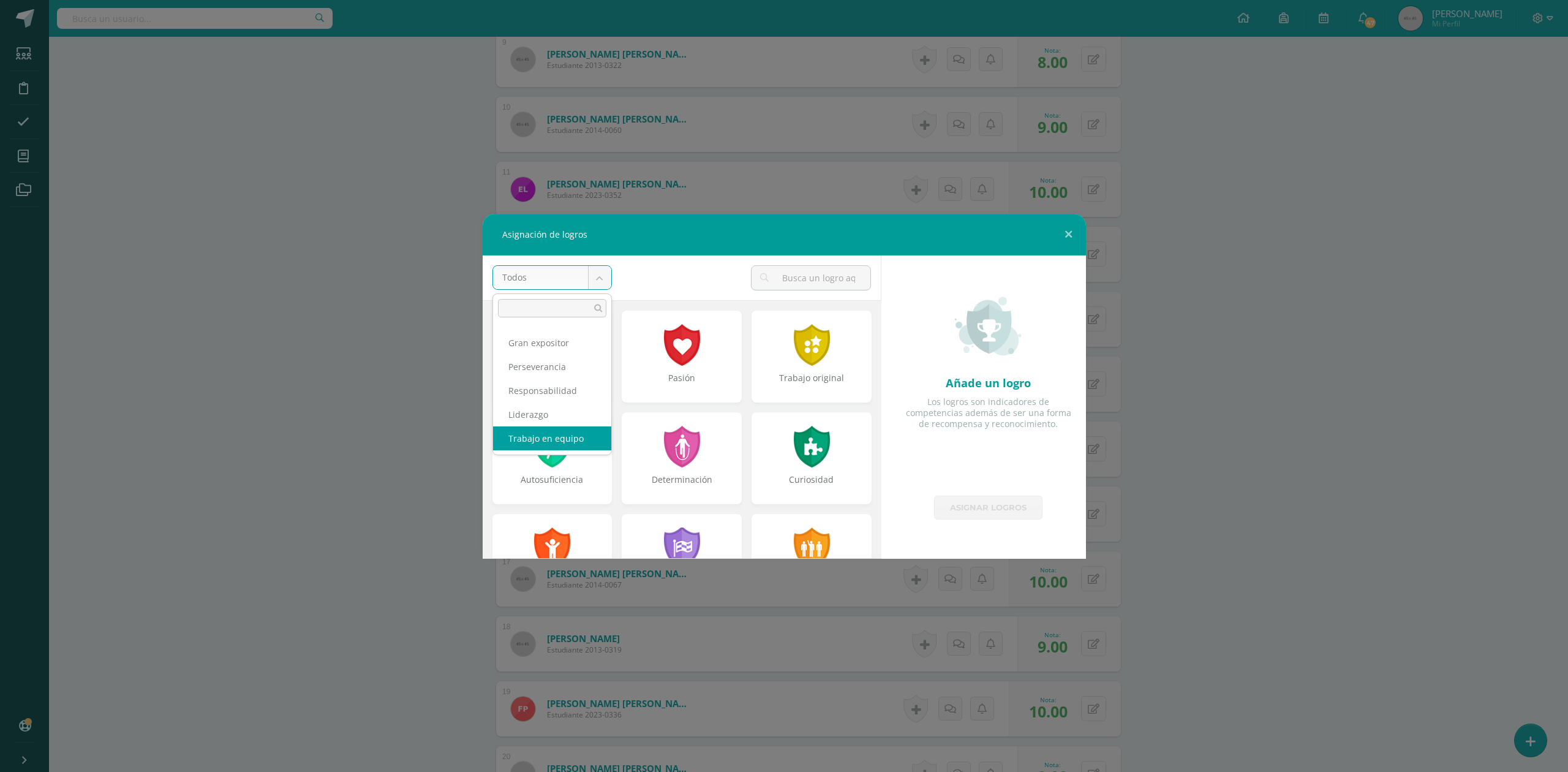
click at [1230, 303] on body "Asignación de logros Todos Todos Respeto Pasión Trabajo original Autosuficienci…" at bounding box center [784, 138] width 1568 height 2127
click at [1071, 232] on button at bounding box center [1069, 234] width 35 height 41
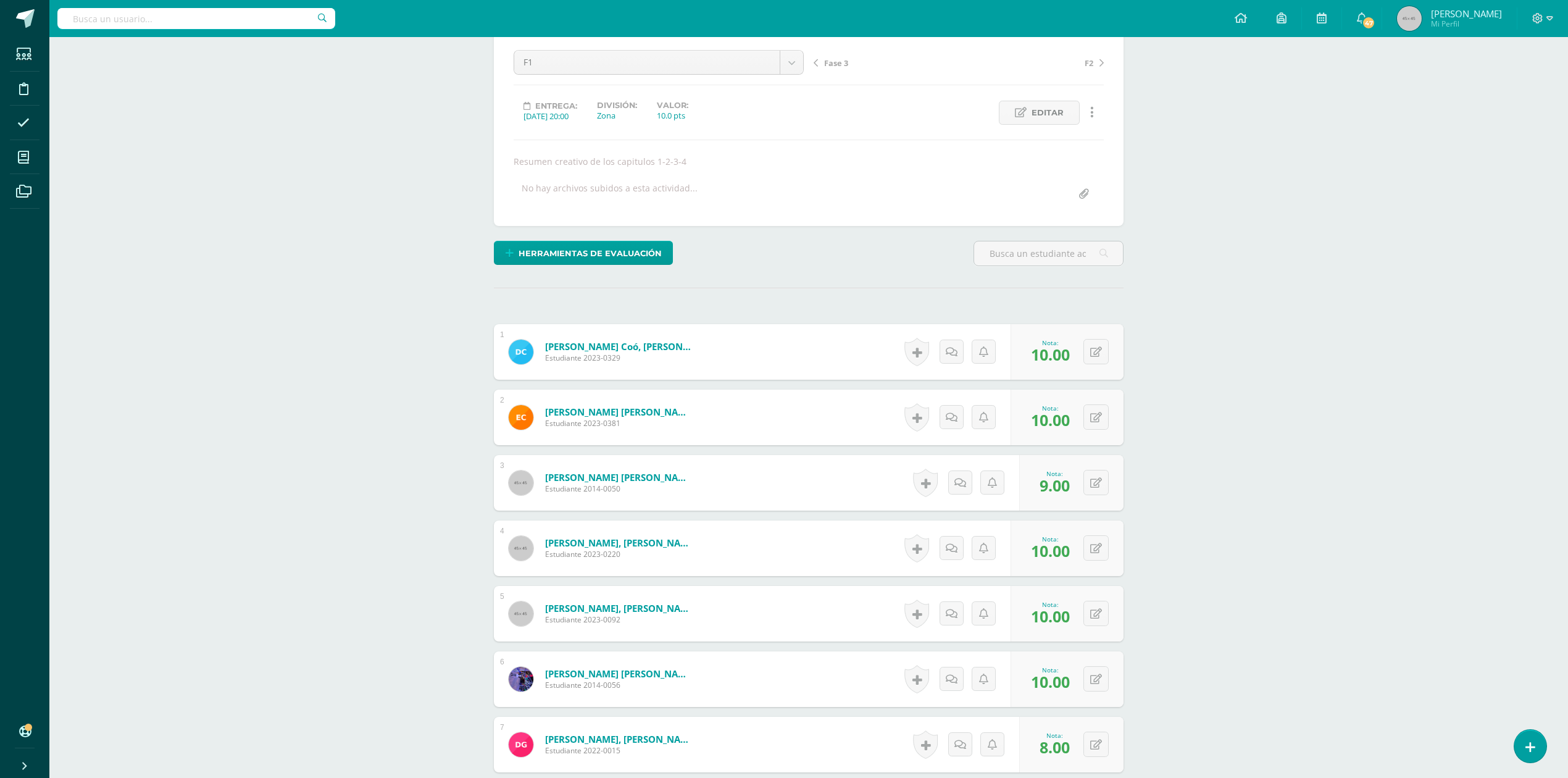
scroll to position [0, 0]
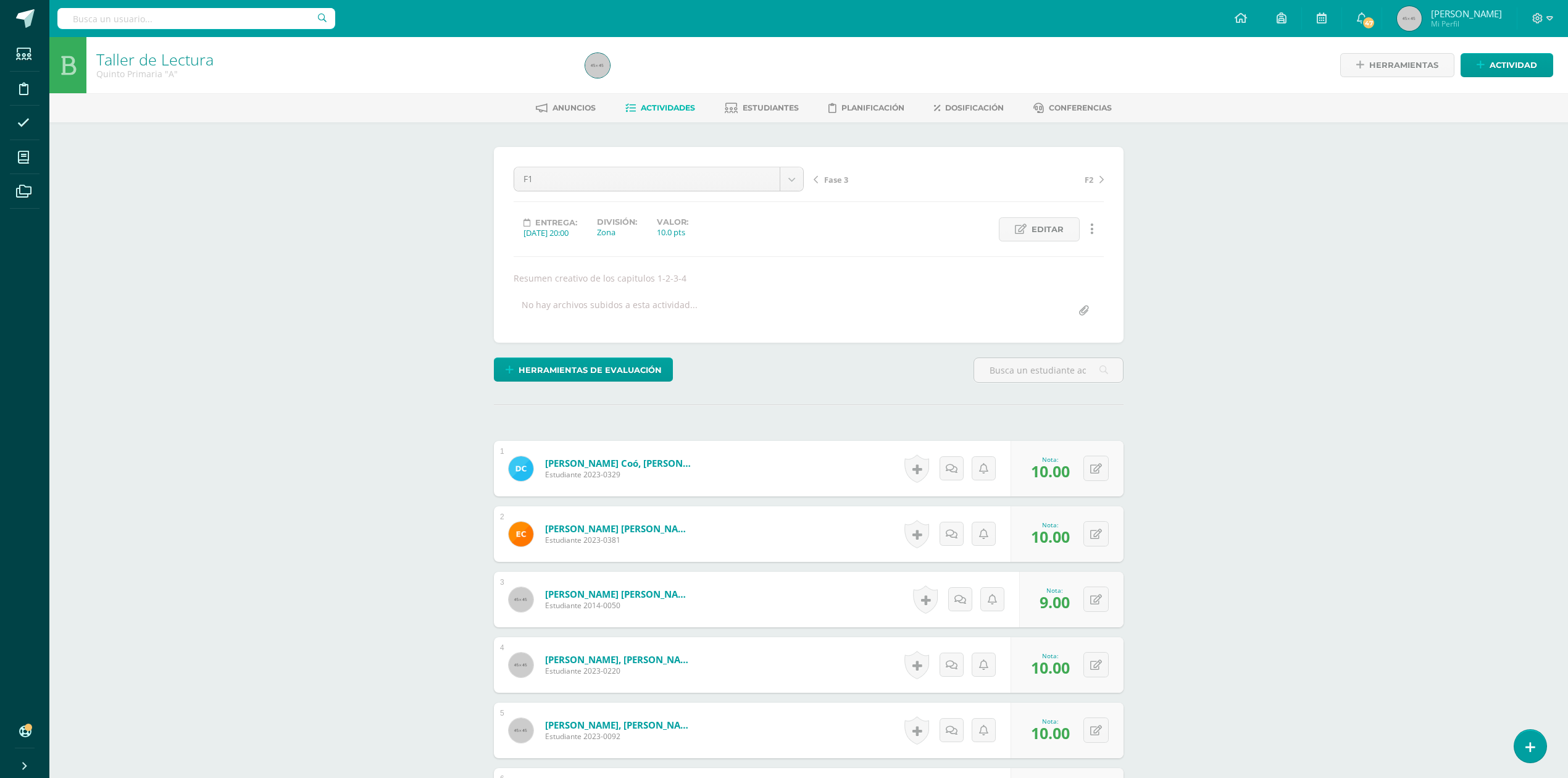
click at [663, 105] on span "Actividades" at bounding box center [668, 108] width 55 height 9
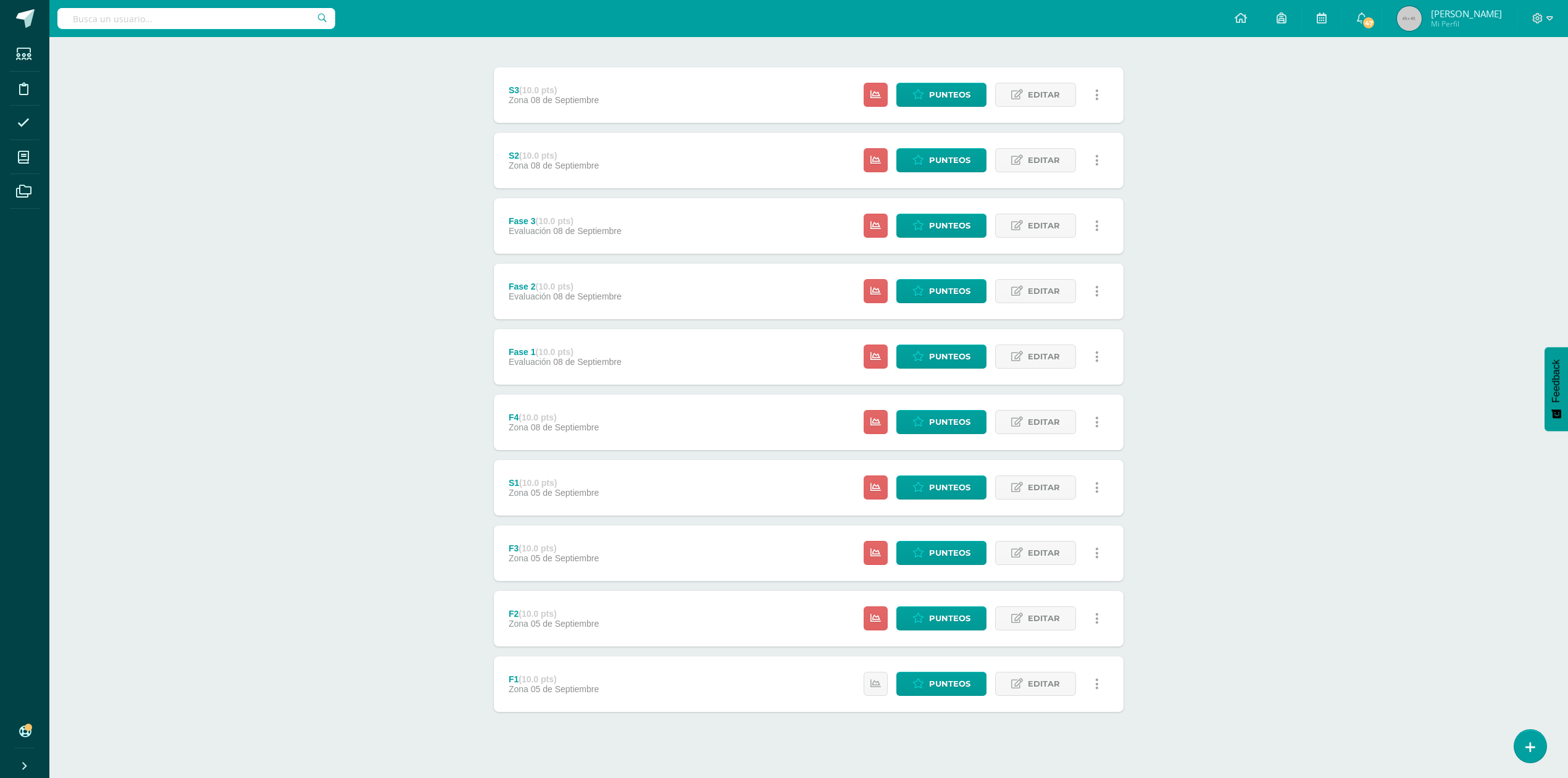
scroll to position [148, 0]
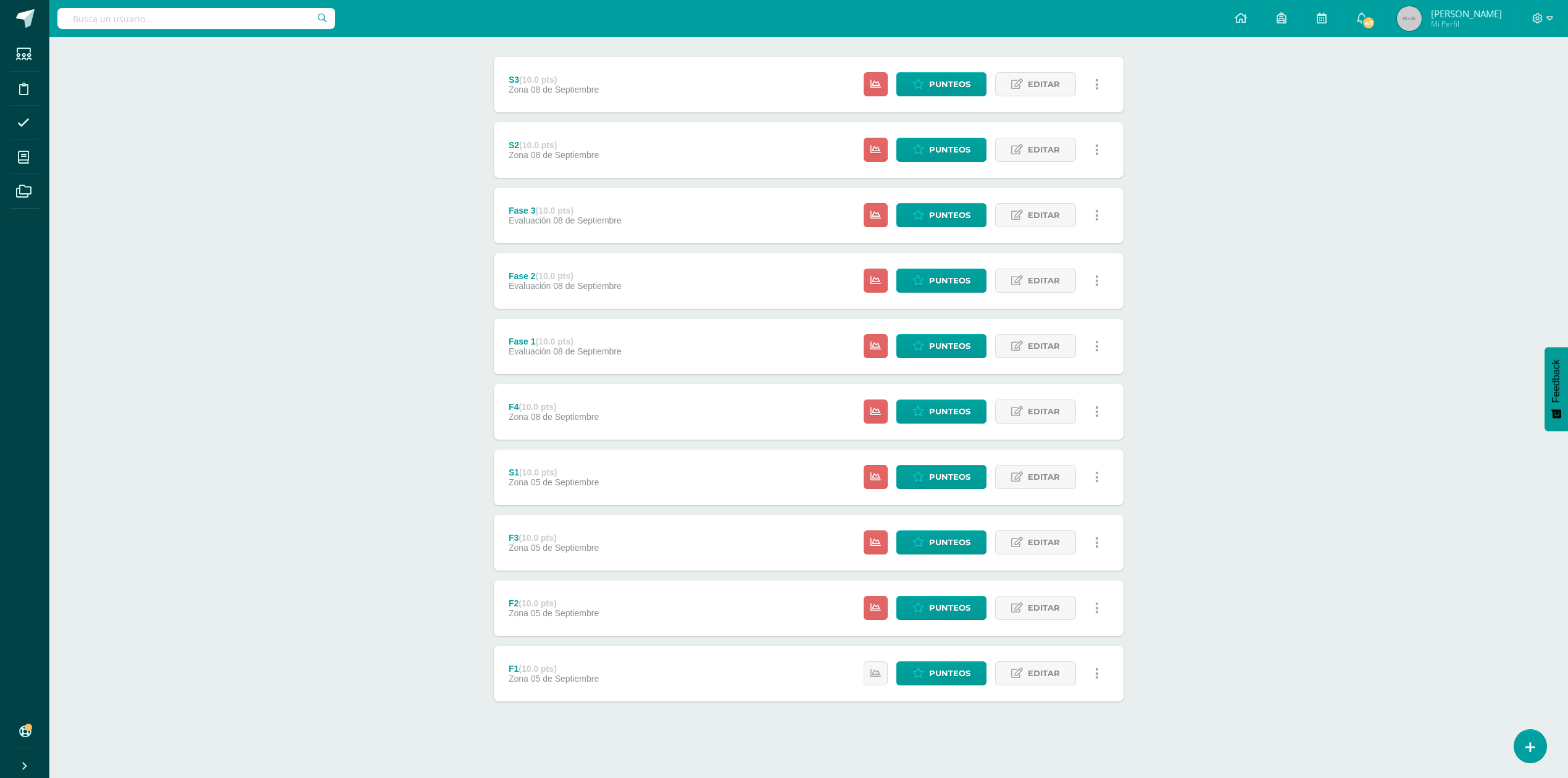
click at [604, 611] on div "F2 (10.0 pts) Zona [DATE][GEOGRAPHIC_DATA]" at bounding box center [554, 608] width 120 height 55
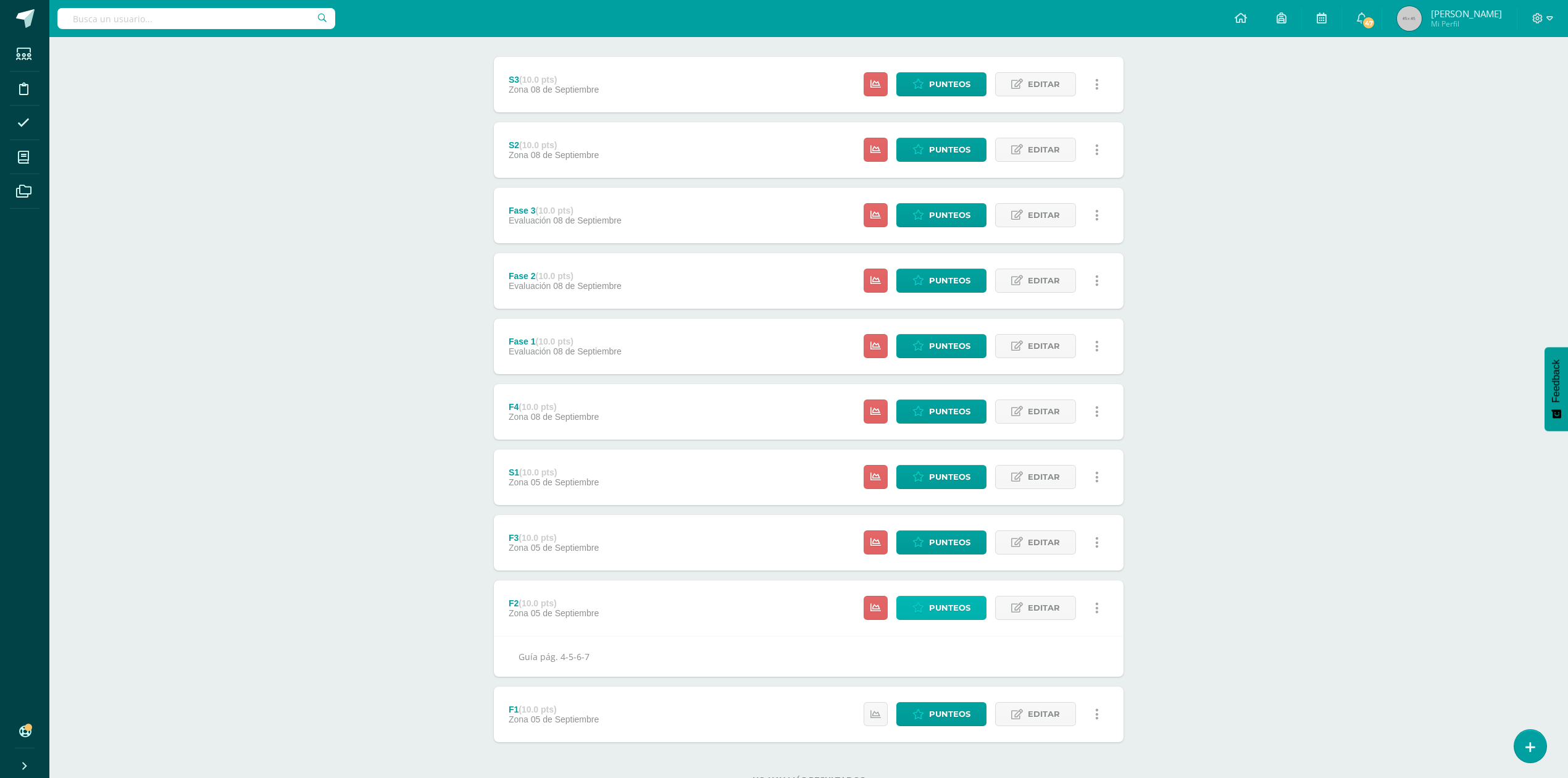
click at [942, 608] on span "Punteos" at bounding box center [950, 608] width 42 height 23
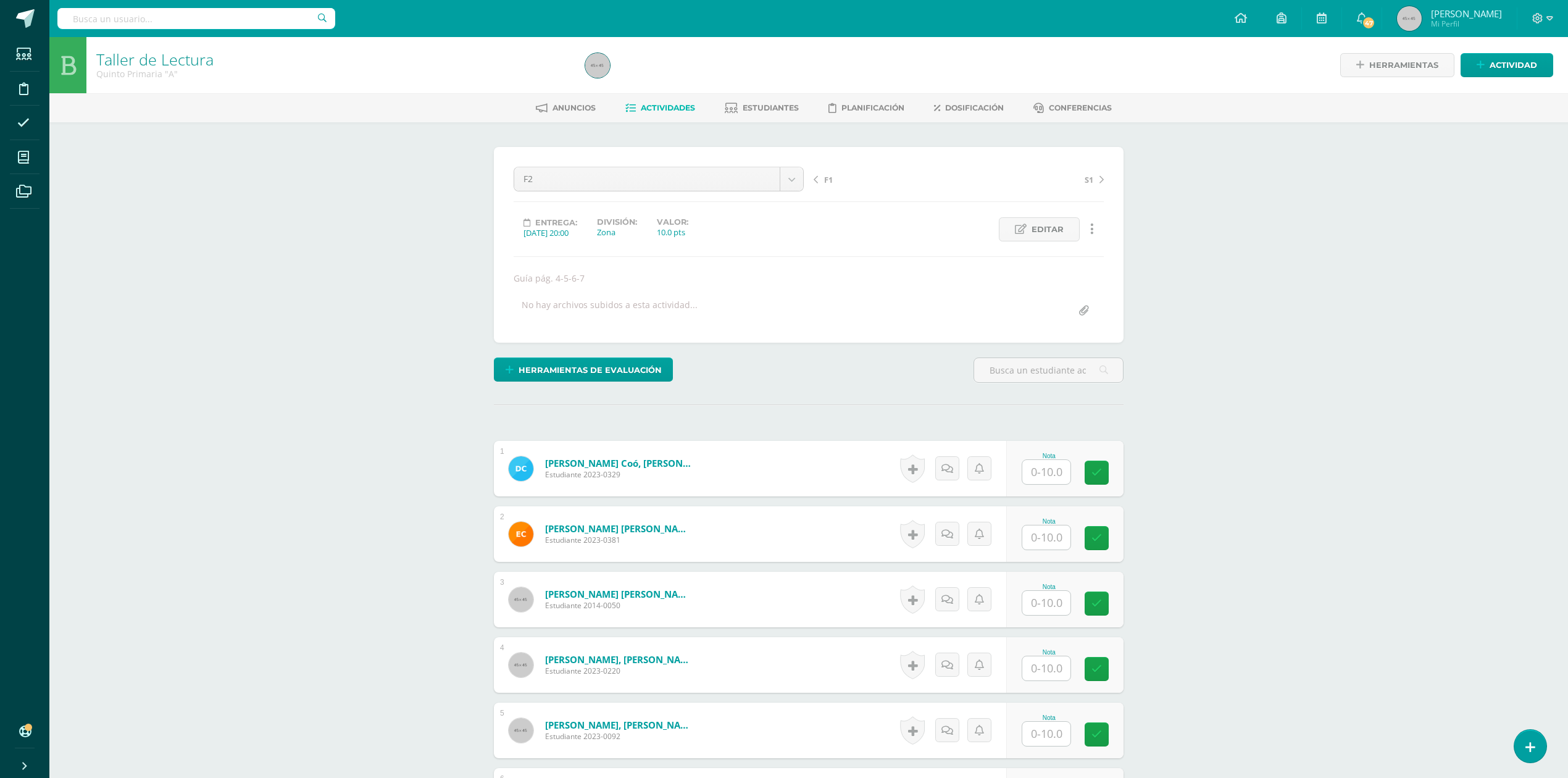
scroll to position [1, 0]
click at [1054, 469] on input "text" at bounding box center [1047, 471] width 48 height 24
type input "7"
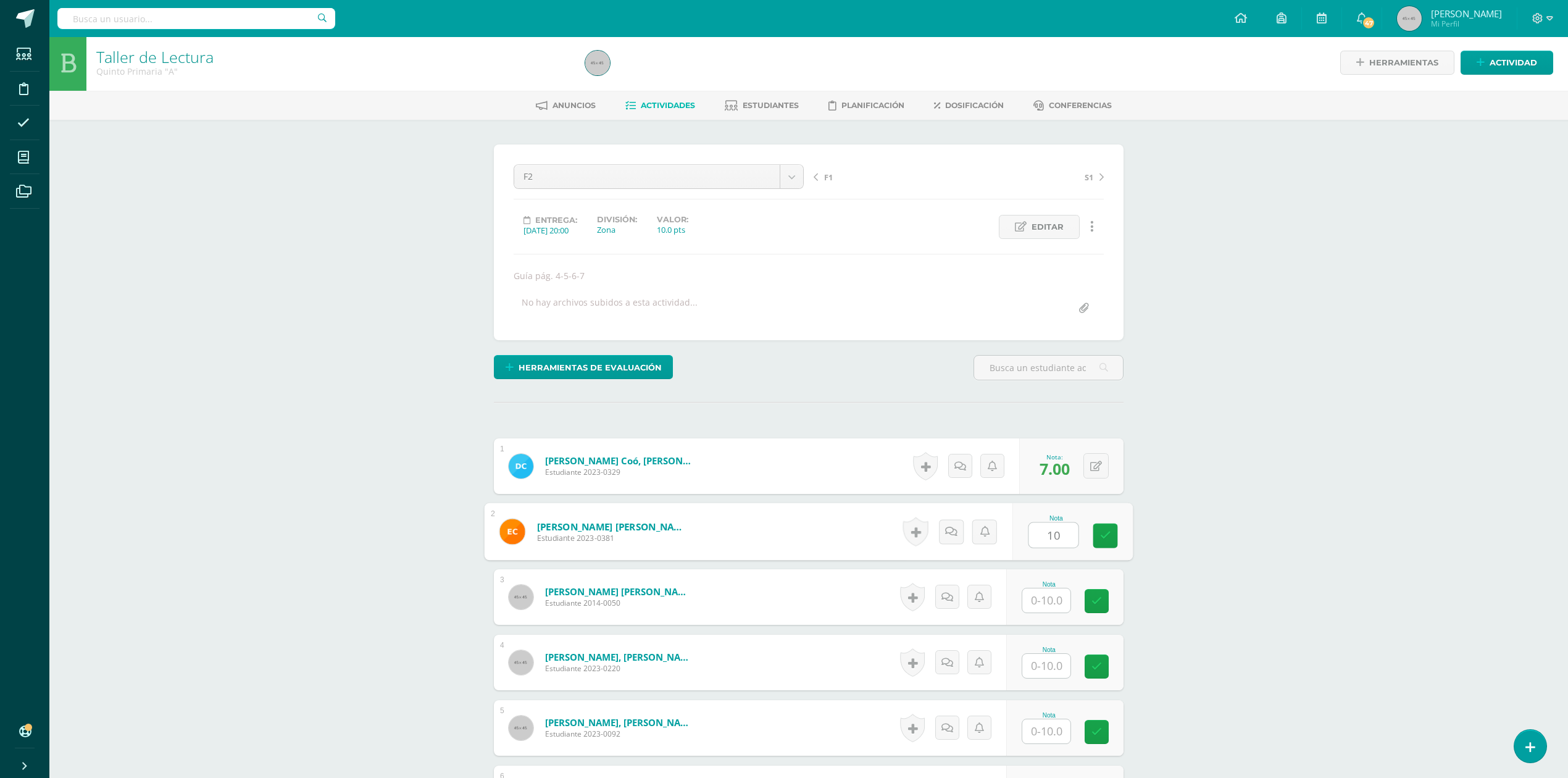
type input "10"
type input "9"
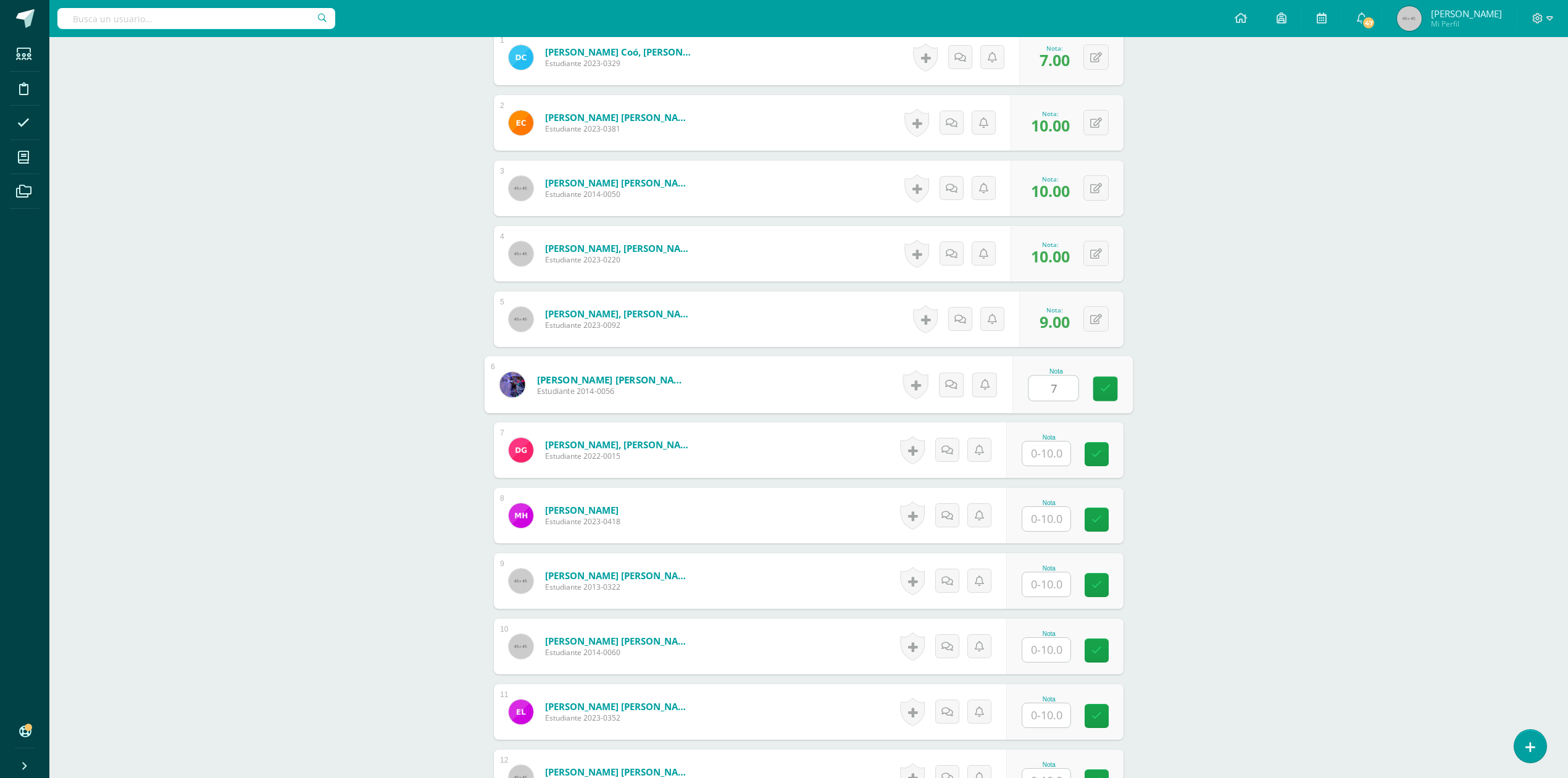
type input "7"
type input "8"
type input "10"
type input "0"
type input "8"
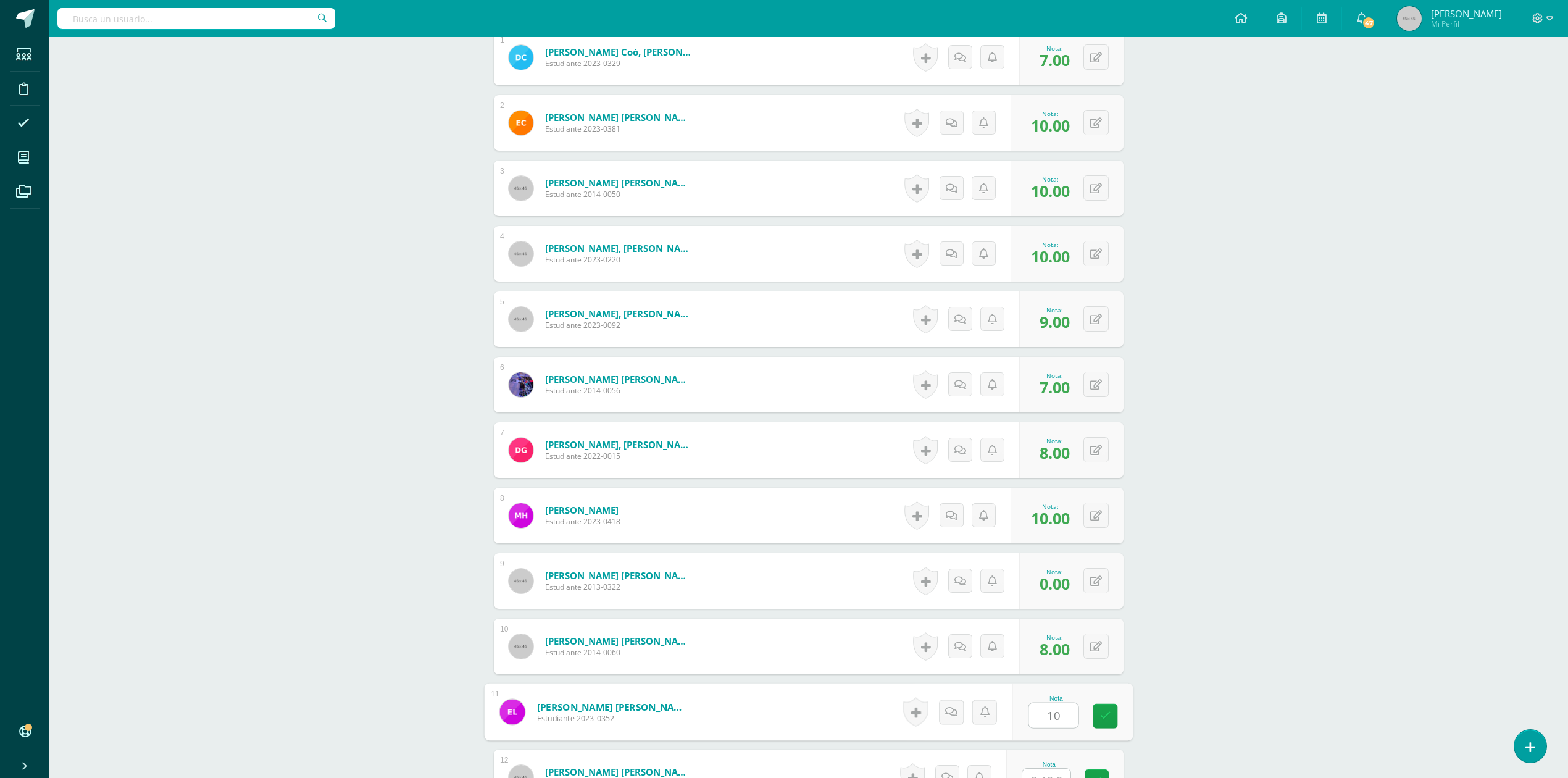
type input "10"
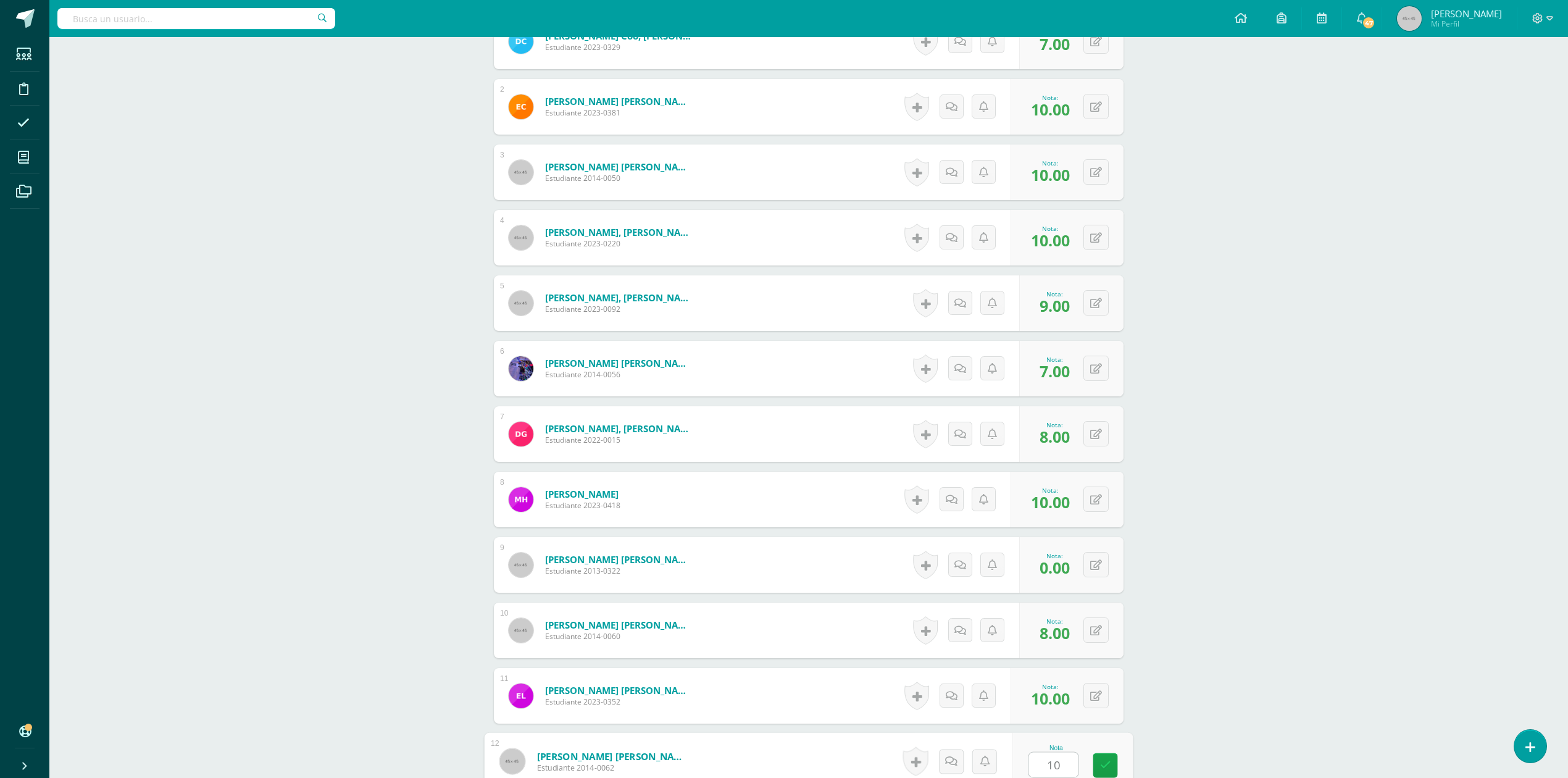
type input "10"
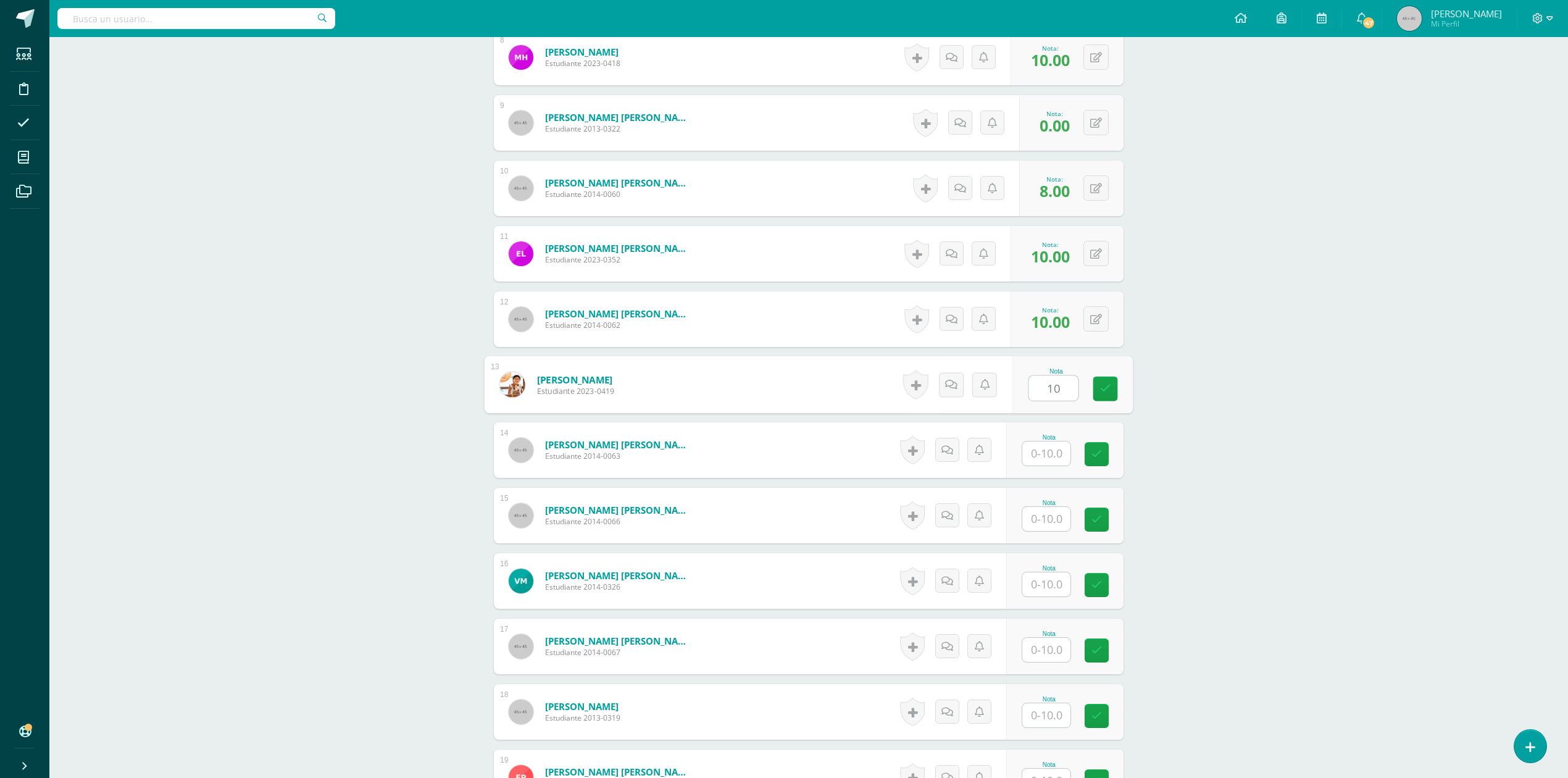
type input "10"
type input "8"
type input "10"
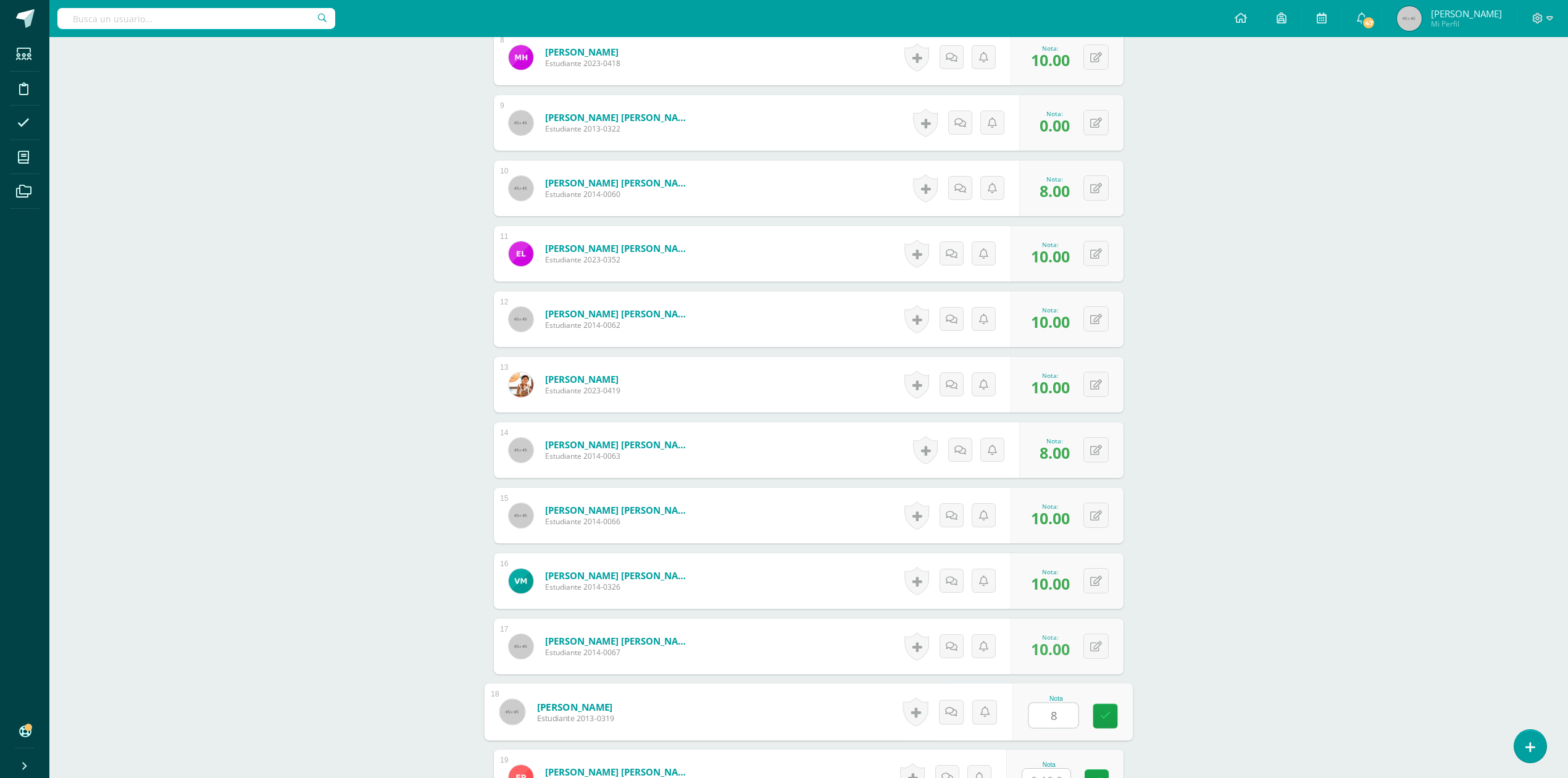
type input "8"
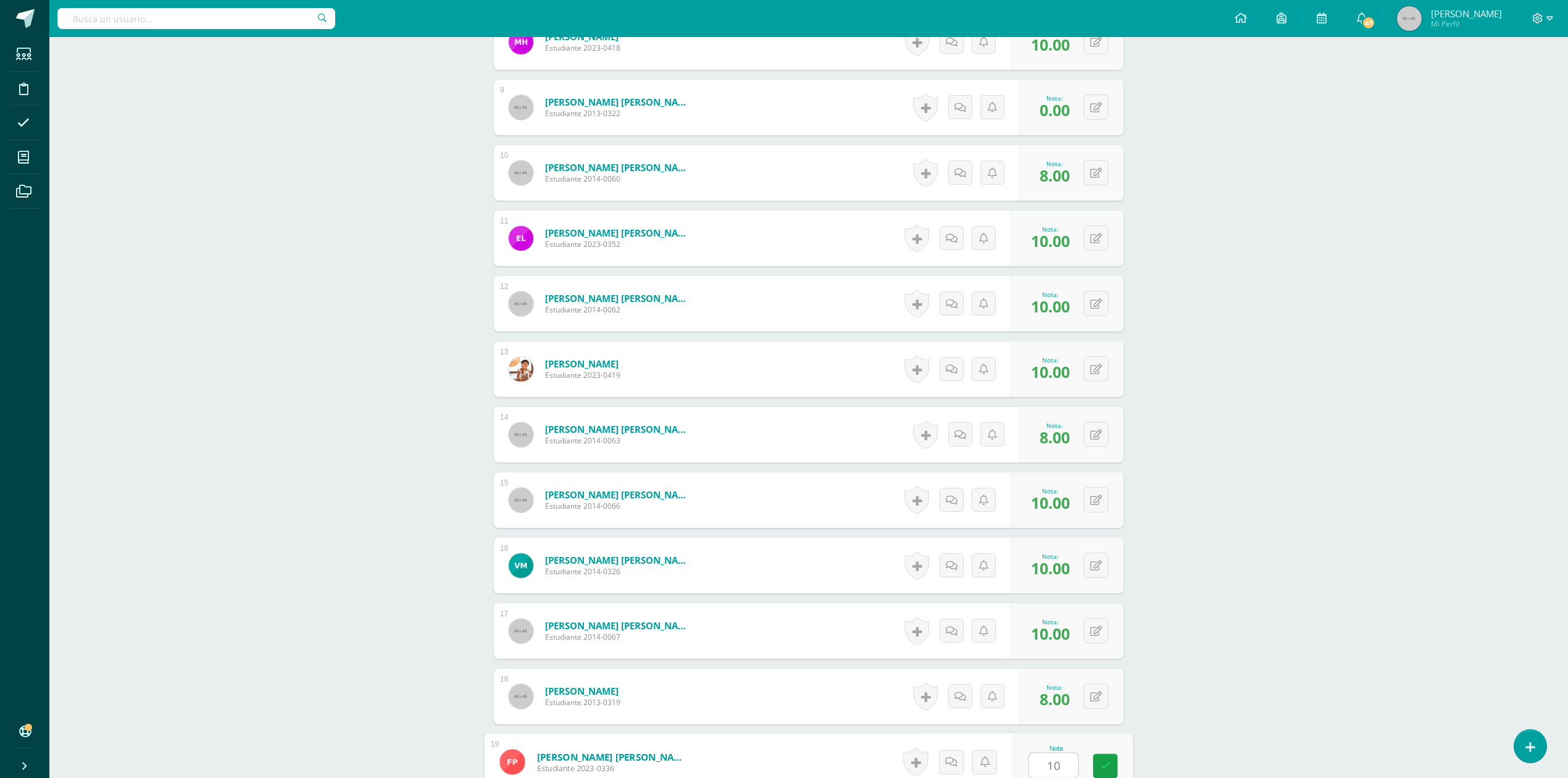
type input "10"
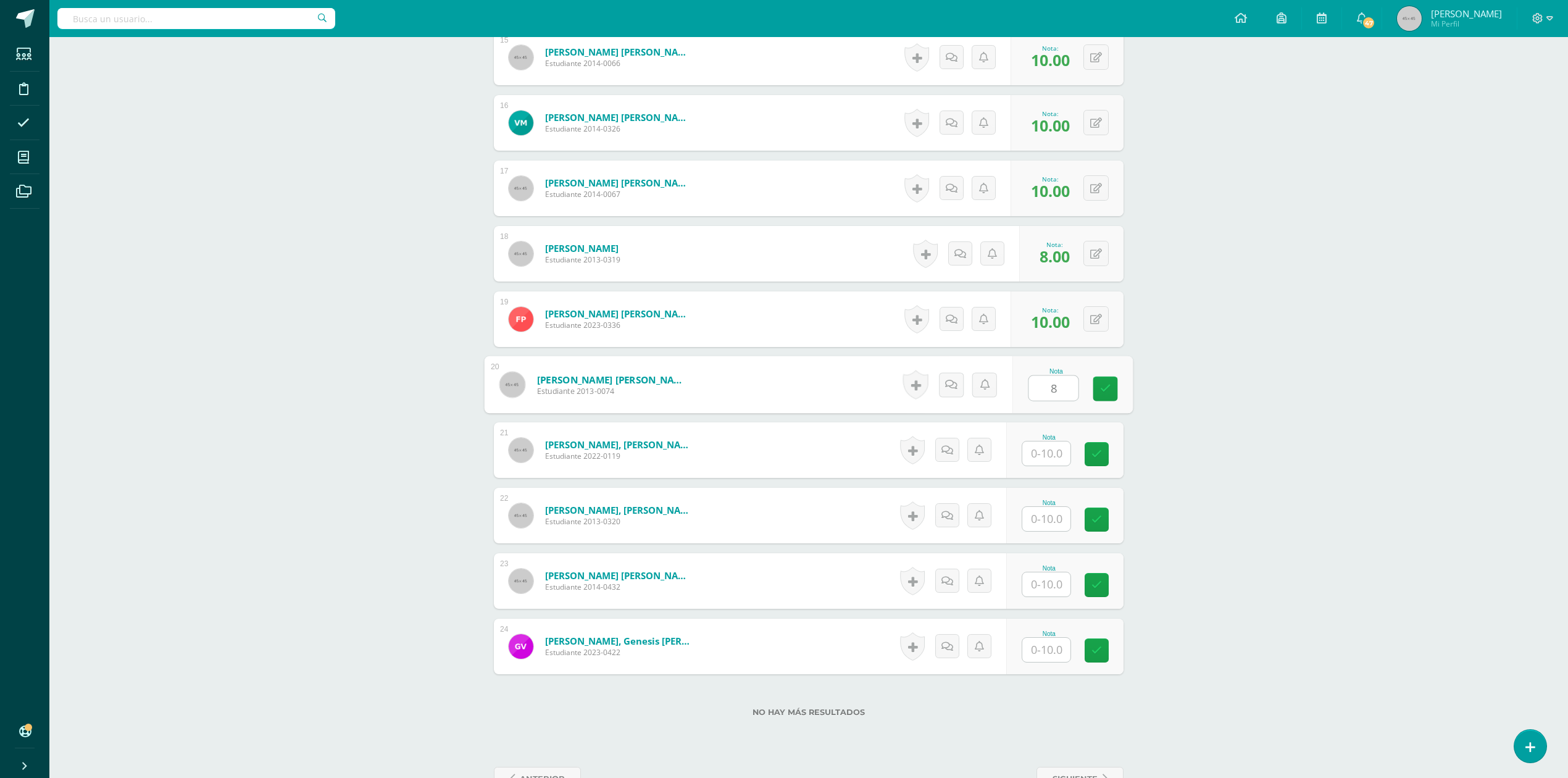
type input "8"
type input "9"
type input "6"
type input "10"
type input "9"
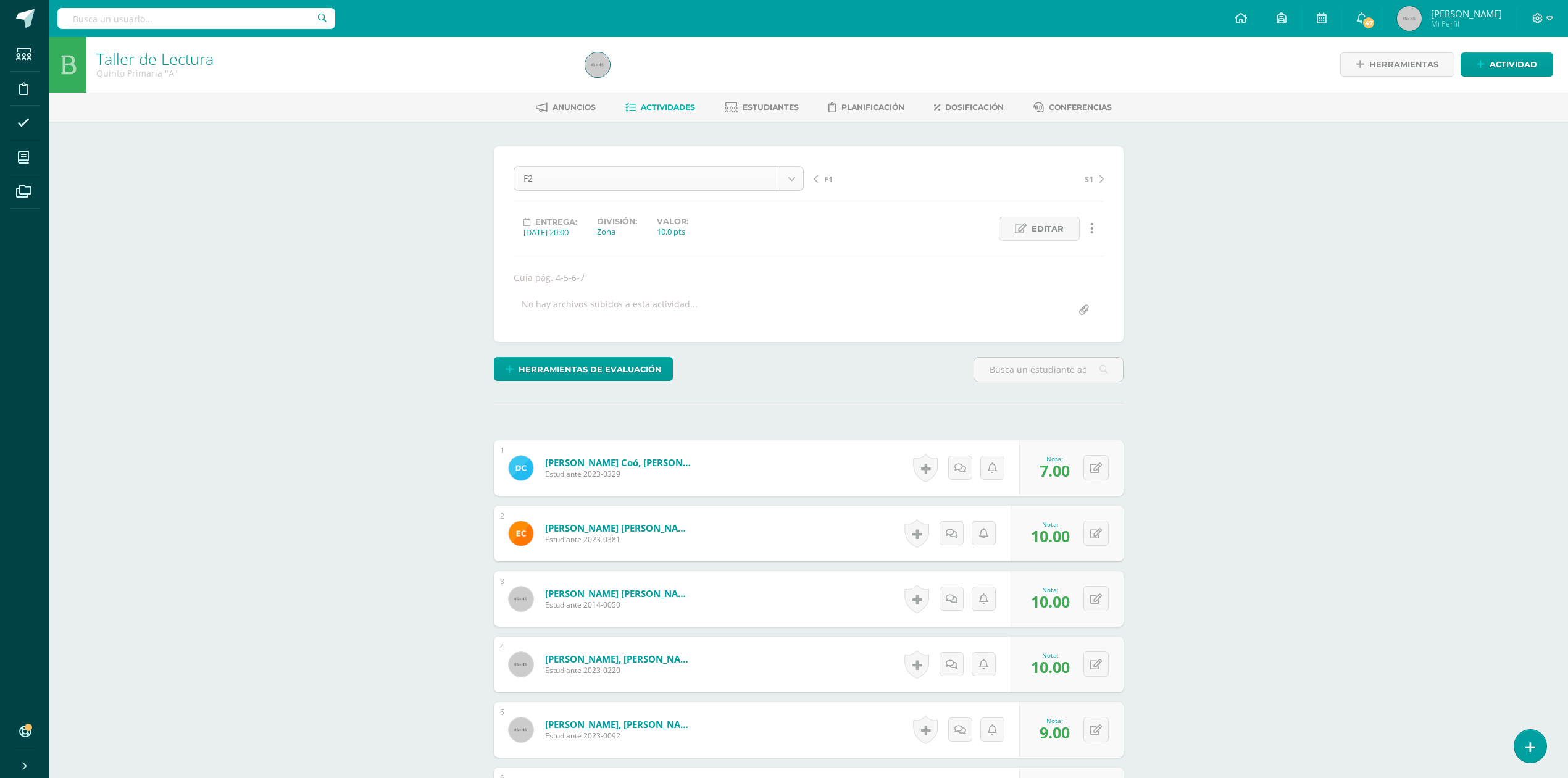
scroll to position [0, 0]
click at [660, 106] on span "Actividades" at bounding box center [668, 108] width 55 height 9
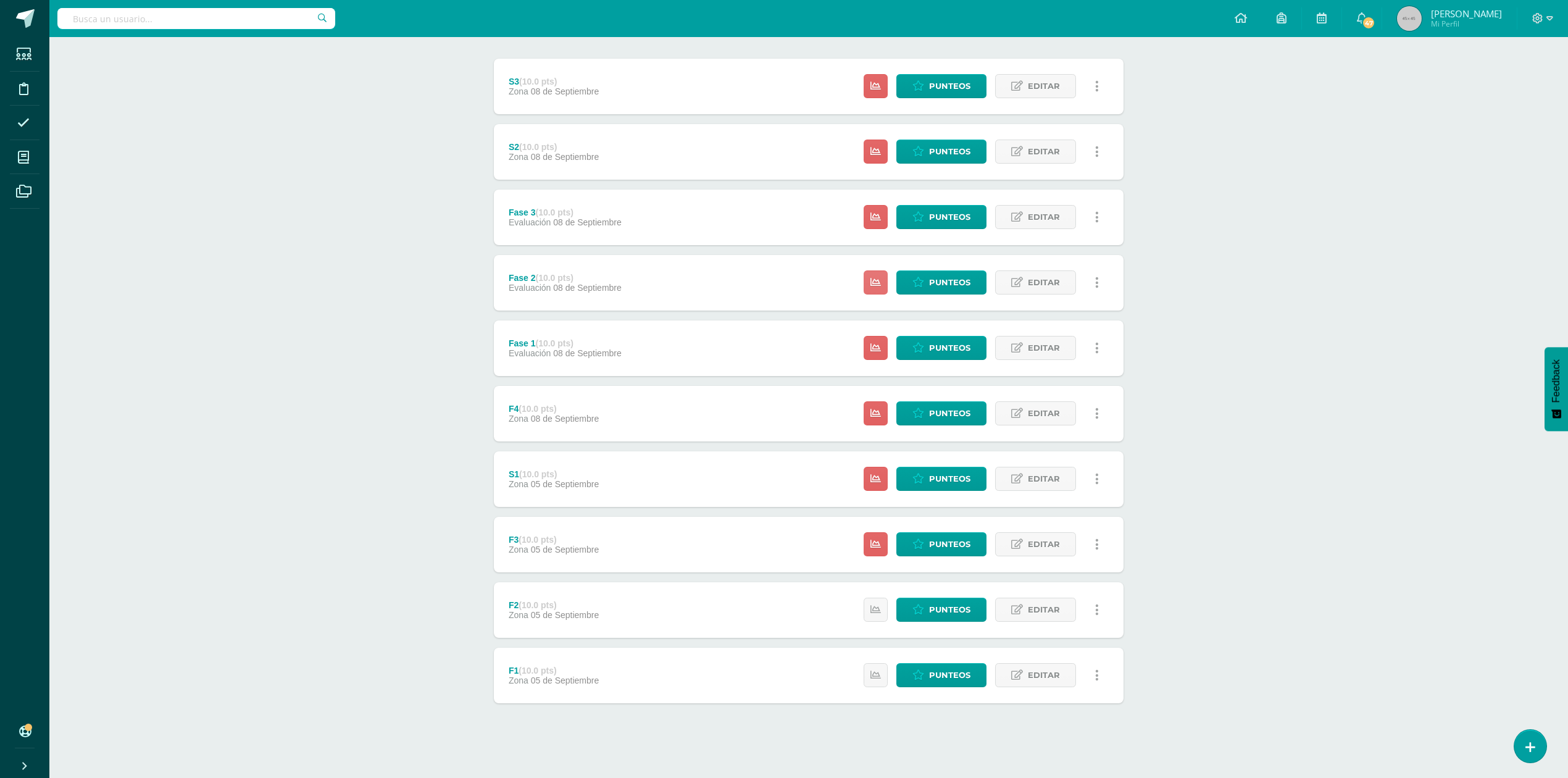
scroll to position [148, 0]
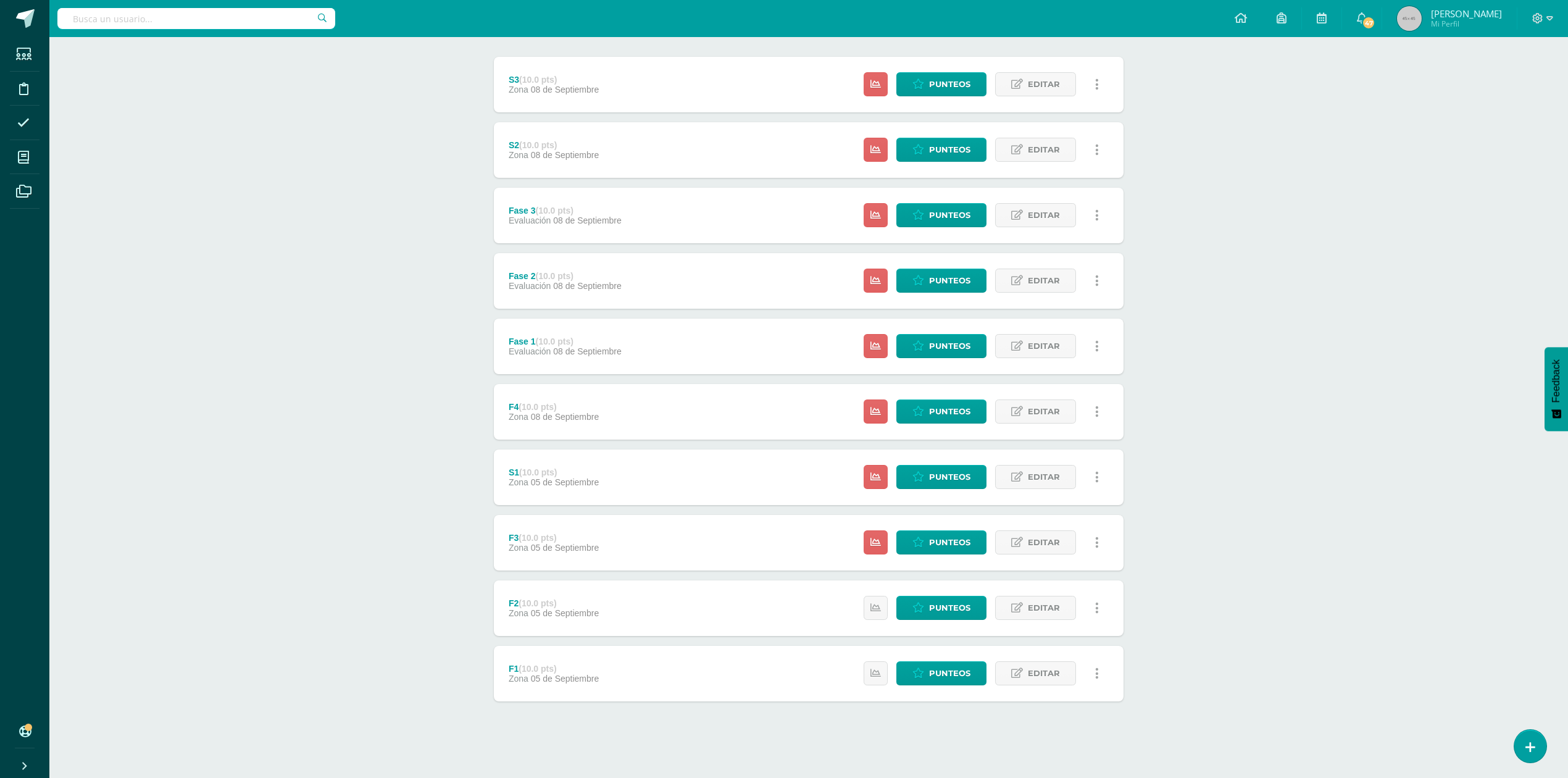
click at [664, 515] on div "F3 (10.0 pts) Zona [DATE][GEOGRAPHIC_DATA] Estatus de Actividad: 24 Estudiantes…" at bounding box center [808, 542] width 629 height 55
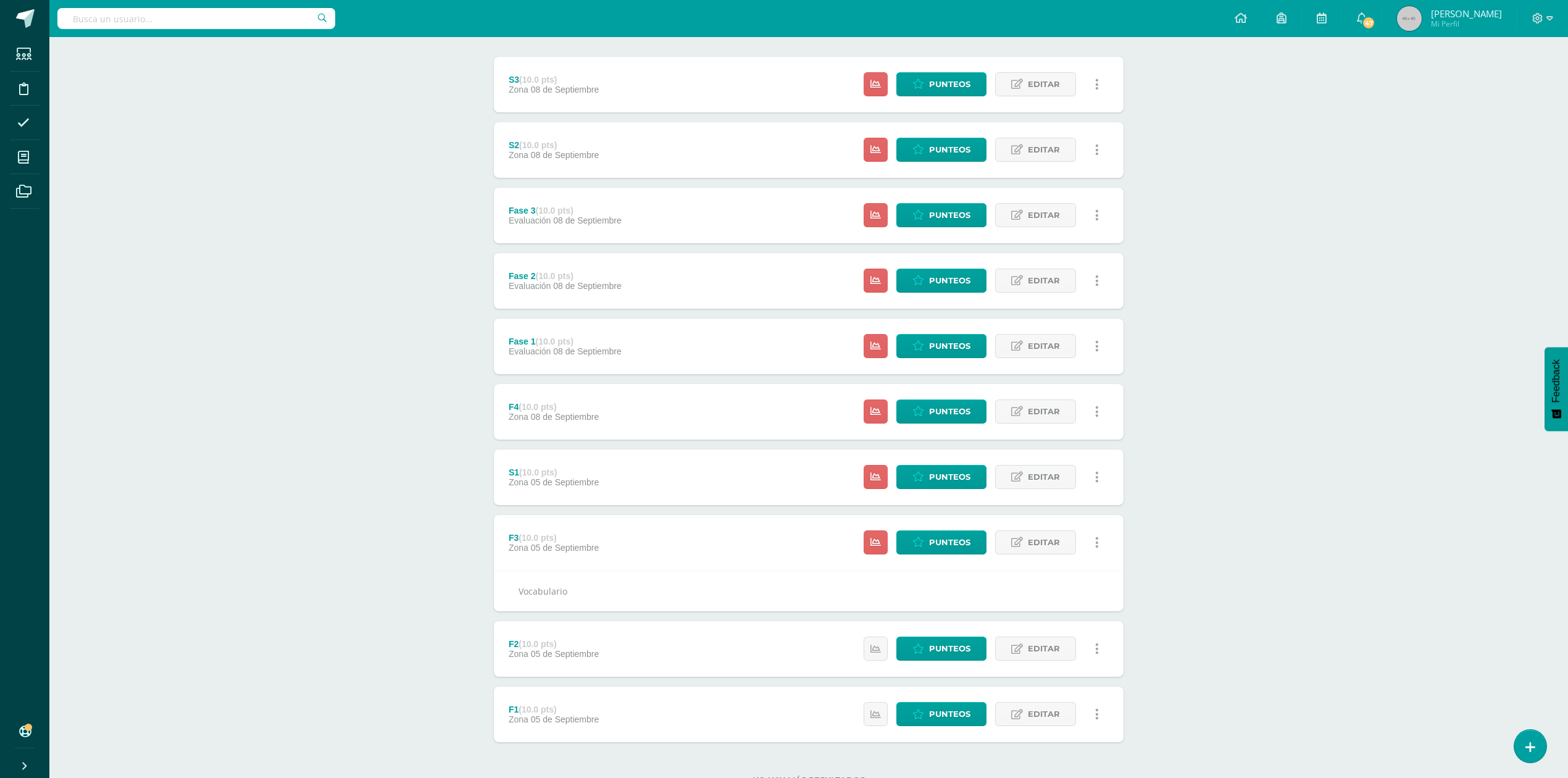
click at [682, 462] on div "S1 (10.0 pts) Zona 05 de Septiembre Estatus de Actividad: 24 Estudiantes sin ca…" at bounding box center [808, 476] width 629 height 55
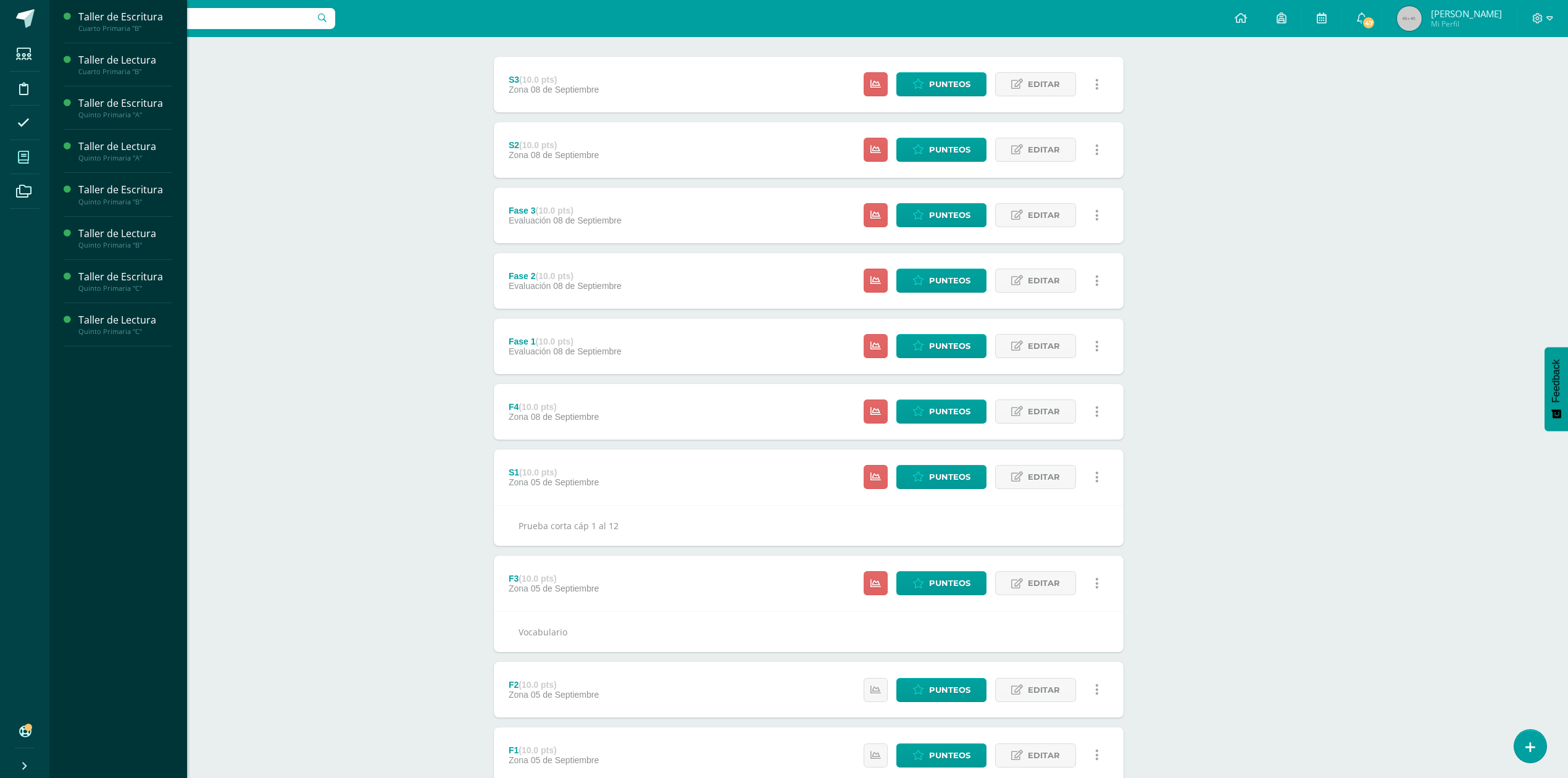
click at [15, 163] on span at bounding box center [23, 157] width 28 height 28
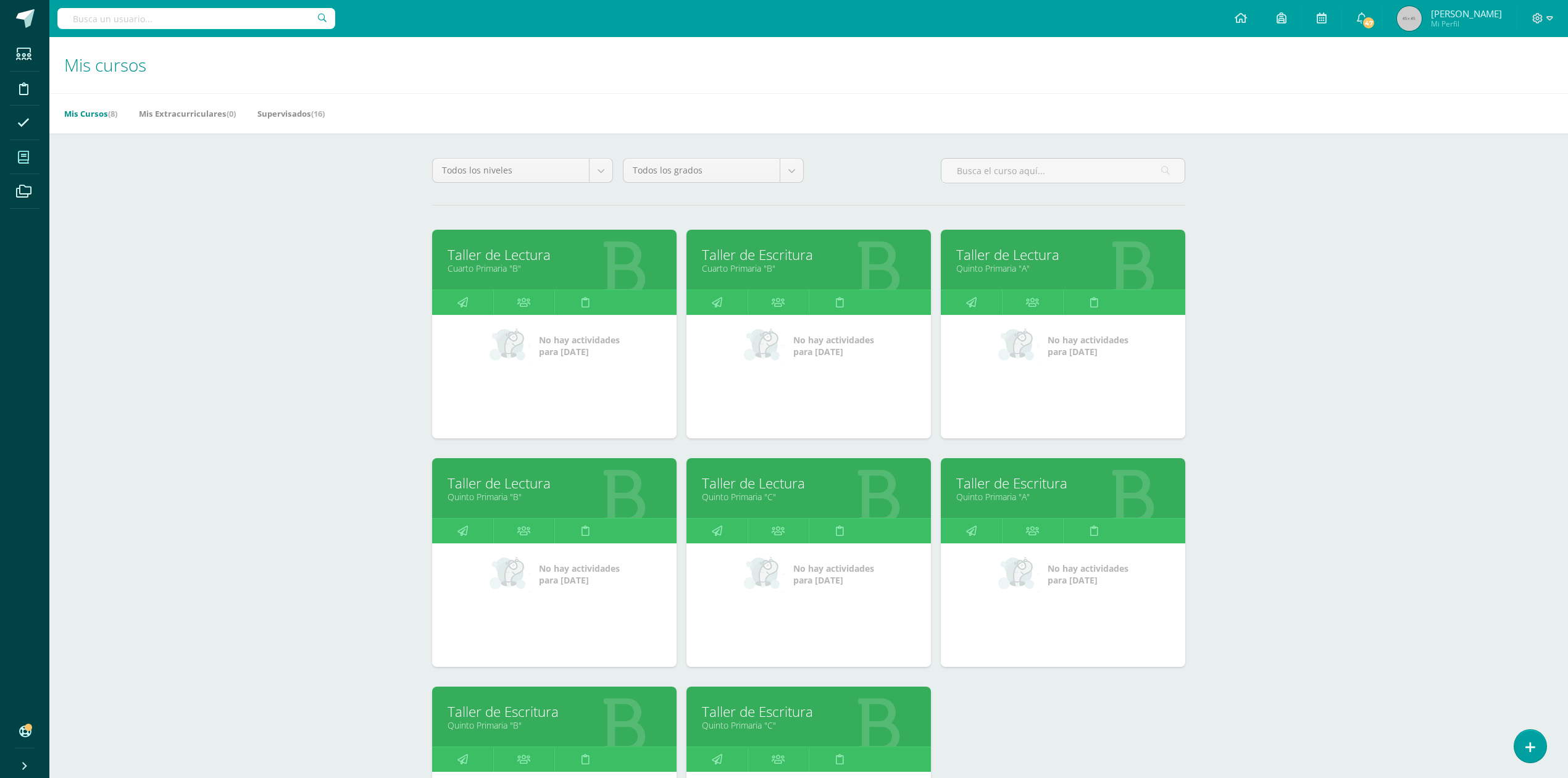
click at [529, 490] on link "Taller de Lectura" at bounding box center [554, 483] width 214 height 19
